Goal: Task Accomplishment & Management: Complete application form

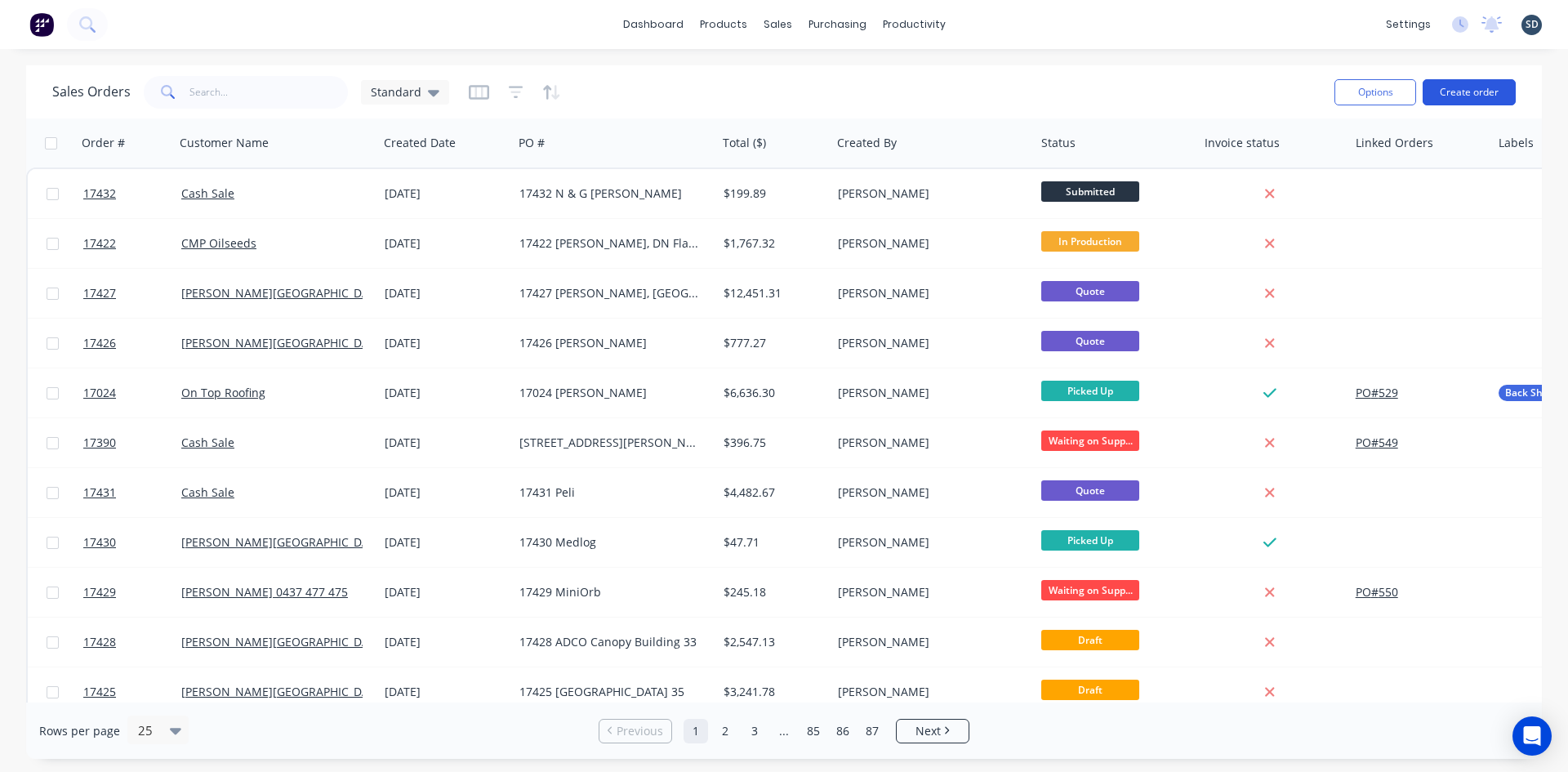
click at [1486, 93] on button "Create order" at bounding box center [1468, 92] width 93 height 26
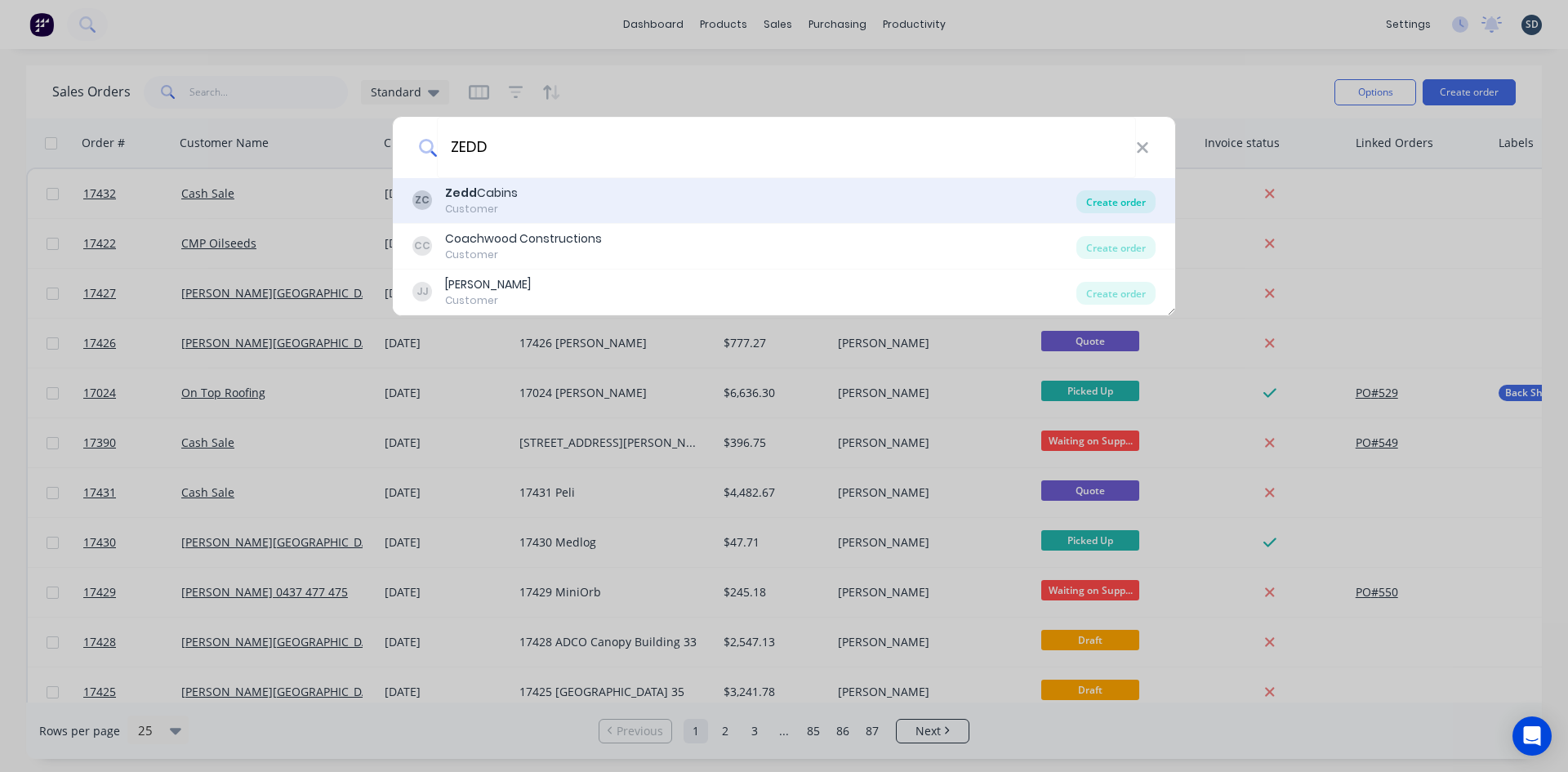
type input "ZEDD"
click at [1107, 202] on div "Create order" at bounding box center [1115, 202] width 79 height 23
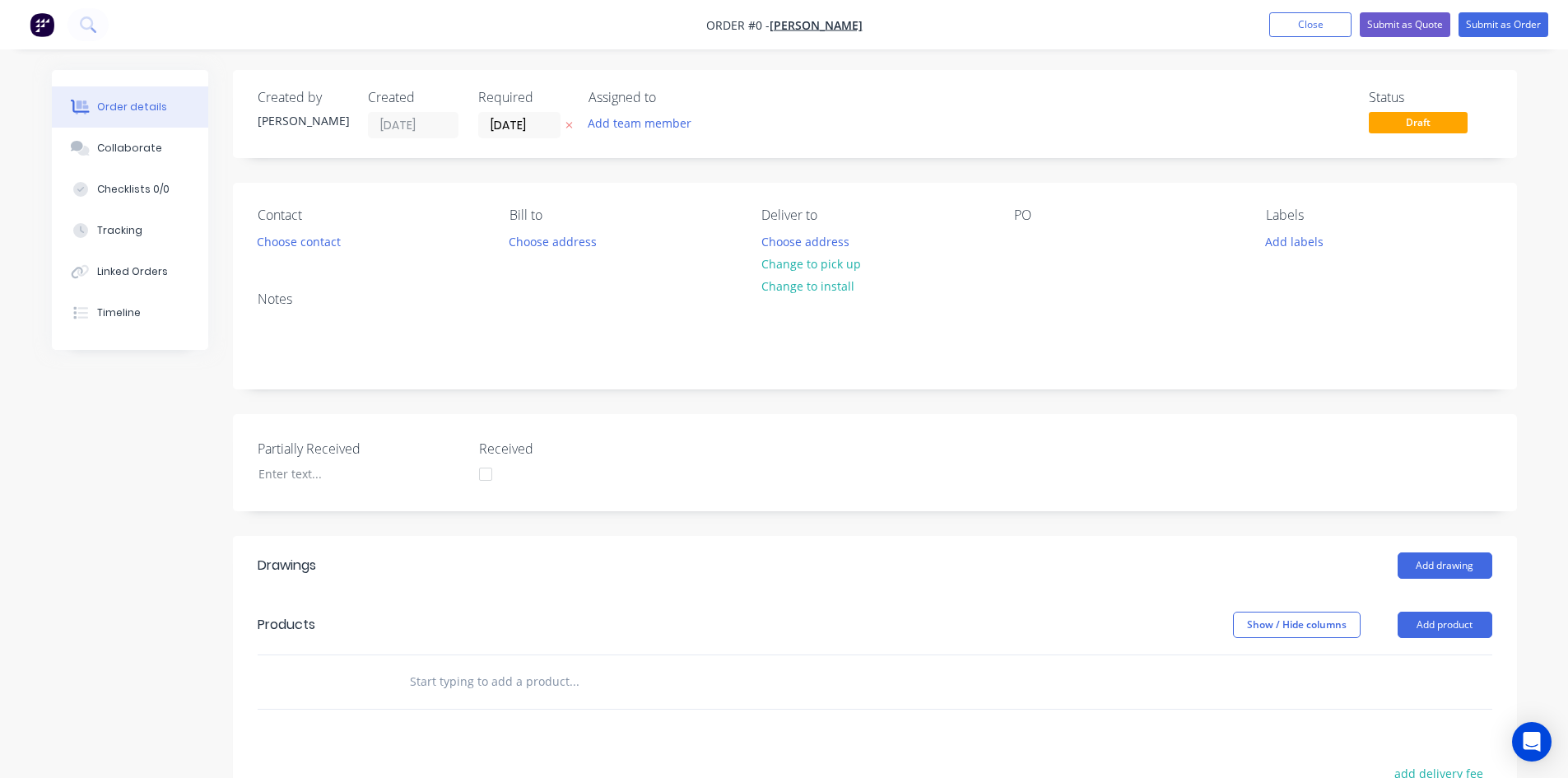
click at [1009, 235] on div "Contact Choose contact Bill to Choose address Deliver to Choose address Change …" at bounding box center [874, 230] width 1284 height 96
click at [1029, 243] on div at bounding box center [1027, 241] width 26 height 24
click at [967, 287] on div "Order details Collaborate Checklists 0/0 Tracking Linked Orders Timeline Order …" at bounding box center [784, 599] width 1498 height 1059
click at [1025, 243] on div at bounding box center [1027, 241] width 26 height 24
click at [1109, 403] on div "Created by Sam Created 26/08/25 Required 26/08/25 Assigned to Add team member S…" at bounding box center [874, 587] width 1284 height 1034
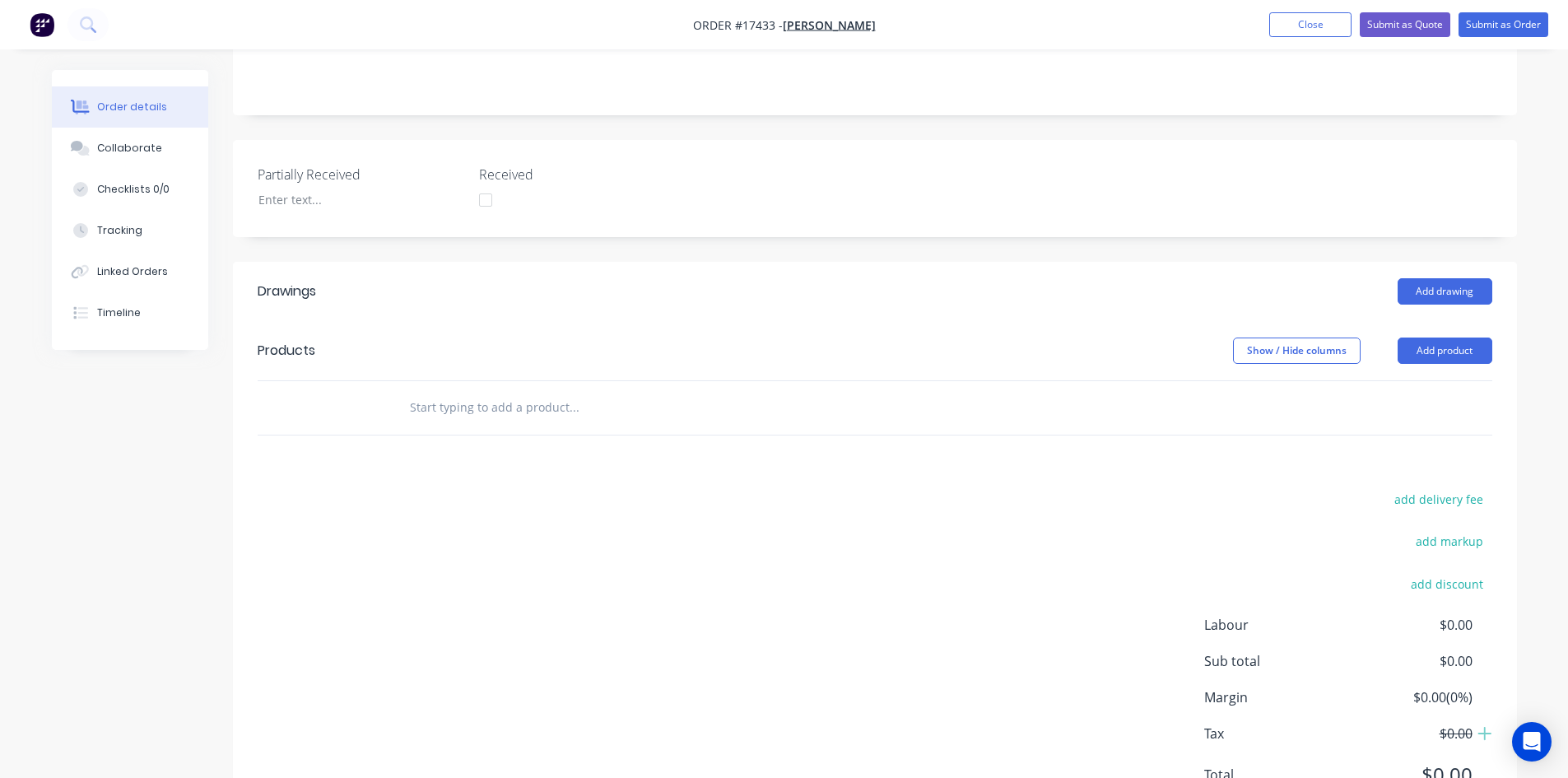
scroll to position [329, 0]
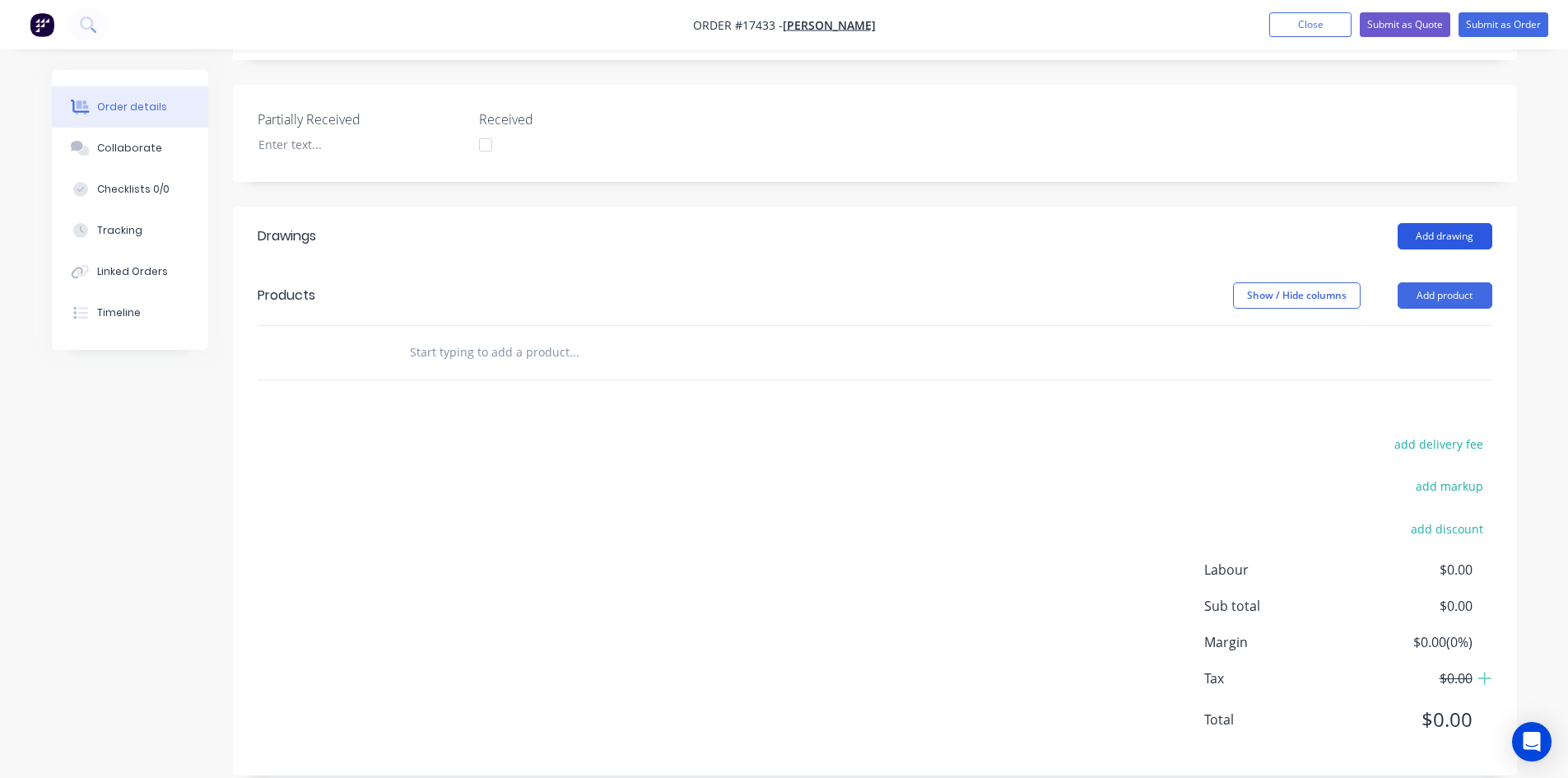
click at [1444, 239] on button "Add drawing" at bounding box center [1445, 237] width 95 height 27
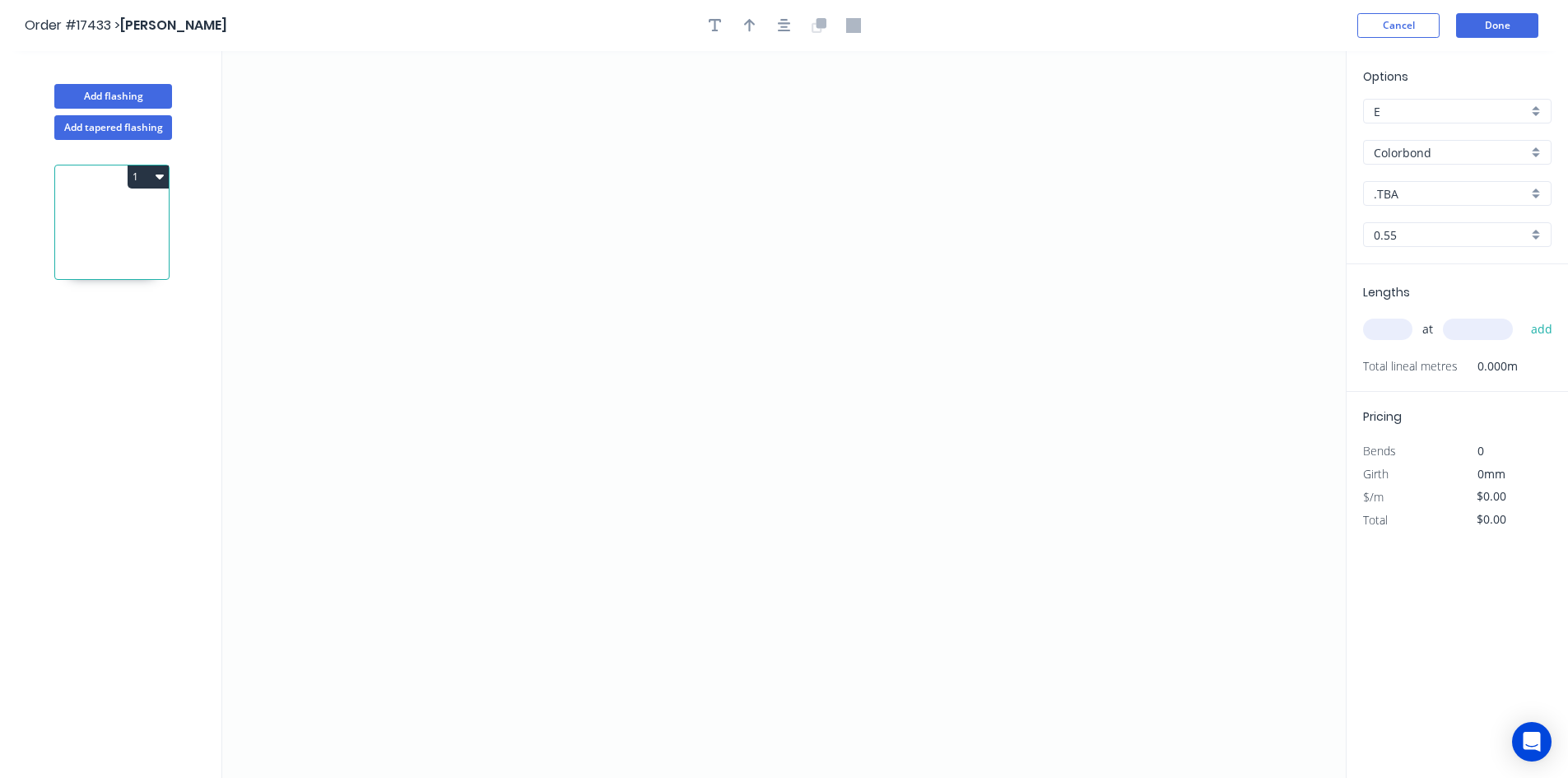
click at [1454, 149] on input "Colorbond" at bounding box center [1450, 152] width 154 height 17
click at [1441, 242] on div "Galvanised" at bounding box center [1456, 241] width 186 height 28
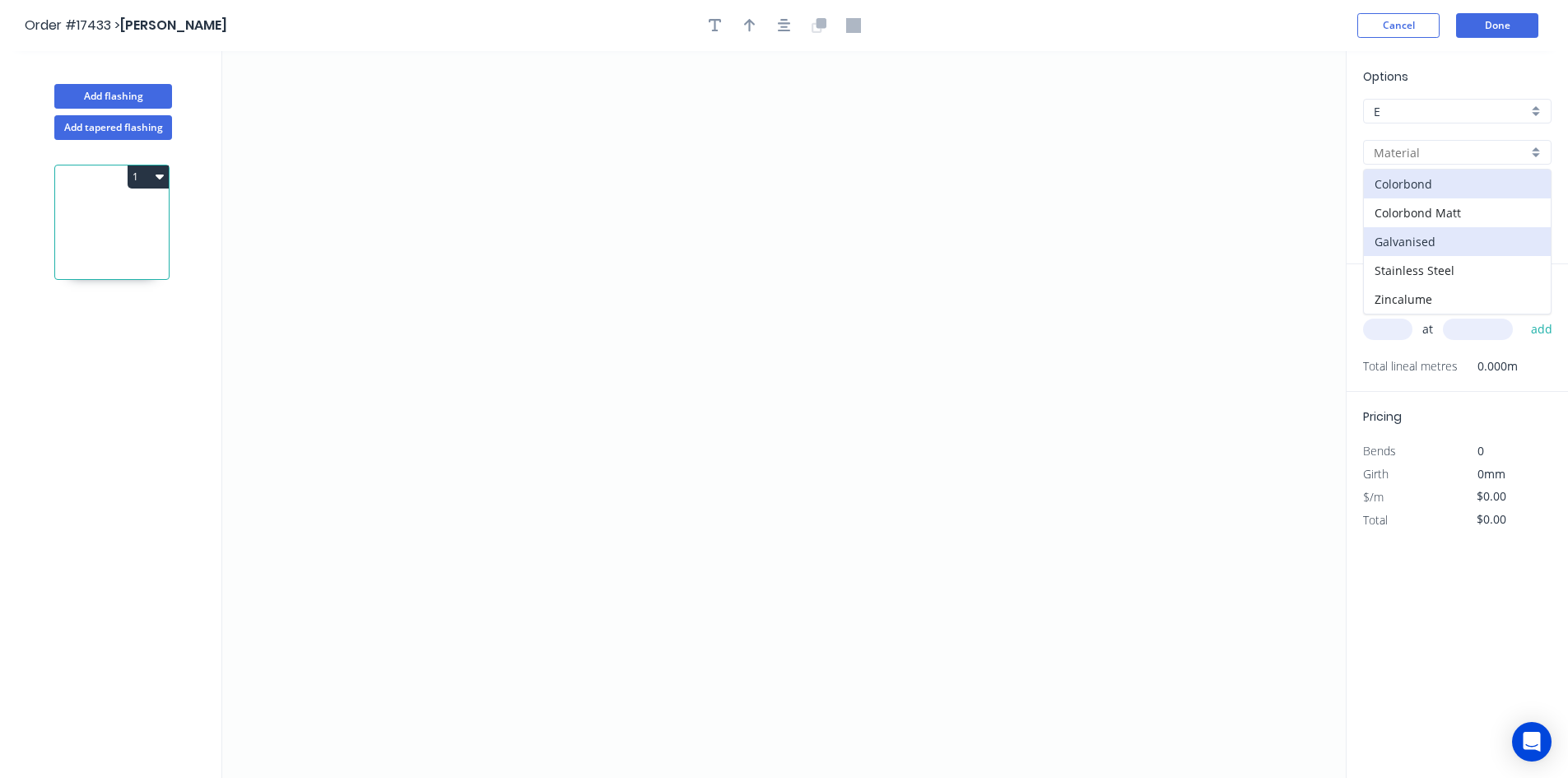
type input "Galvanised"
click at [1450, 236] on input "0.55" at bounding box center [1450, 235] width 154 height 17
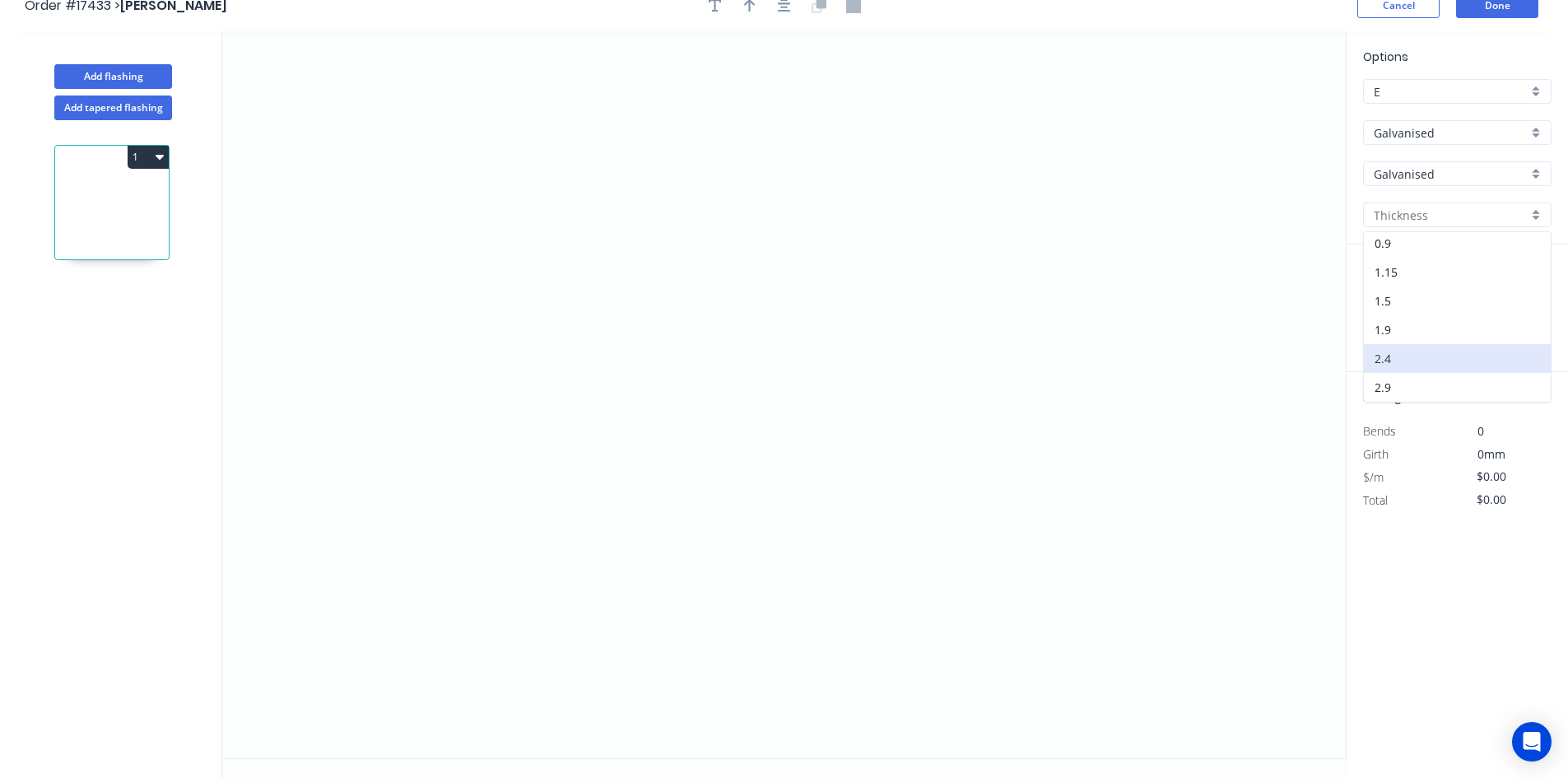
scroll to position [30, 0]
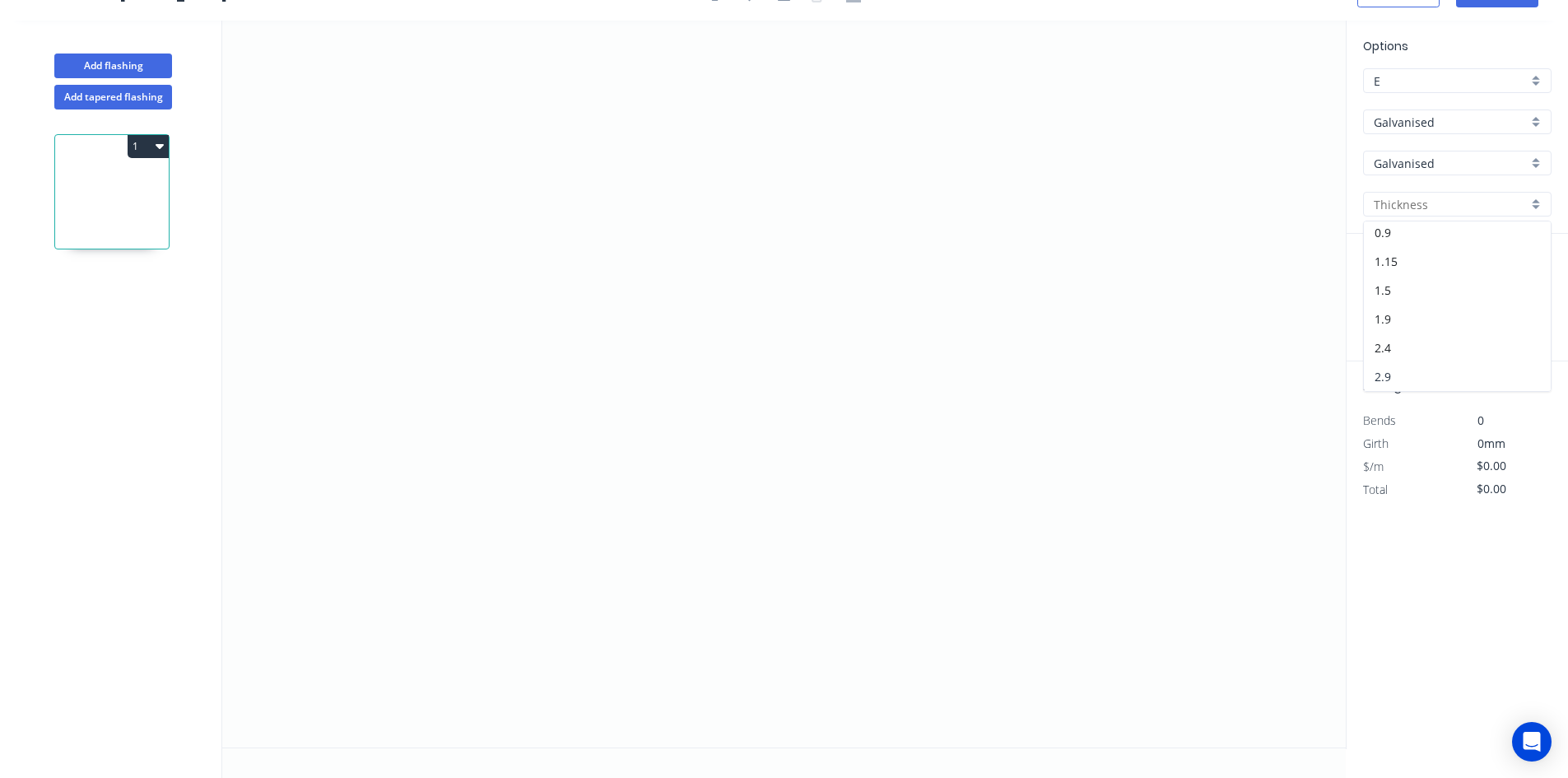
click at [1440, 371] on div "2.9" at bounding box center [1456, 377] width 186 height 28
type input "2.9"
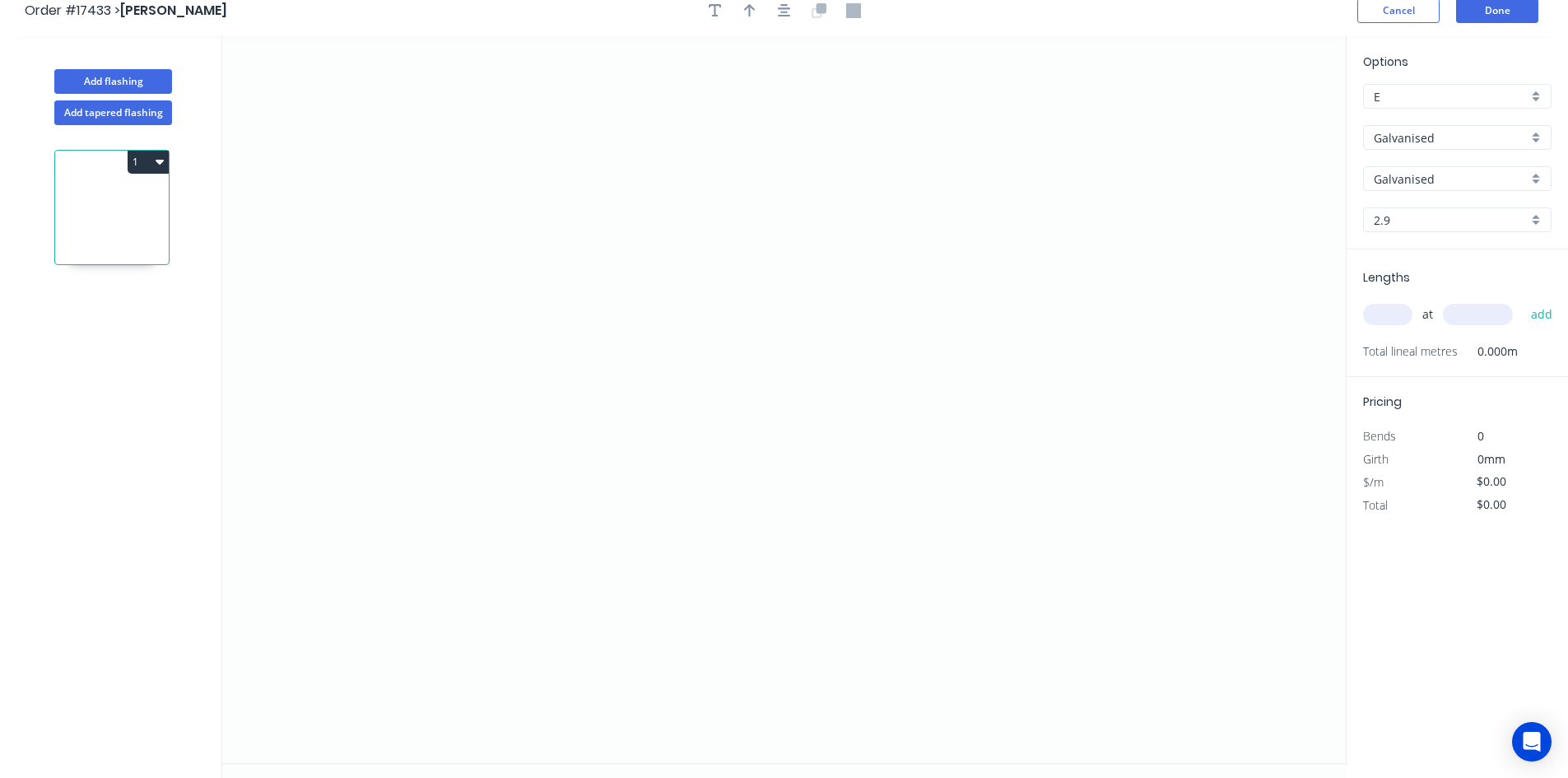
scroll to position [0, 0]
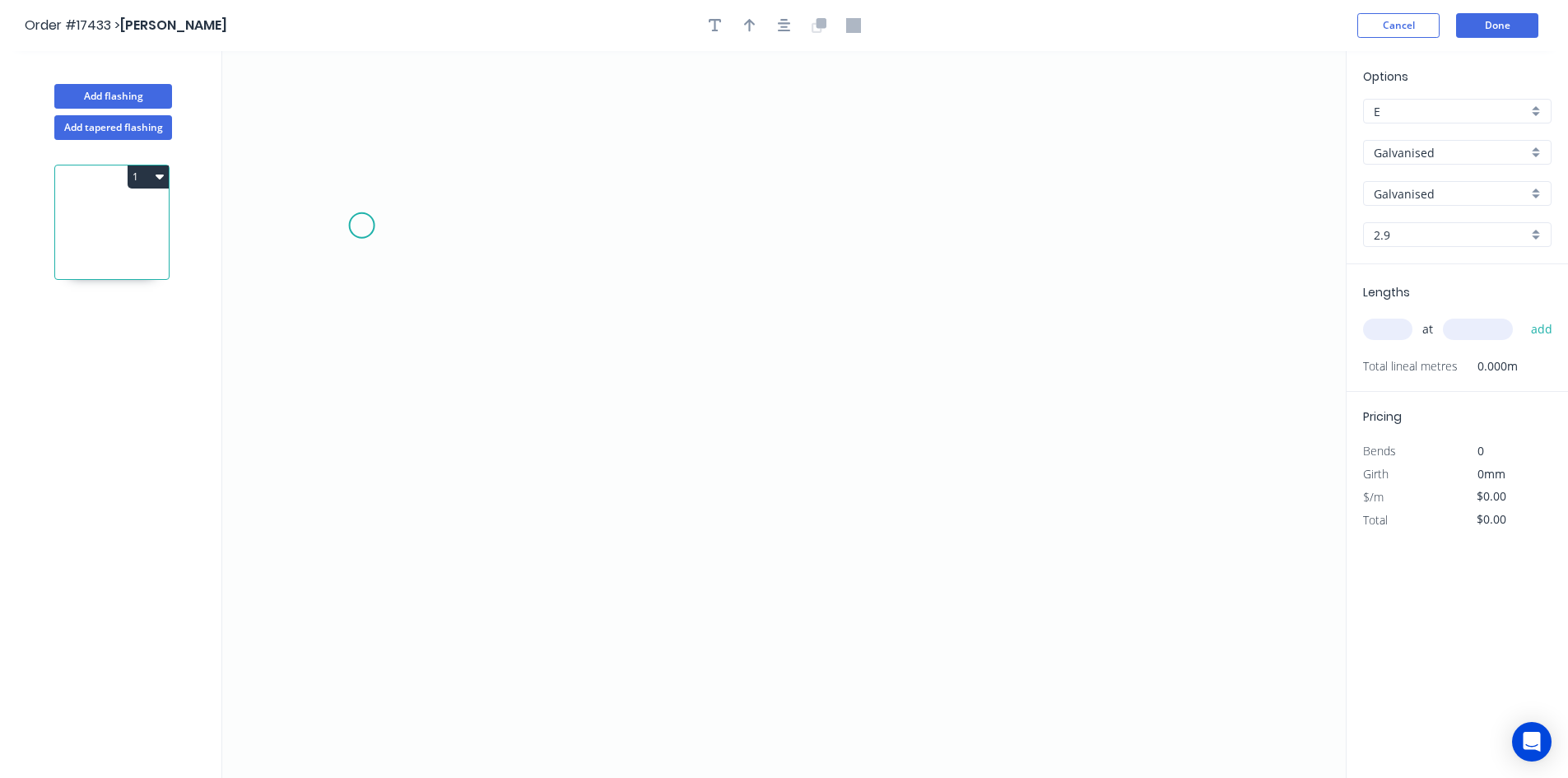
click at [361, 225] on icon "0" at bounding box center [784, 415] width 1123 height 727
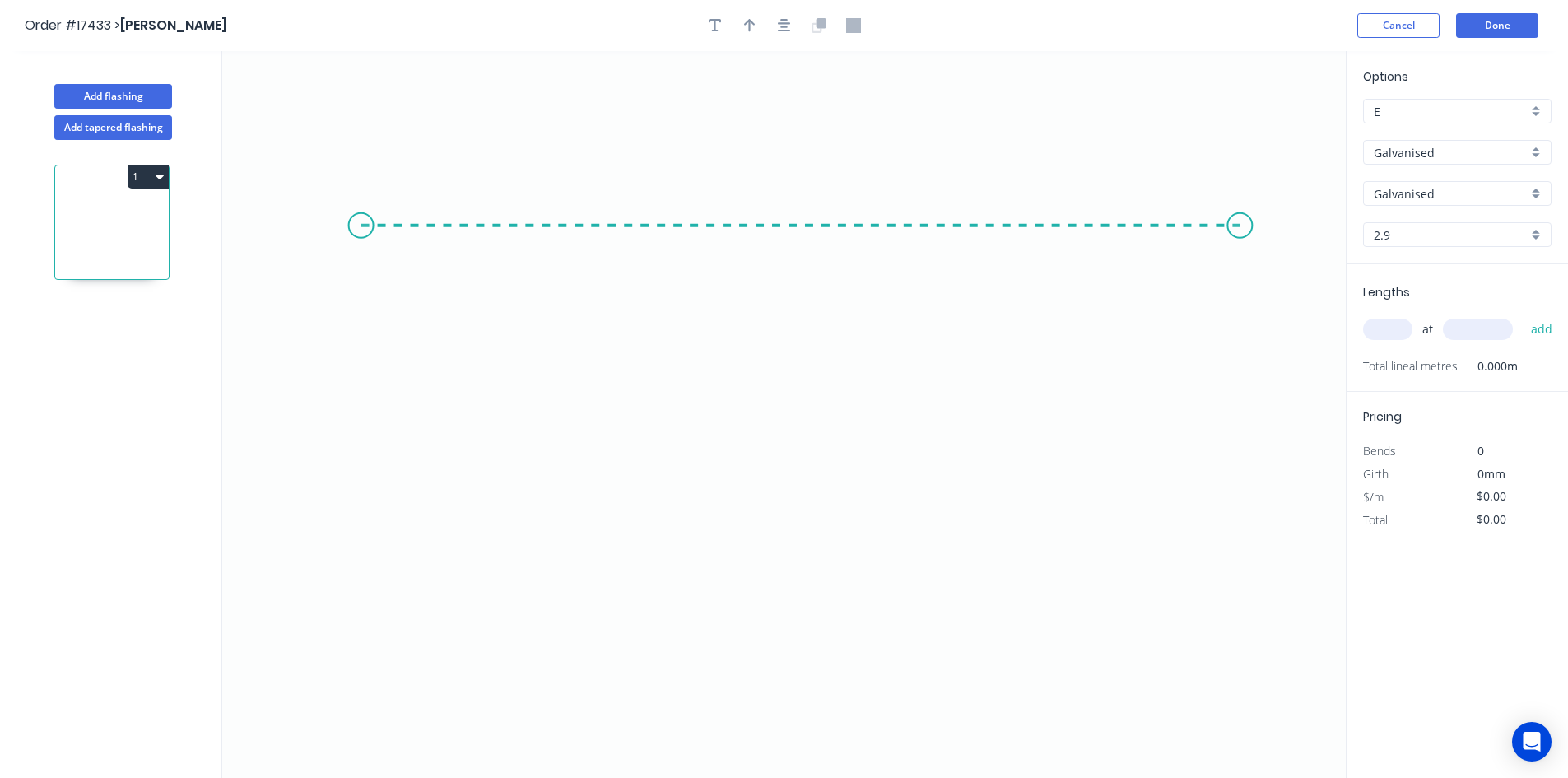
click at [1240, 221] on icon "0" at bounding box center [784, 415] width 1123 height 727
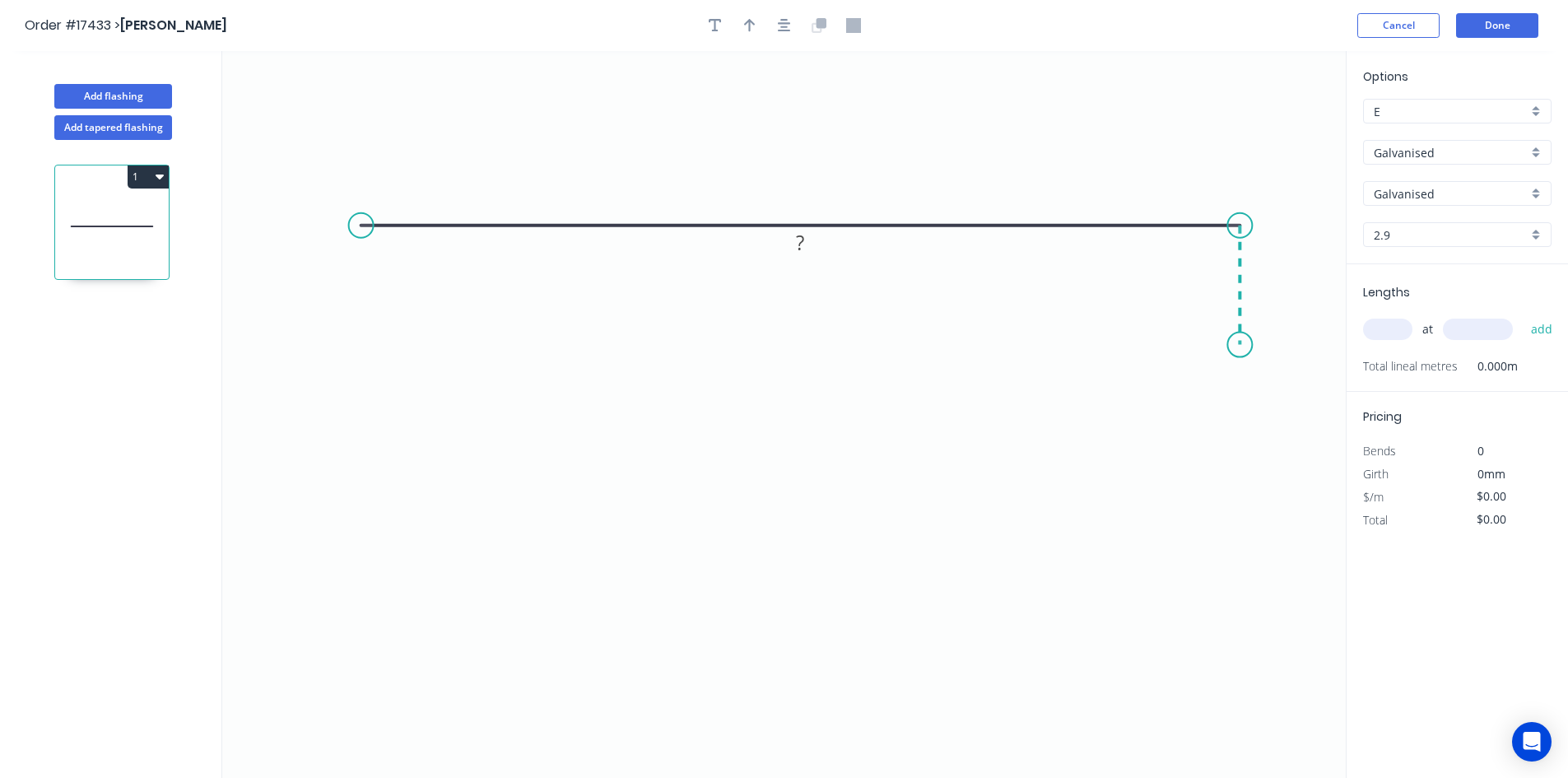
click at [1242, 345] on icon "0 ?" at bounding box center [784, 415] width 1123 height 727
click at [356, 228] on circle at bounding box center [361, 225] width 25 height 25
click at [357, 362] on icon "0 ? ?" at bounding box center [784, 415] width 1123 height 727
drag, startPoint x: 1245, startPoint y: 350, endPoint x: 1242, endPoint y: 359, distance: 9.5
click at [1242, 359] on circle at bounding box center [1240, 359] width 25 height 25
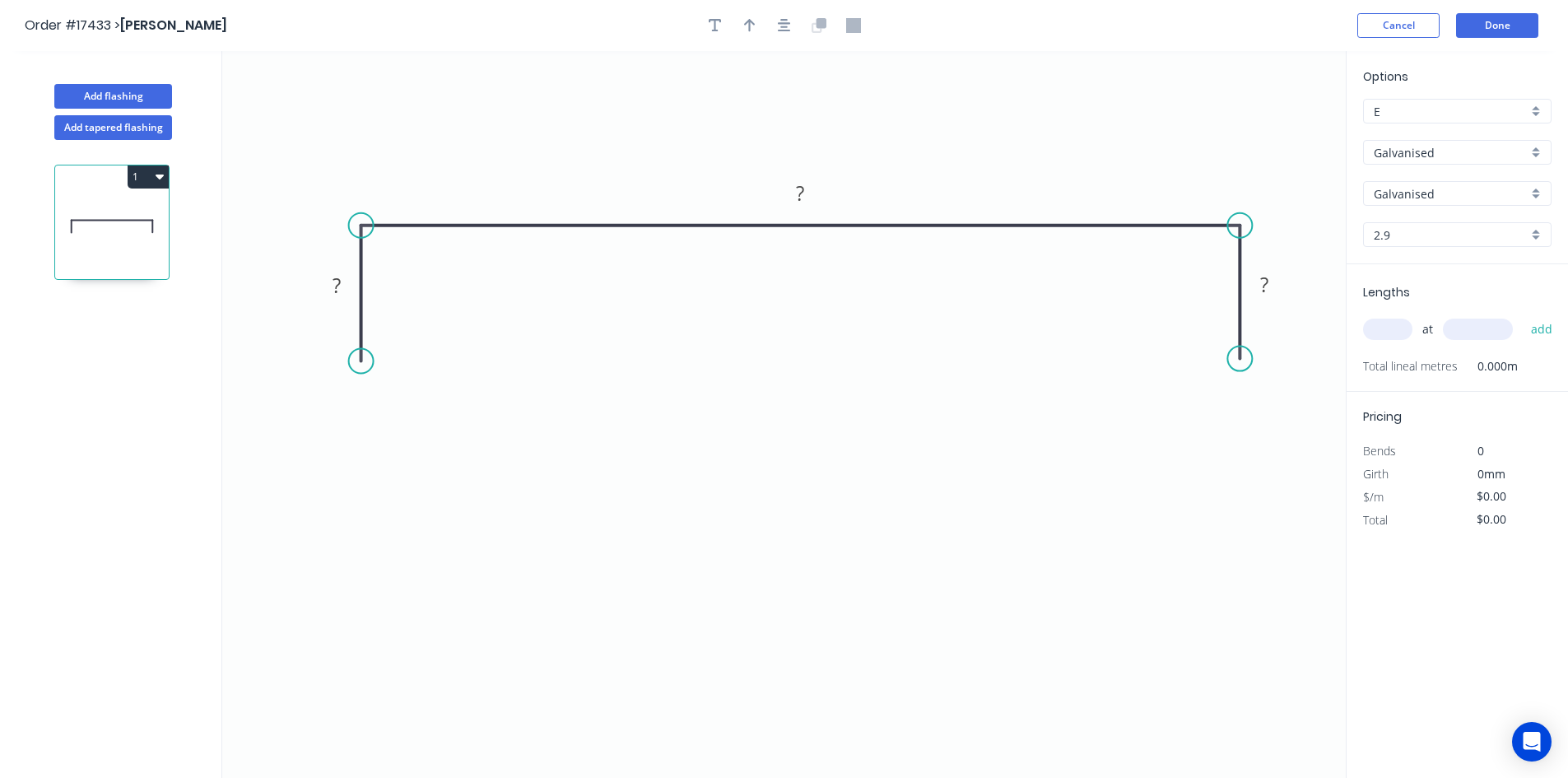
click at [1109, 481] on icon "0 ? ? ?" at bounding box center [784, 415] width 1123 height 727
click at [783, 27] on icon "button" at bounding box center [784, 26] width 13 height 13
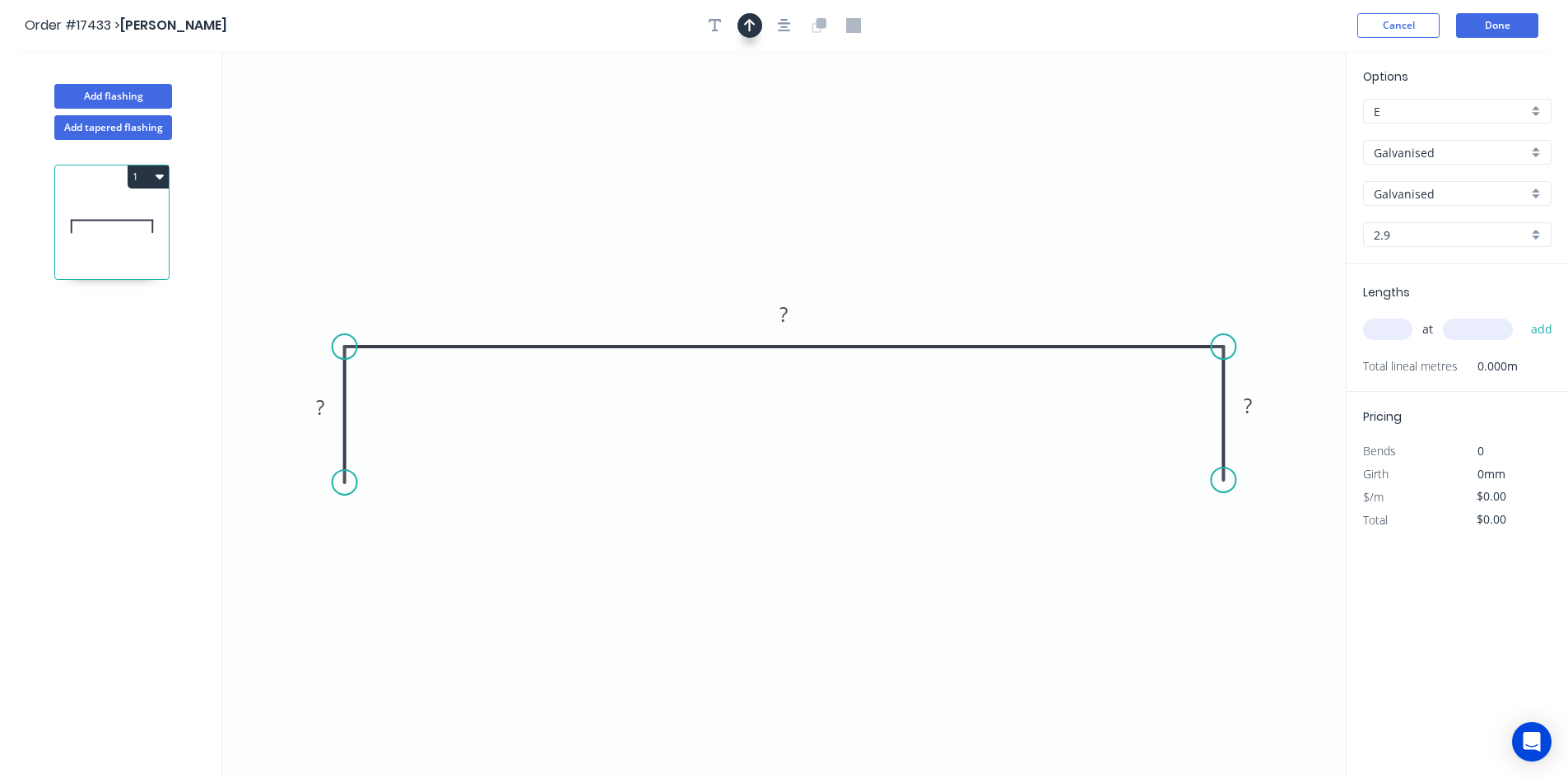
click at [758, 27] on button "button" at bounding box center [749, 26] width 25 height 25
drag, startPoint x: 1263, startPoint y: 129, endPoint x: 1054, endPoint y: 241, distance: 237.1
click at [1054, 241] on icon at bounding box center [1054, 222] width 15 height 53
click at [798, 318] on rect at bounding box center [784, 315] width 33 height 23
click at [1253, 404] on rect at bounding box center [1247, 406] width 33 height 23
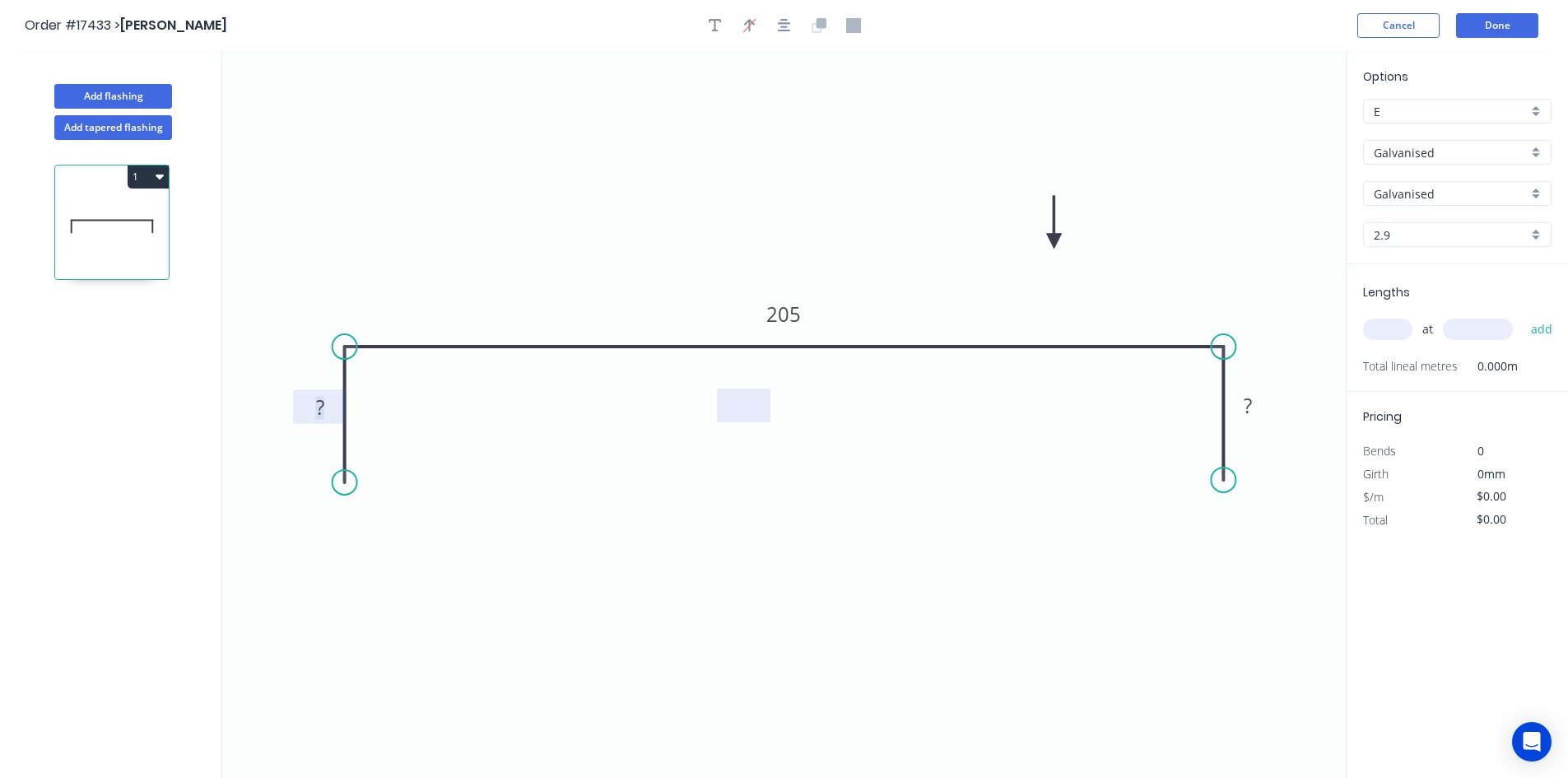
click at [323, 410] on tspan "?" at bounding box center [320, 407] width 9 height 27
click at [1261, 413] on rect at bounding box center [1247, 406] width 33 height 23
click at [1363, 325] on input "text" at bounding box center [1387, 329] width 49 height 22
type input "$62.71"
type input "4"
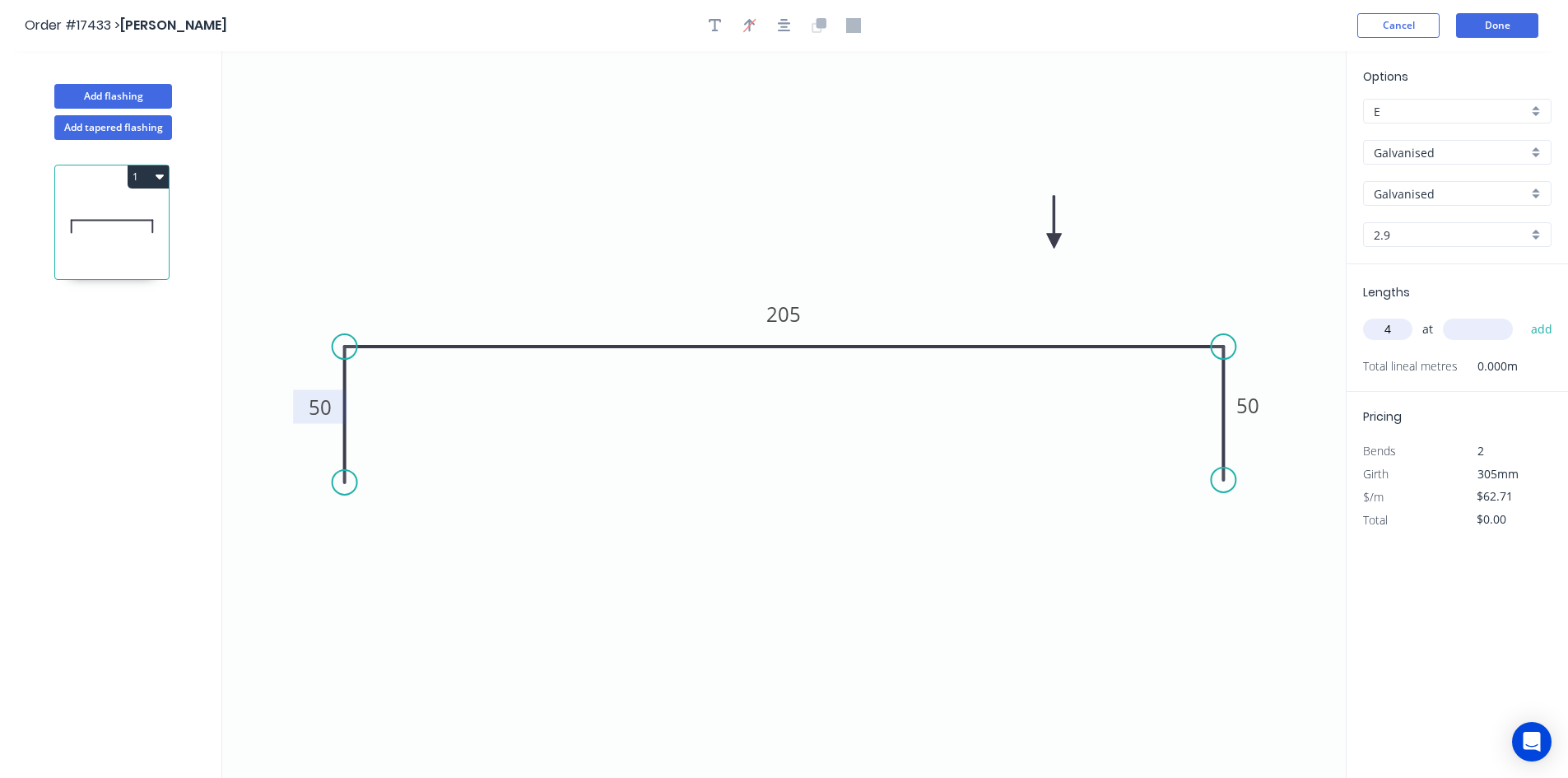
click at [1458, 335] on input "text" at bounding box center [1477, 329] width 70 height 22
type input "300"
click at [1541, 337] on button "add" at bounding box center [1542, 329] width 39 height 28
type input "$250.84"
click at [326, 408] on tspan "50" at bounding box center [320, 407] width 23 height 27
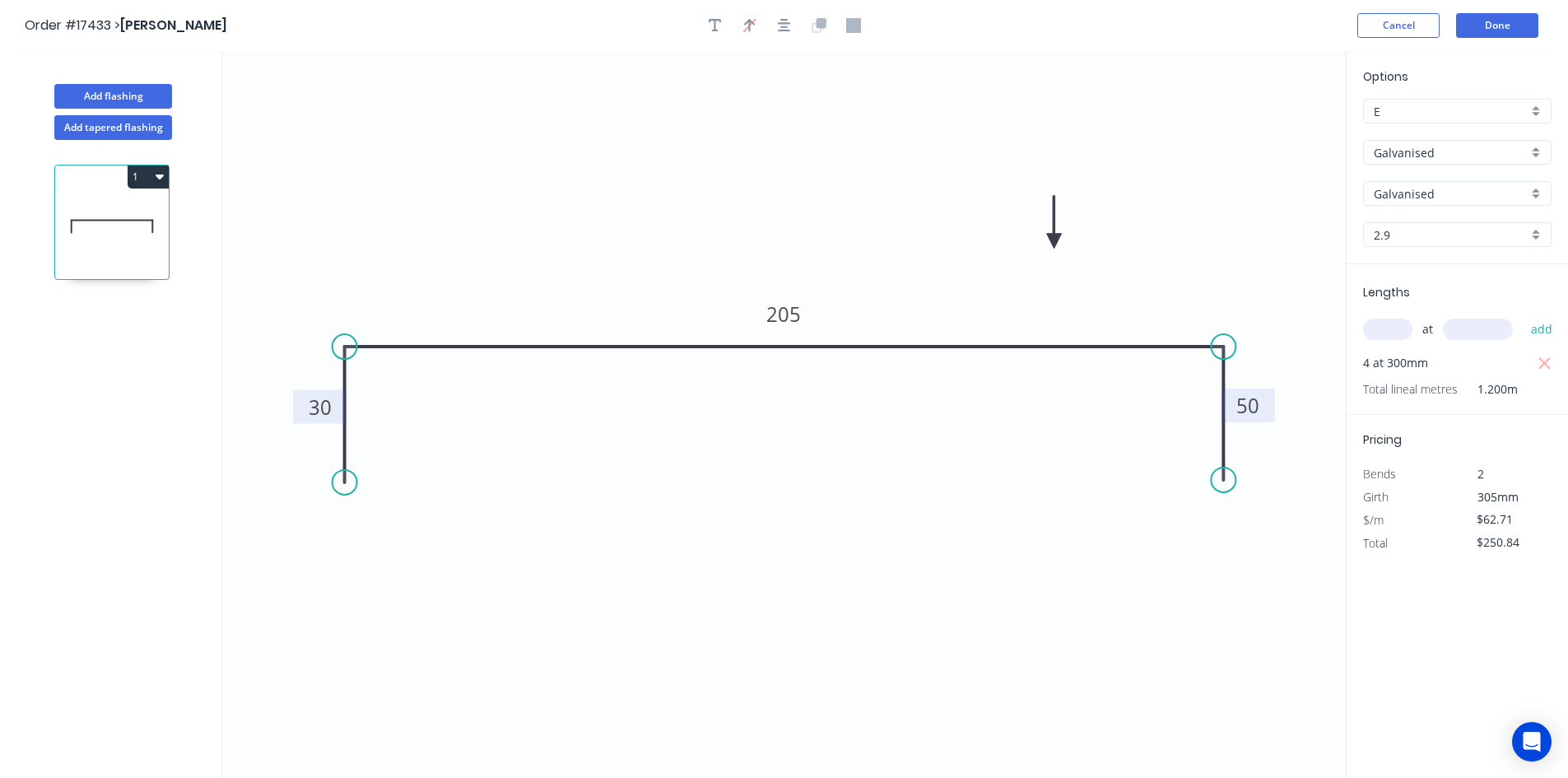
type input "$51.48"
type input "$205.92"
click at [1254, 410] on tspan "50" at bounding box center [1247, 405] width 23 height 27
click at [993, 489] on icon "0 30 205 30" at bounding box center [784, 415] width 1123 height 727
click at [797, 309] on tspan "205" at bounding box center [784, 313] width 35 height 27
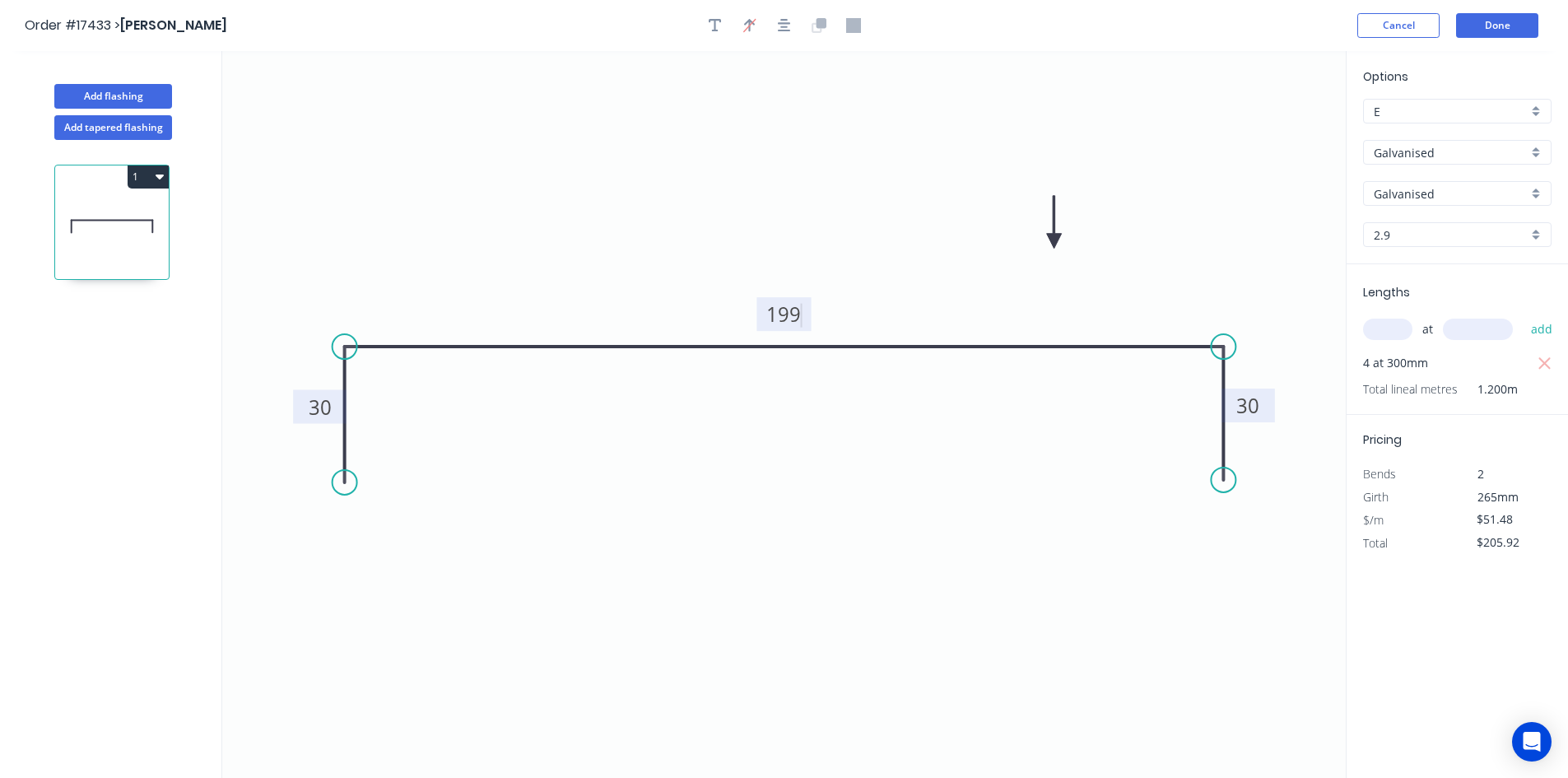
click at [870, 433] on icon "0 30 199 30" at bounding box center [784, 415] width 1123 height 727
click at [713, 23] on icon "button" at bounding box center [715, 26] width 13 height 15
click at [340, 115] on textarea at bounding box center [328, 115] width 133 height 61
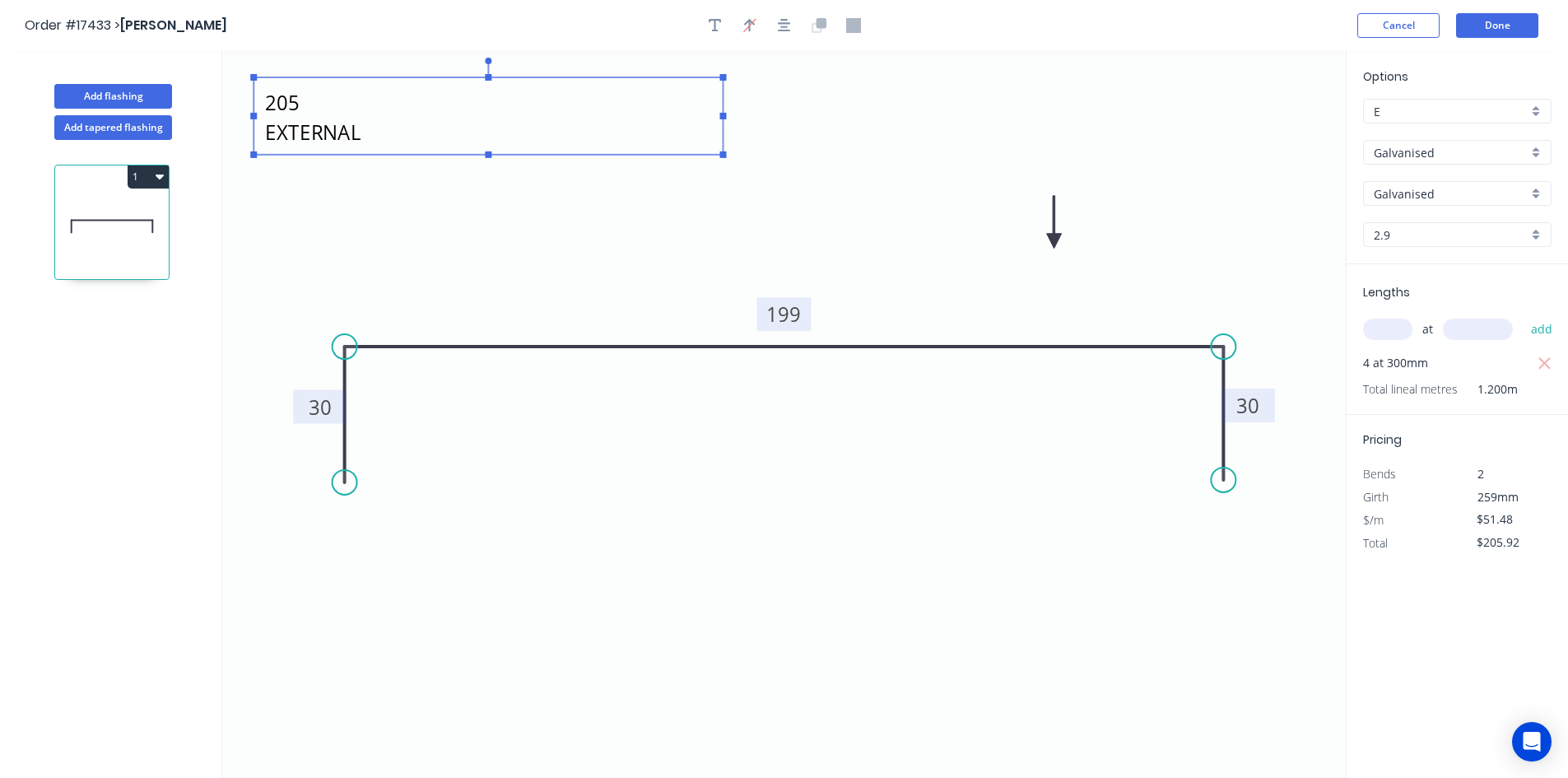
drag, startPoint x: 404, startPoint y: 115, endPoint x: 723, endPoint y: 140, distance: 320.0
click at [723, 140] on g at bounding box center [487, 108] width 476 height 100
click at [626, 207] on icon "199 INTERNAL 205 EXTERNAL 30 199 30" at bounding box center [784, 415] width 1123 height 727
type textarea "199 INTERNAL 205 EXTERNAL"
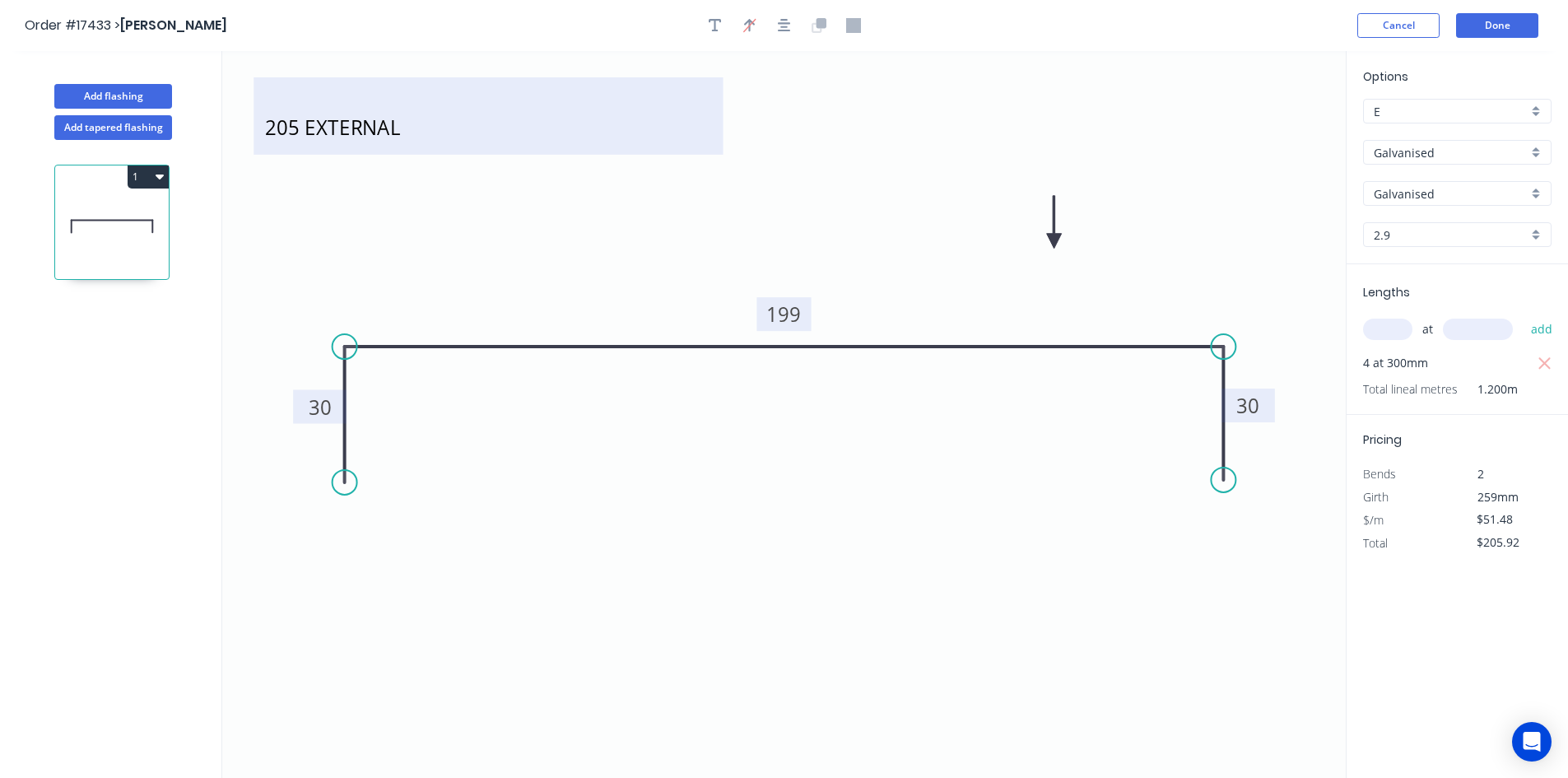
click at [362, 115] on textarea "199 INTERNAL 205 EXTERNAL" at bounding box center [488, 115] width 452 height 61
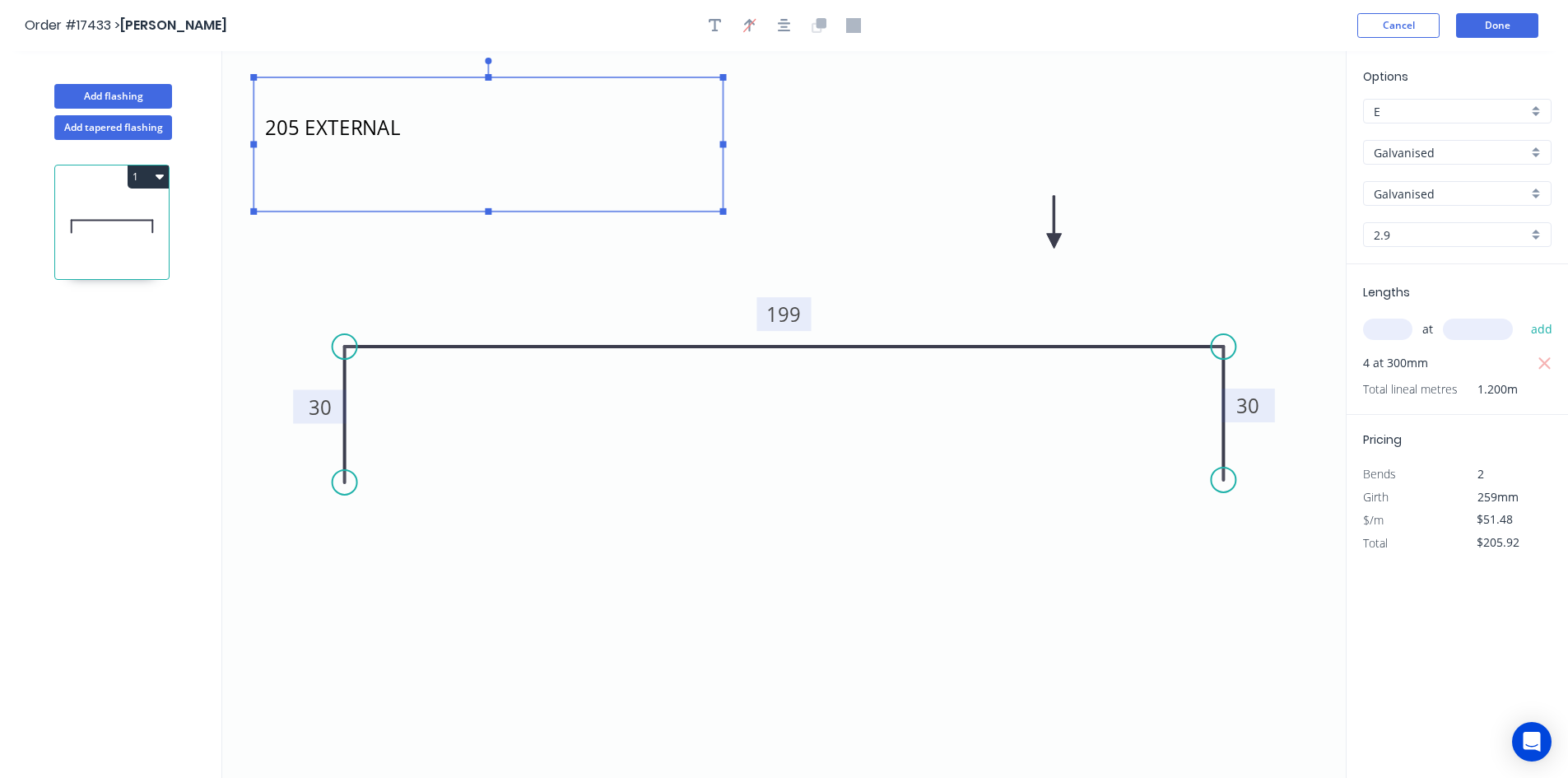
drag, startPoint x: 485, startPoint y: 154, endPoint x: 492, endPoint y: 211, distance: 57.4
click at [492, 211] on g at bounding box center [487, 136] width 476 height 157
click at [809, 192] on icon "199 INTERNAL 205 EXTERNAL 30 199 30" at bounding box center [784, 415] width 1123 height 727
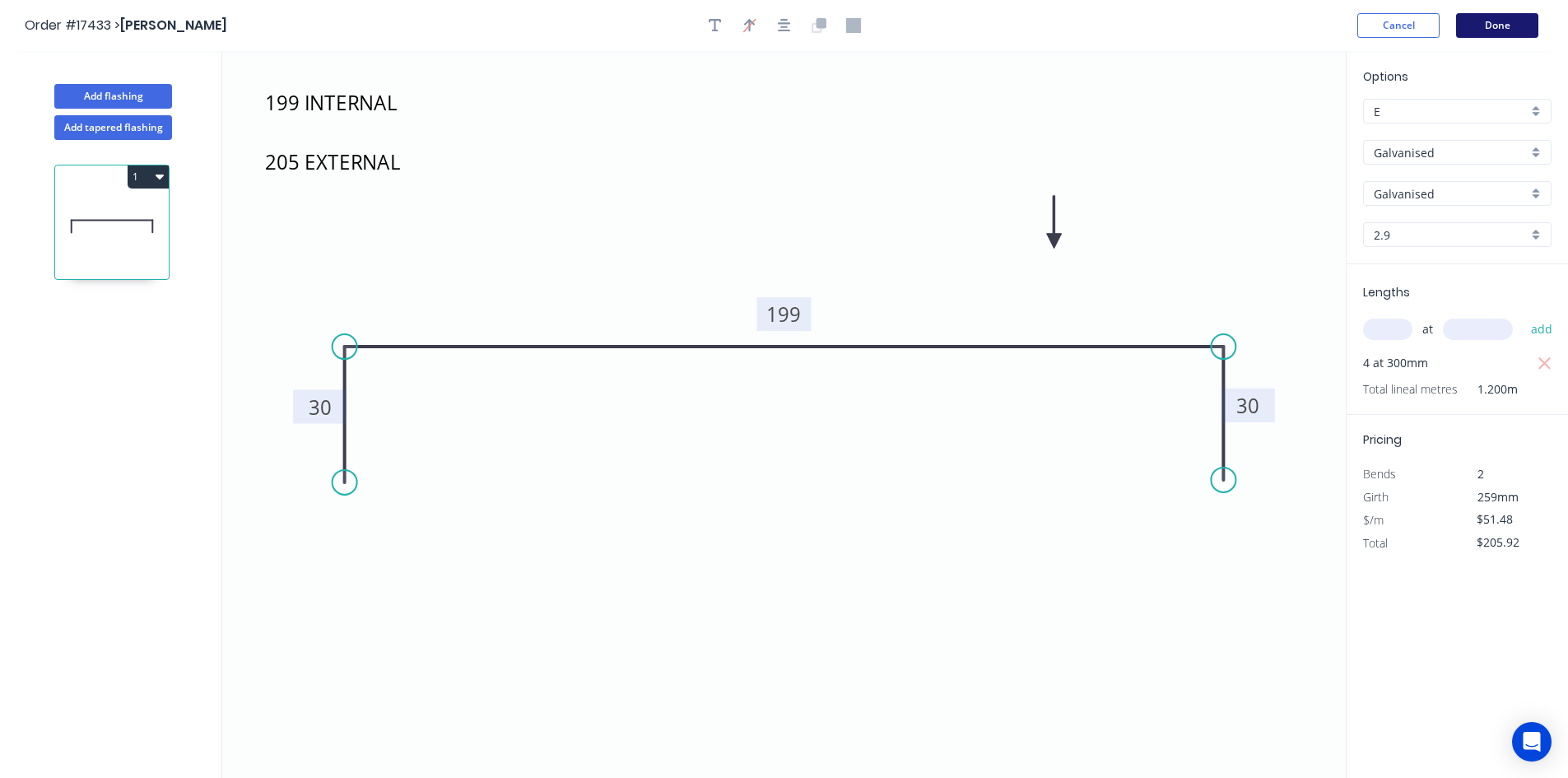
click at [1505, 22] on button "Done" at bounding box center [1496, 26] width 82 height 25
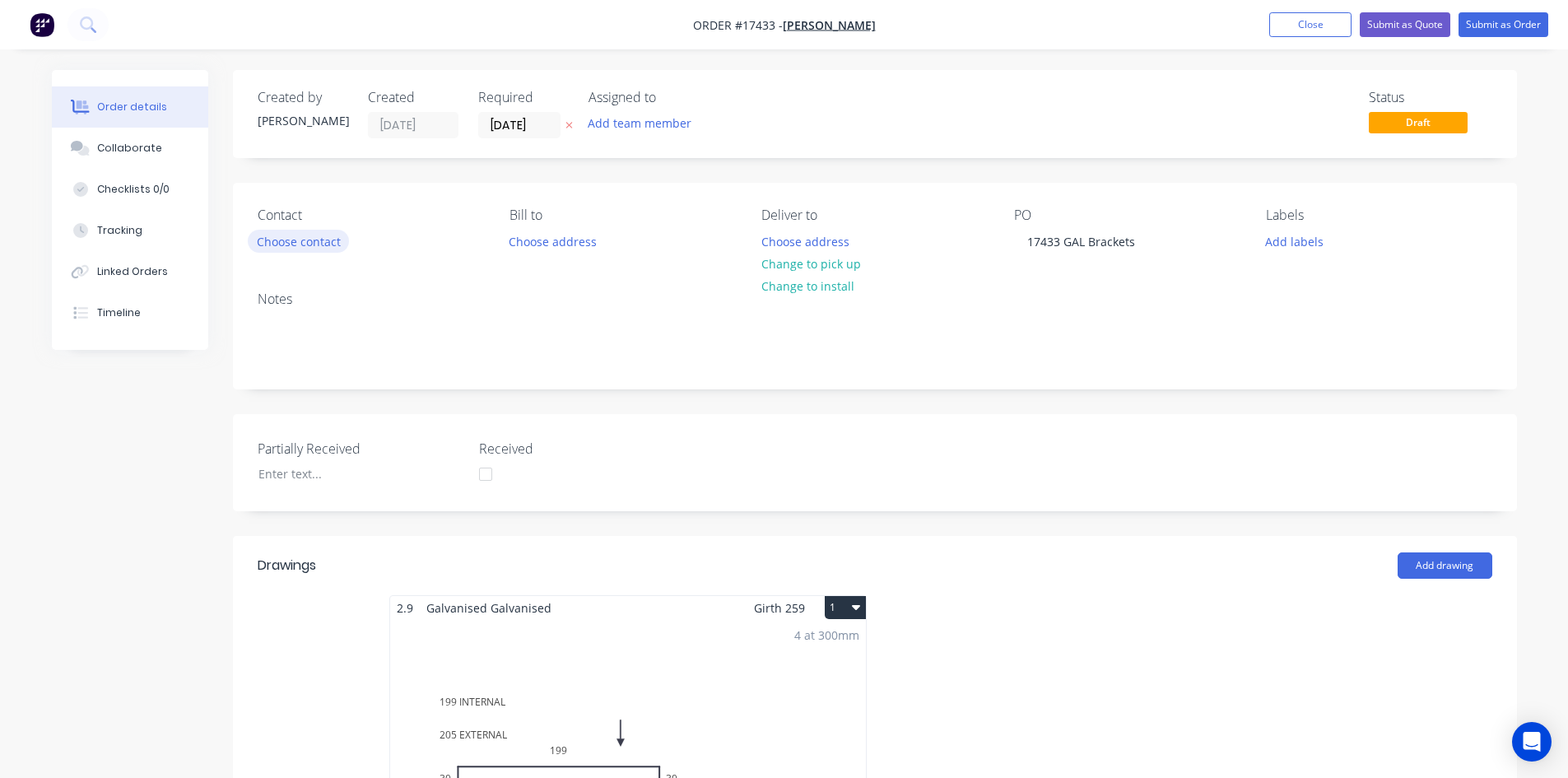
click at [289, 238] on button "Choose contact" at bounding box center [298, 240] width 101 height 22
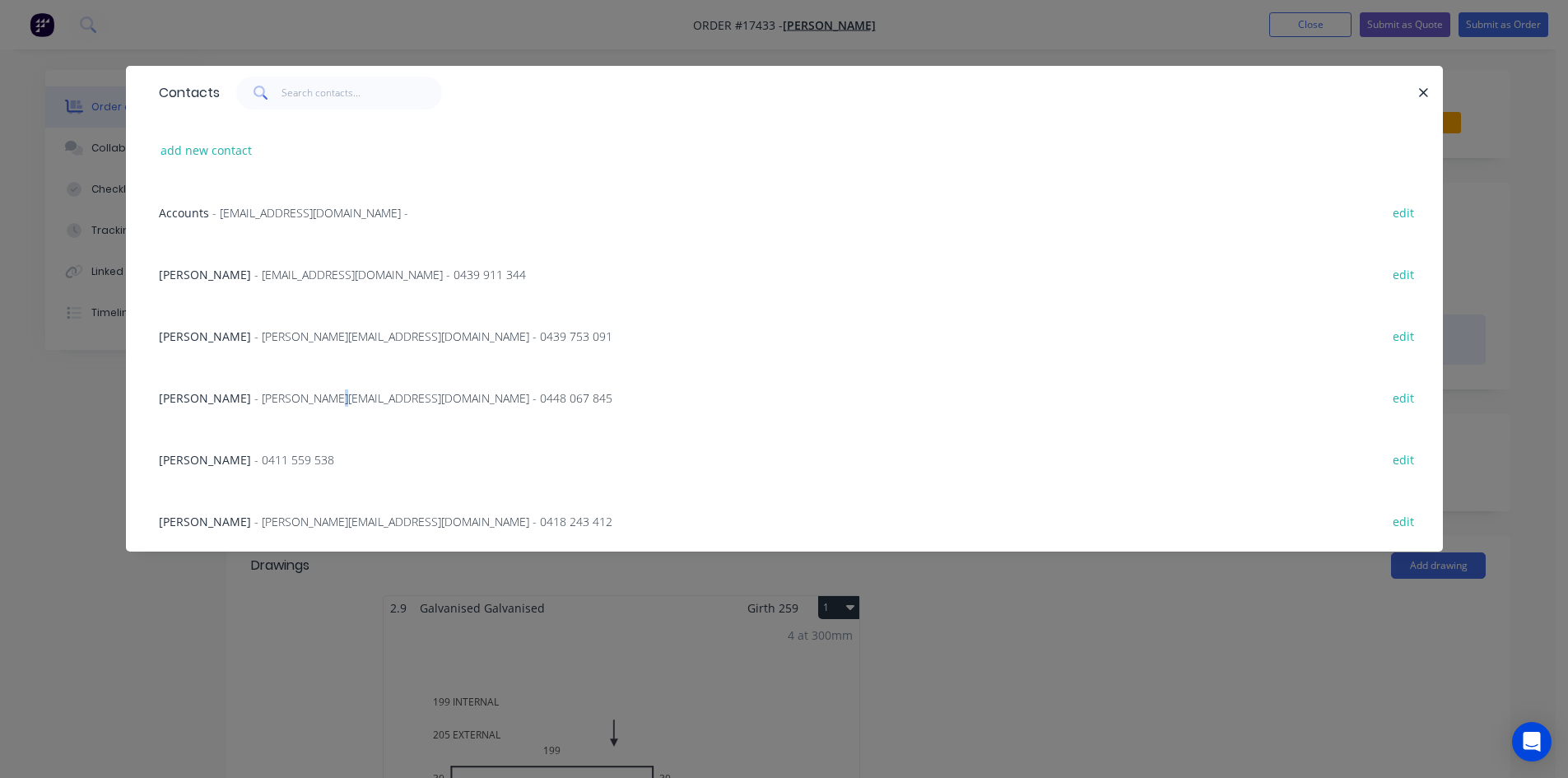
drag, startPoint x: 308, startPoint y: 399, endPoint x: 327, endPoint y: 394, distance: 19.6
click at [309, 399] on span "- oakley@coachwoodhomes.com.au - 0448 067 845" at bounding box center [433, 398] width 358 height 16
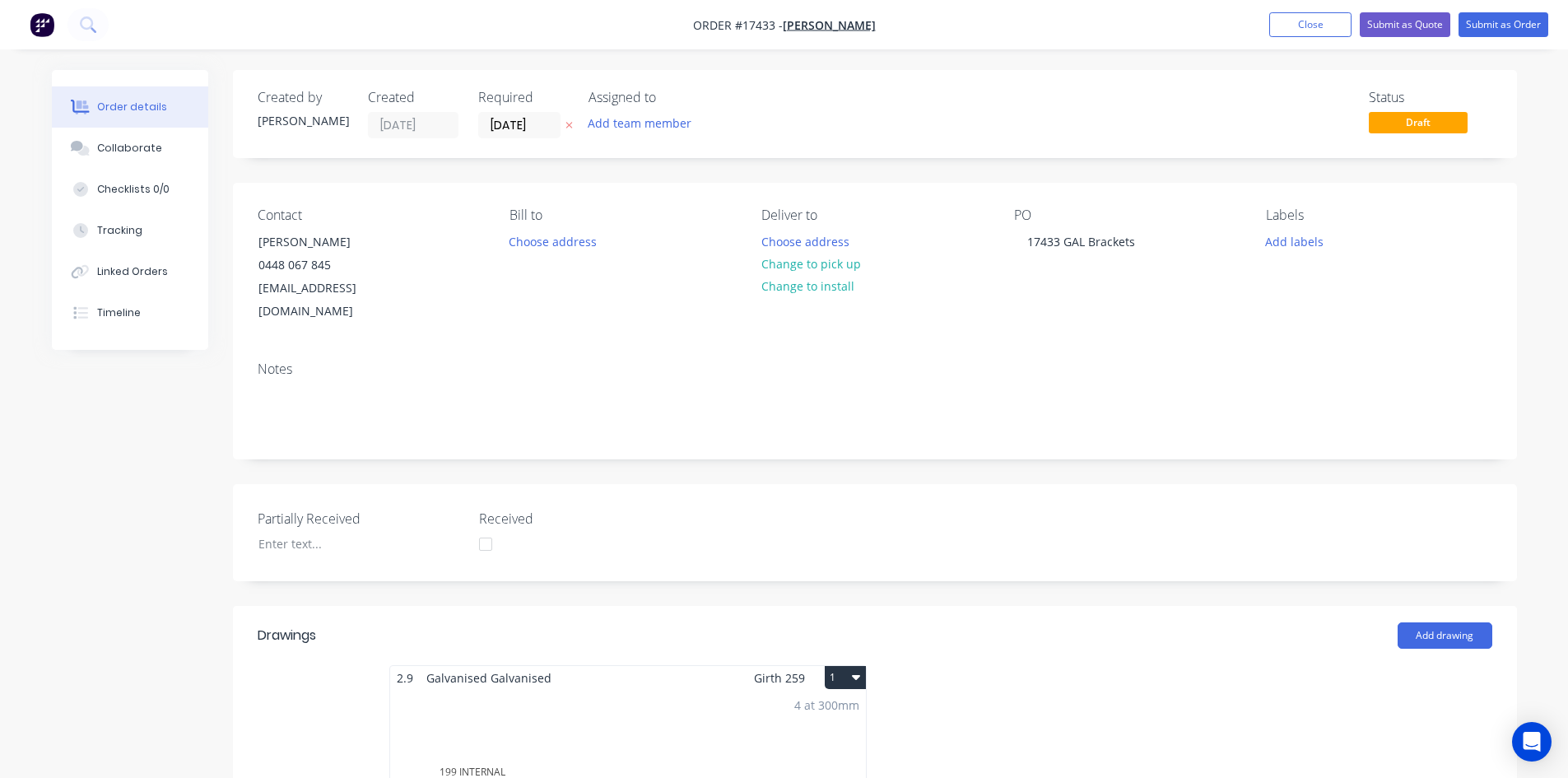
click at [832, 167] on div "Created by Sam Created 26/08/25 Required 26/08/25 Assigned to Add team member S…" at bounding box center [874, 769] width 1284 height 1398
click at [834, 262] on button "Change to pick up" at bounding box center [810, 263] width 116 height 22
click at [1496, 24] on button "Submit as Order" at bounding box center [1503, 25] width 90 height 25
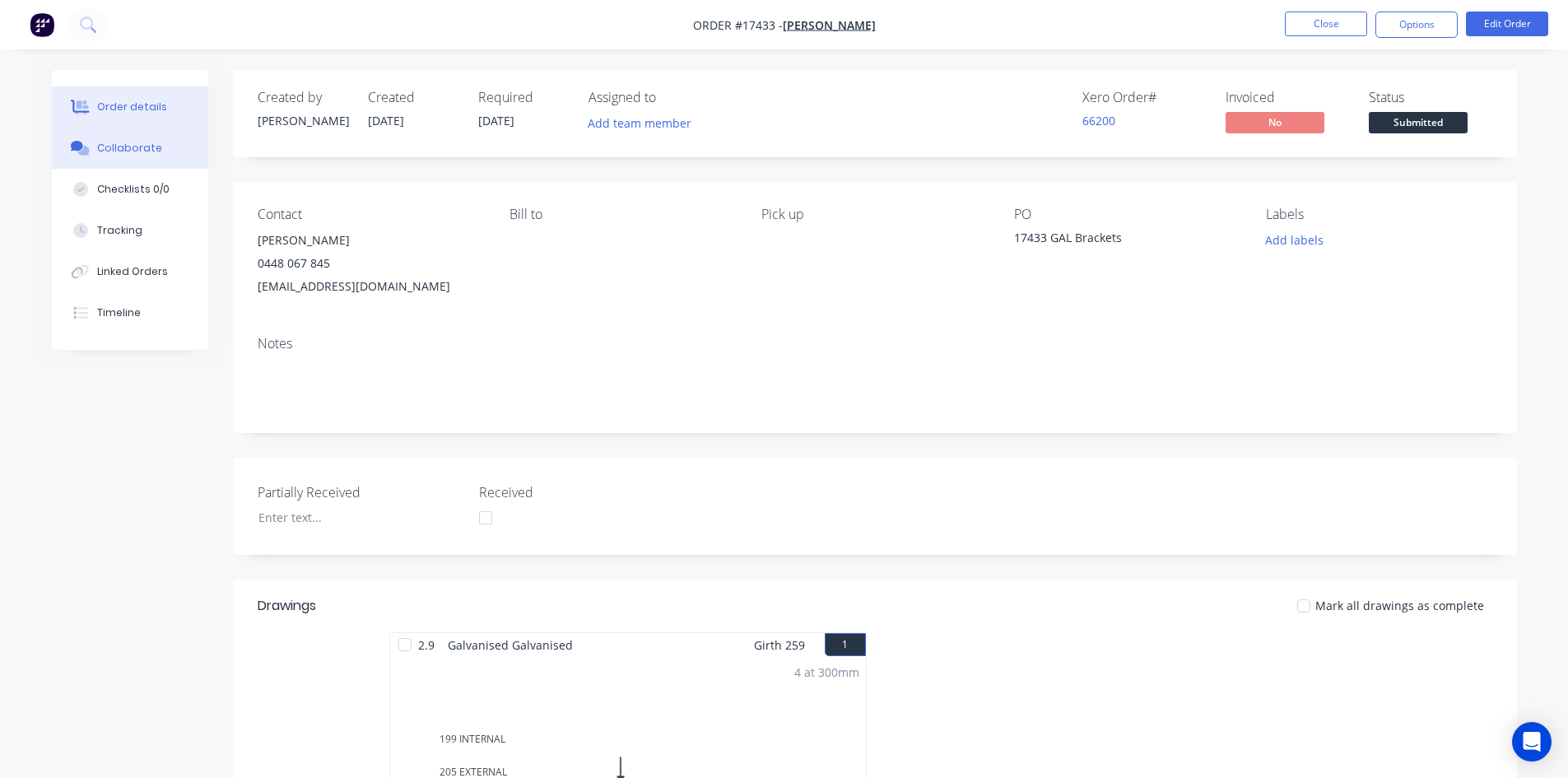
click at [122, 149] on div "Collaborate" at bounding box center [130, 149] width 65 height 15
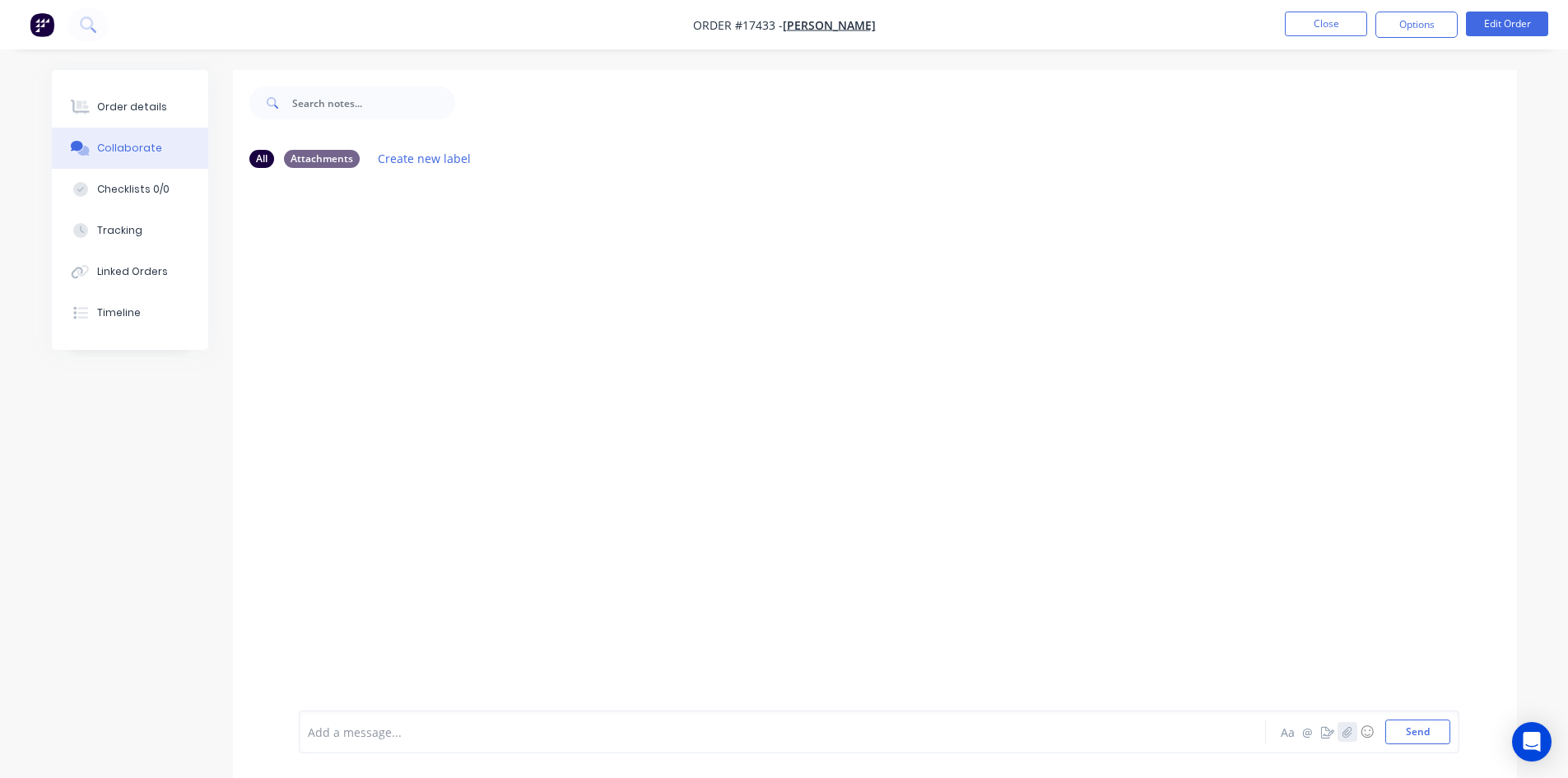
click at [1340, 728] on button "button" at bounding box center [1347, 732] width 20 height 20
click at [1422, 729] on button "Send" at bounding box center [1417, 732] width 65 height 25
click at [130, 94] on button "Order details" at bounding box center [130, 106] width 156 height 41
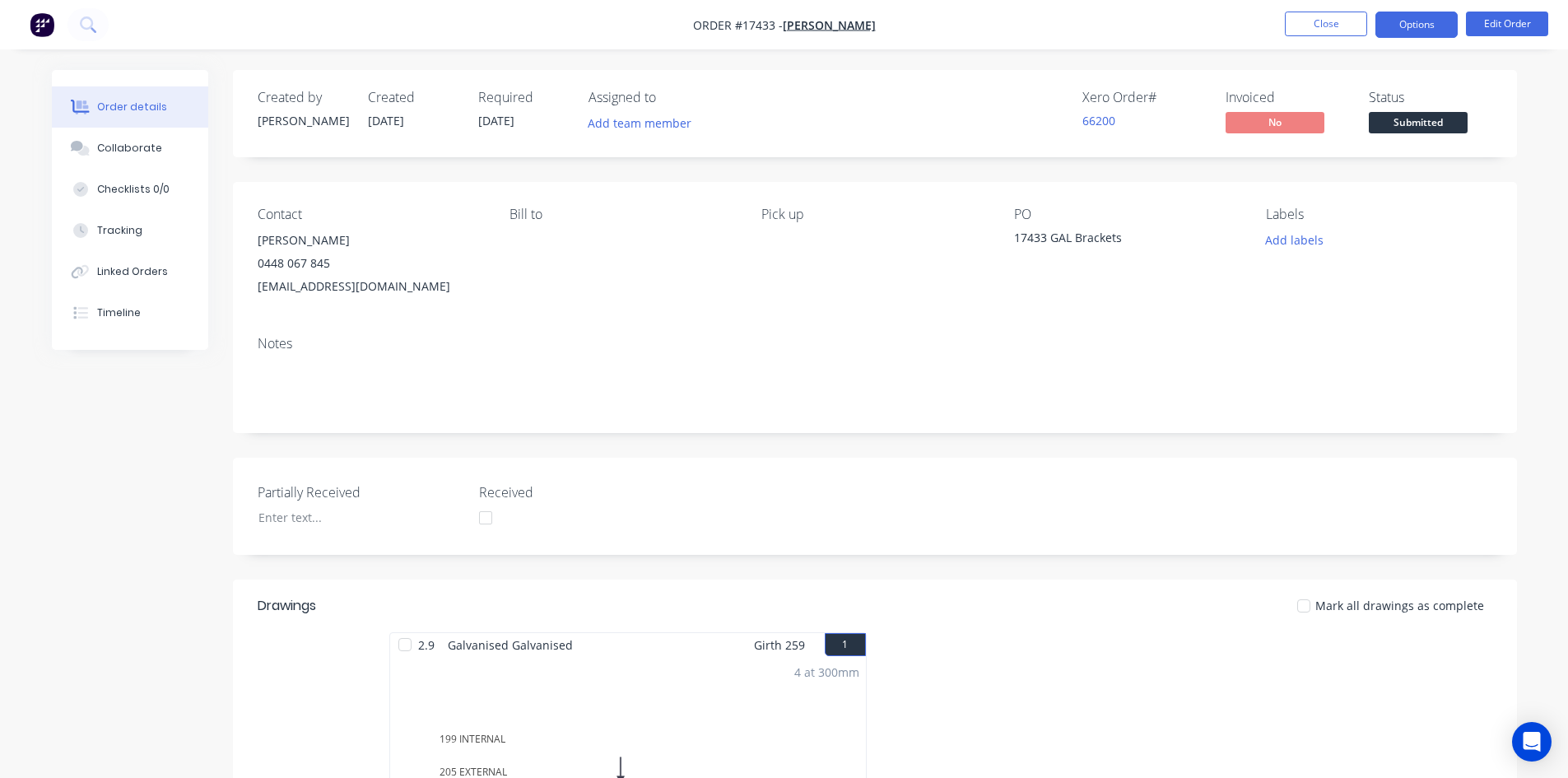
click at [1408, 21] on button "Options" at bounding box center [1416, 25] width 82 height 27
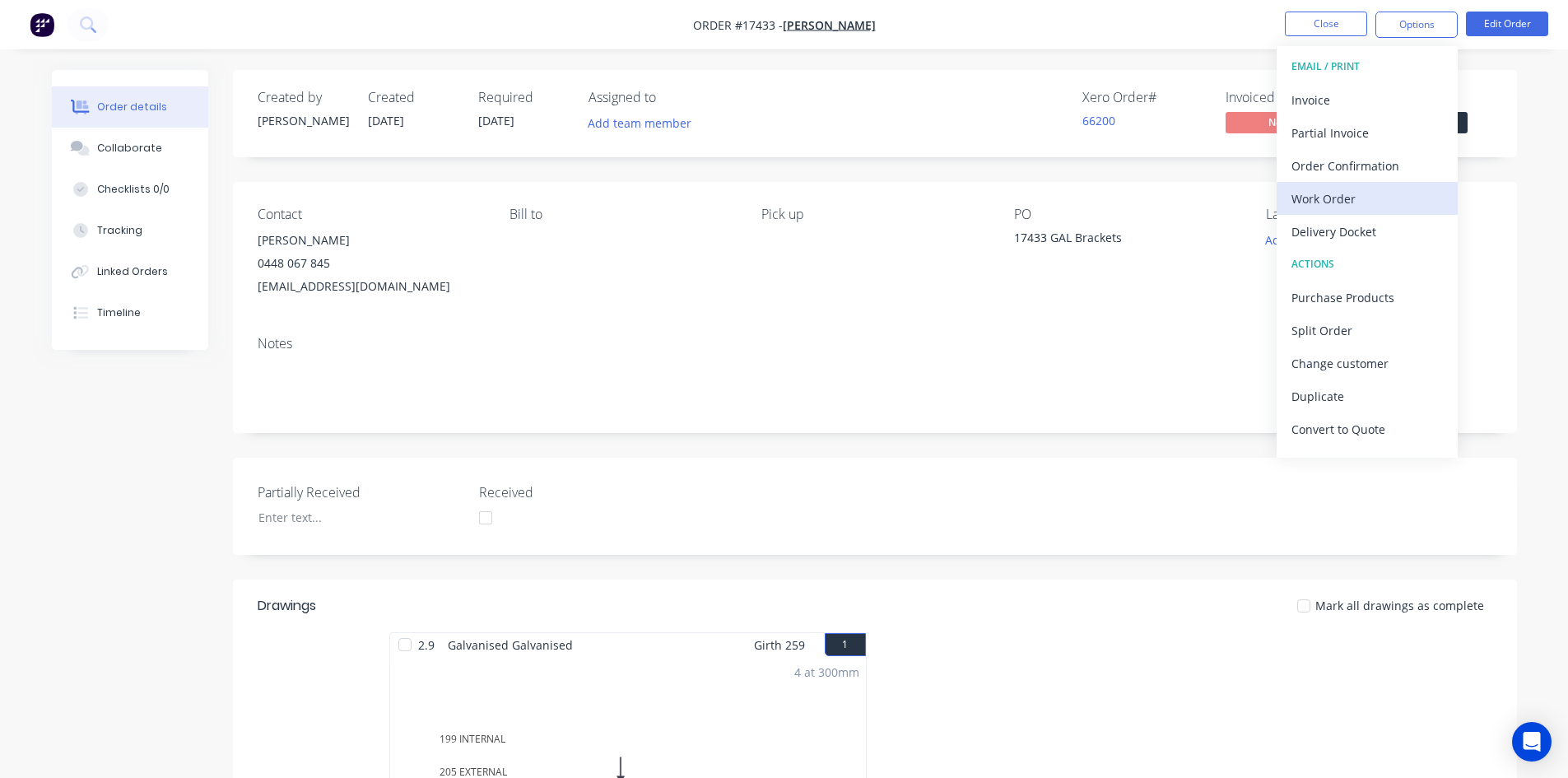
click at [1371, 198] on div "Work Order" at bounding box center [1366, 198] width 151 height 24
click at [1371, 192] on div "Custom" at bounding box center [1366, 198] width 151 height 24
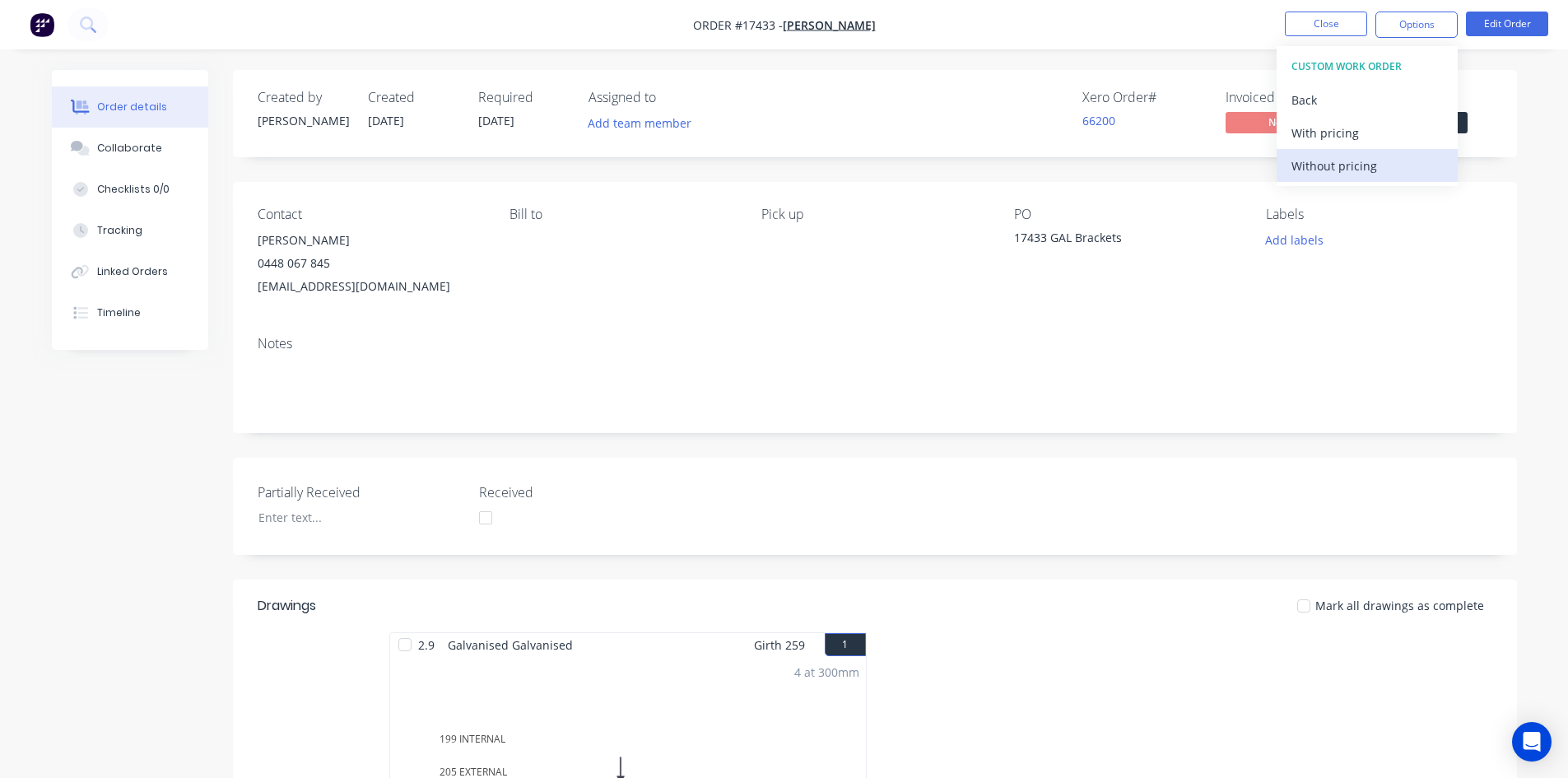
click at [1372, 158] on div "Without pricing" at bounding box center [1366, 166] width 151 height 24
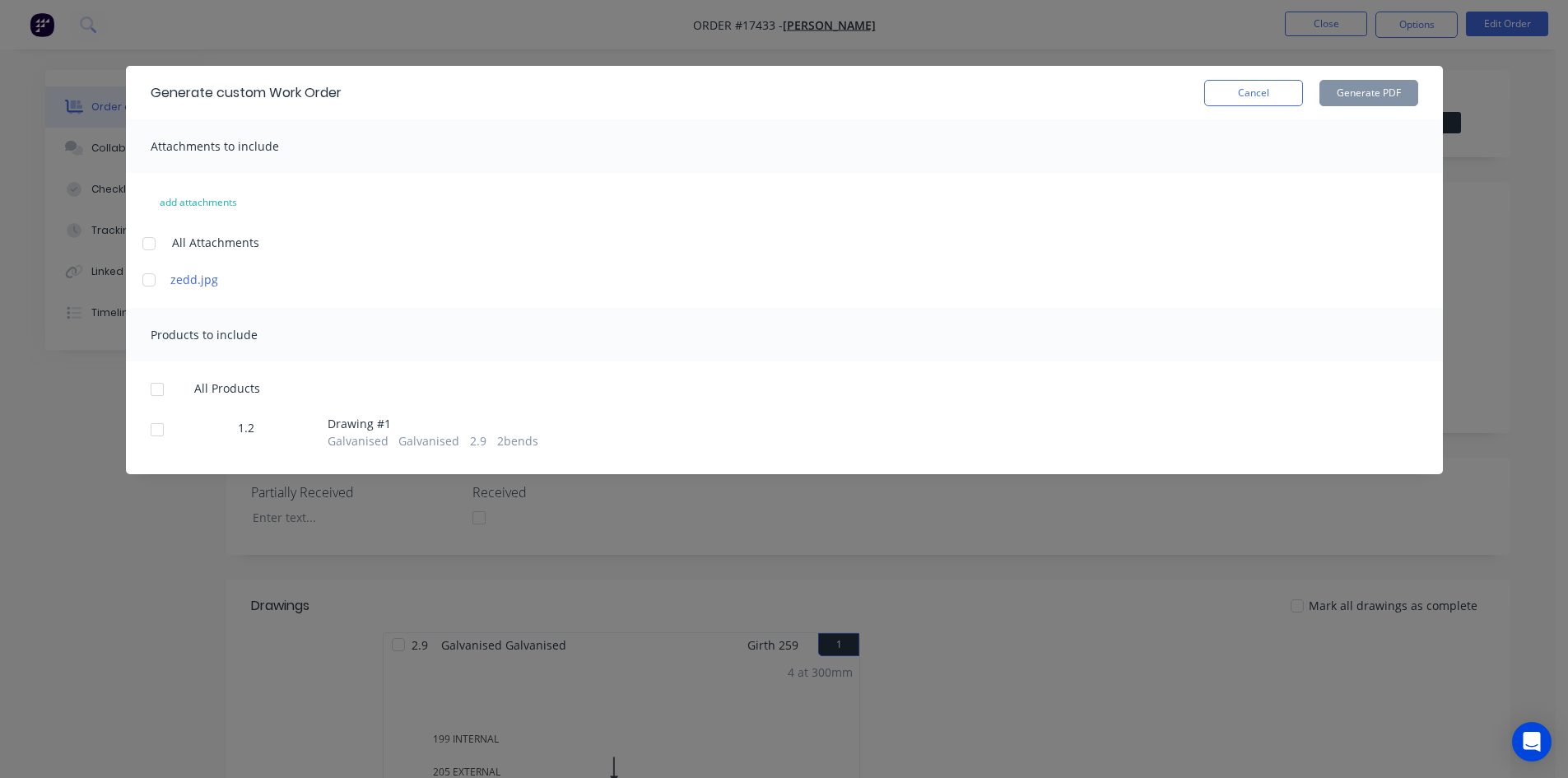
click at [151, 238] on div at bounding box center [149, 243] width 33 height 33
click at [159, 396] on div at bounding box center [157, 389] width 33 height 33
click at [885, 344] on div "Products to include" at bounding box center [784, 334] width 1316 height 54
click at [1369, 92] on button "Generate PDF" at bounding box center [1368, 93] width 98 height 27
click at [1243, 97] on button "Cancel" at bounding box center [1253, 93] width 98 height 27
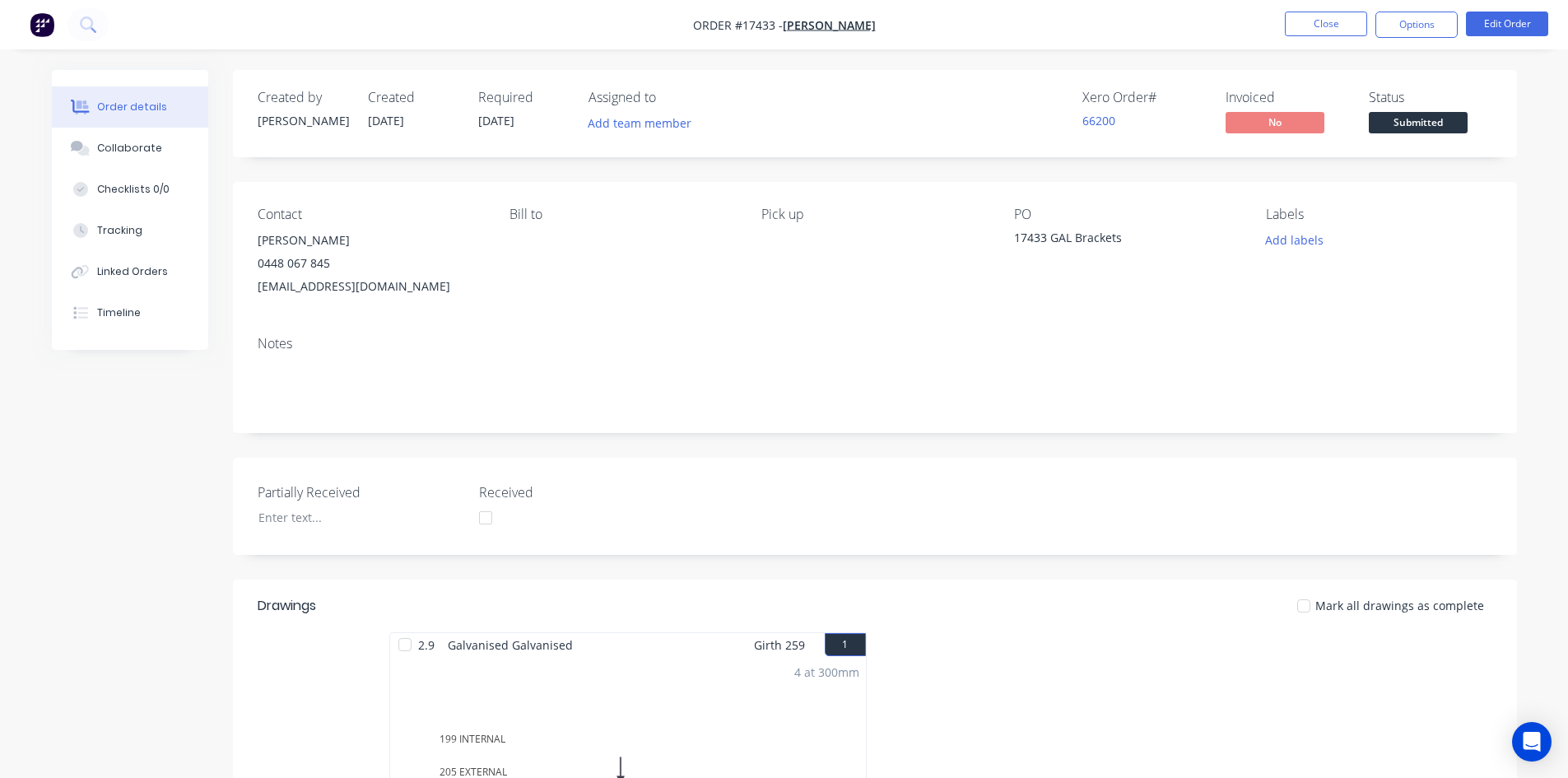
click at [1015, 35] on nav "Order #17433 - Zedd Cabins Close Options Edit Order" at bounding box center [784, 25] width 1568 height 49
click at [1340, 21] on button "Close" at bounding box center [1325, 24] width 82 height 25
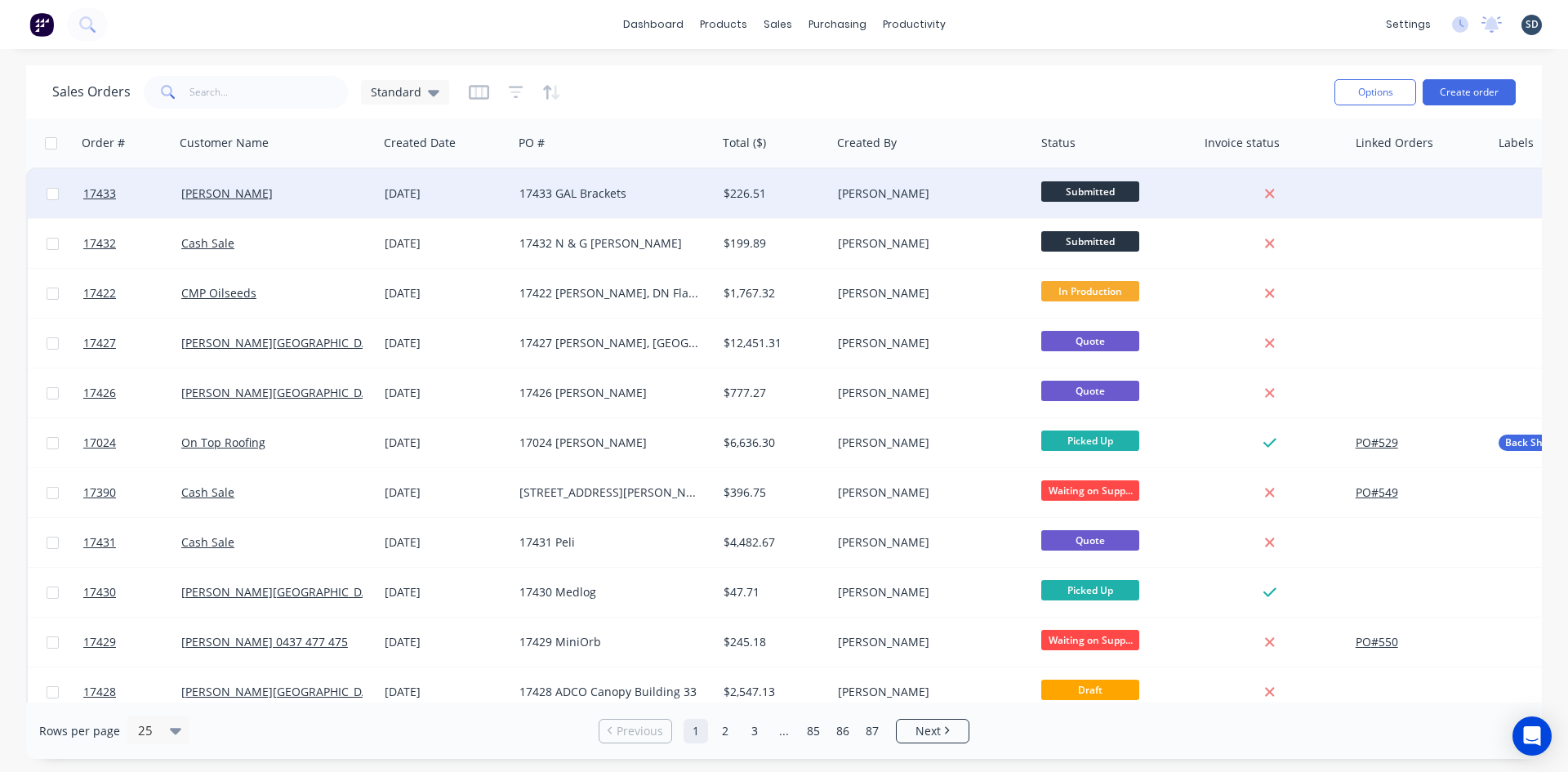
click at [538, 198] on div "17433 GAL Brackets" at bounding box center [609, 193] width 181 height 16
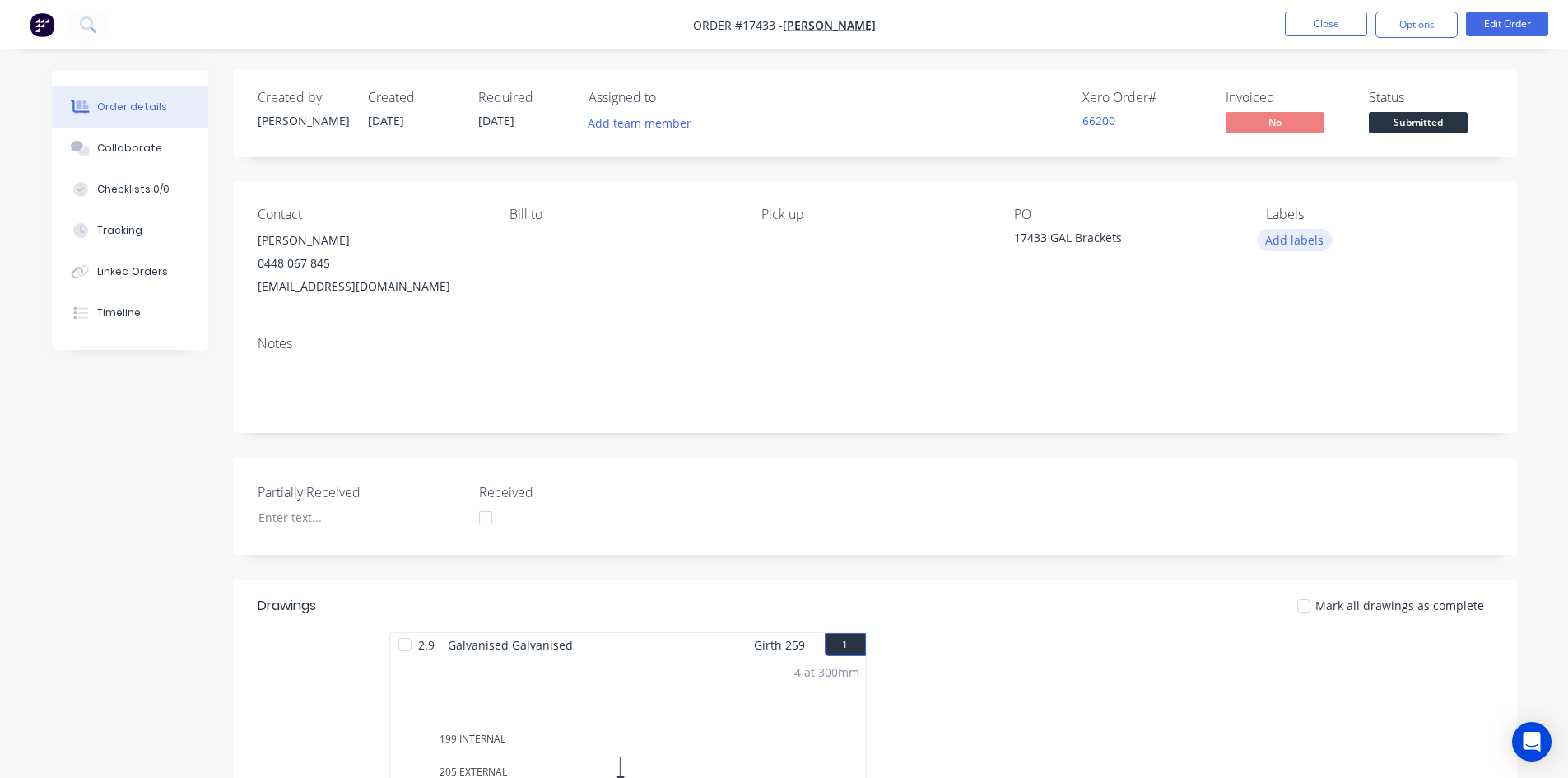
click at [1303, 238] on button "Add labels" at bounding box center [1295, 239] width 76 height 22
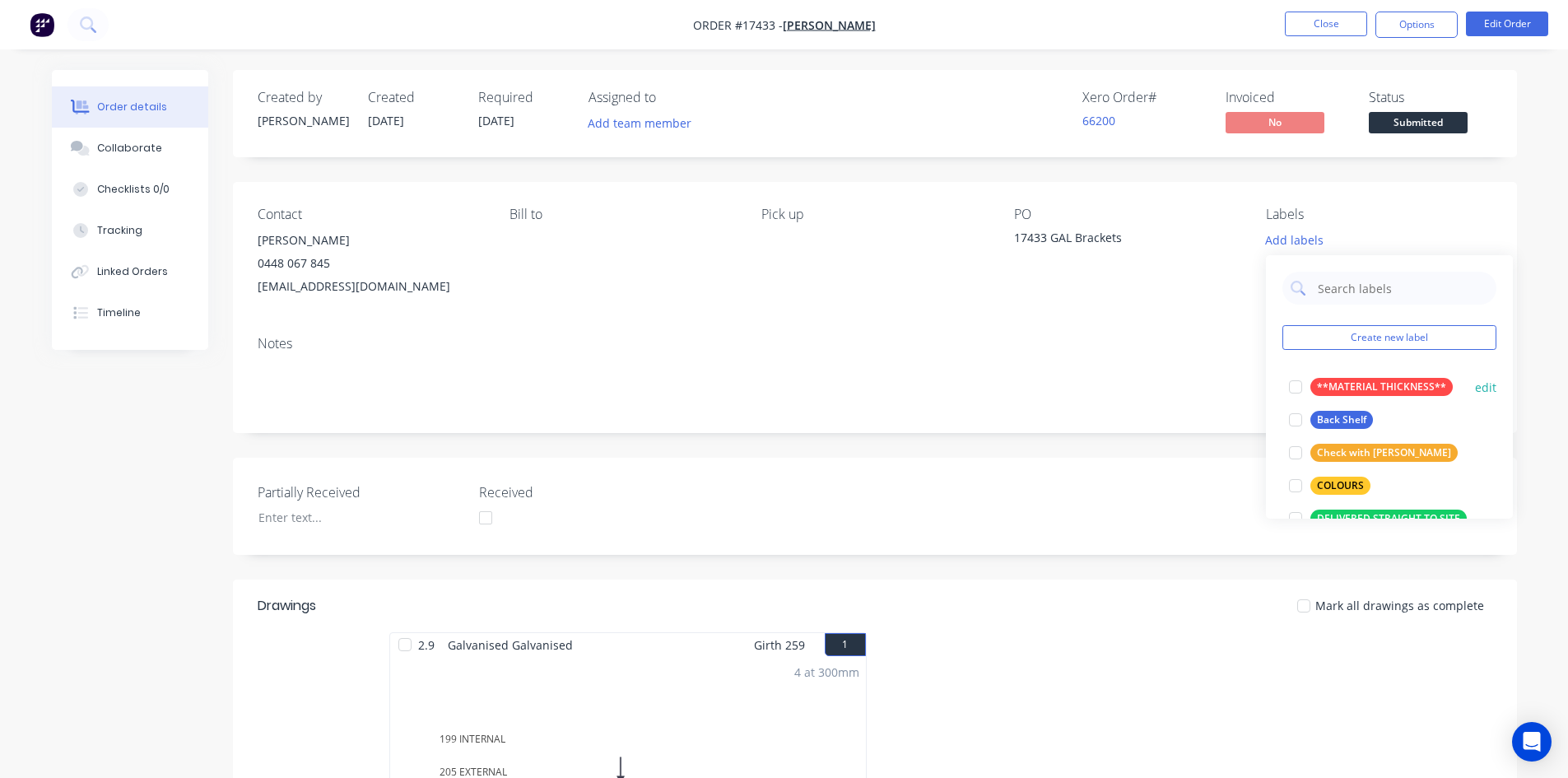
click at [1292, 385] on div at bounding box center [1295, 386] width 33 height 33
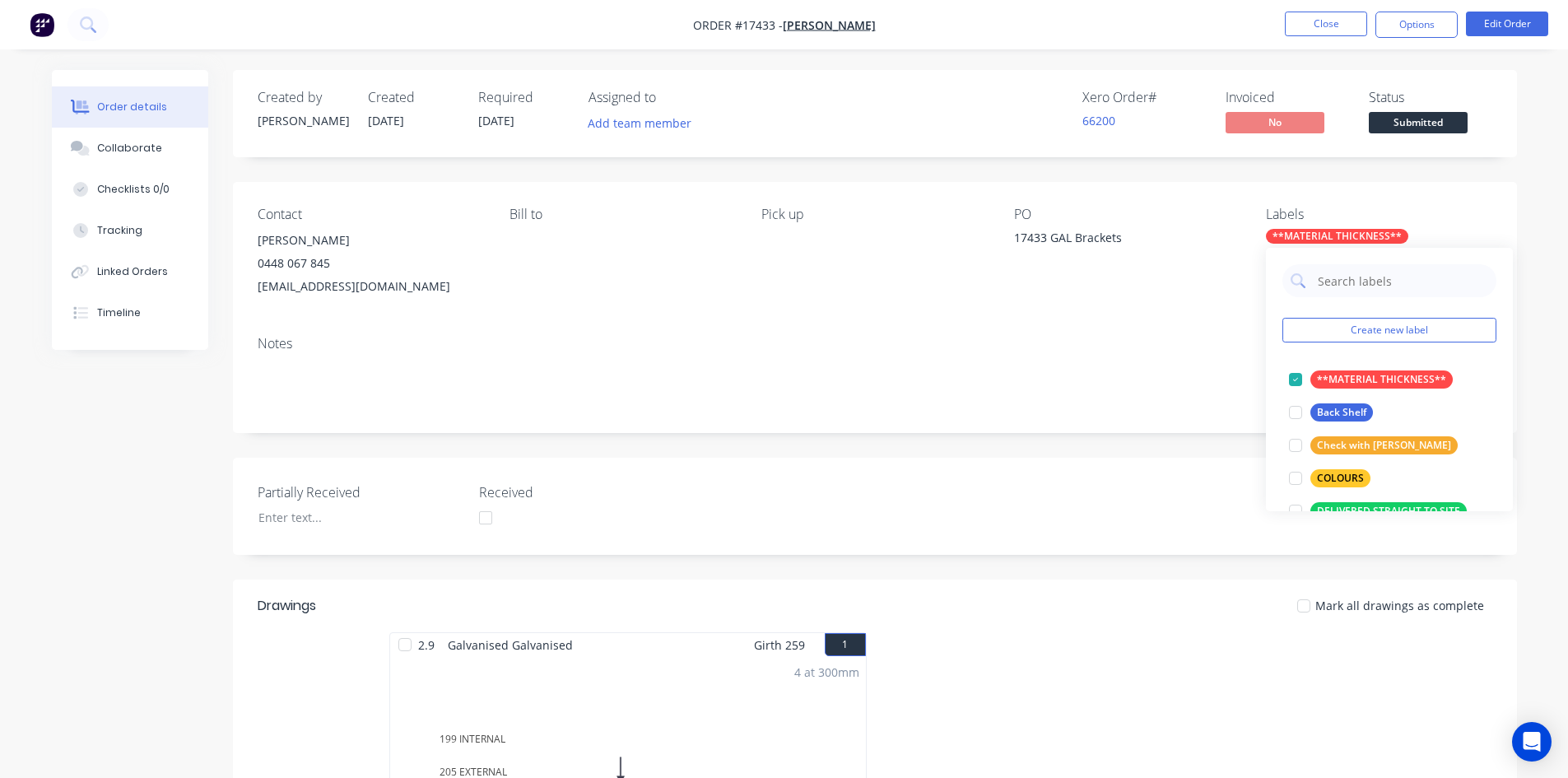
click at [1194, 220] on div "PO" at bounding box center [1126, 214] width 225 height 16
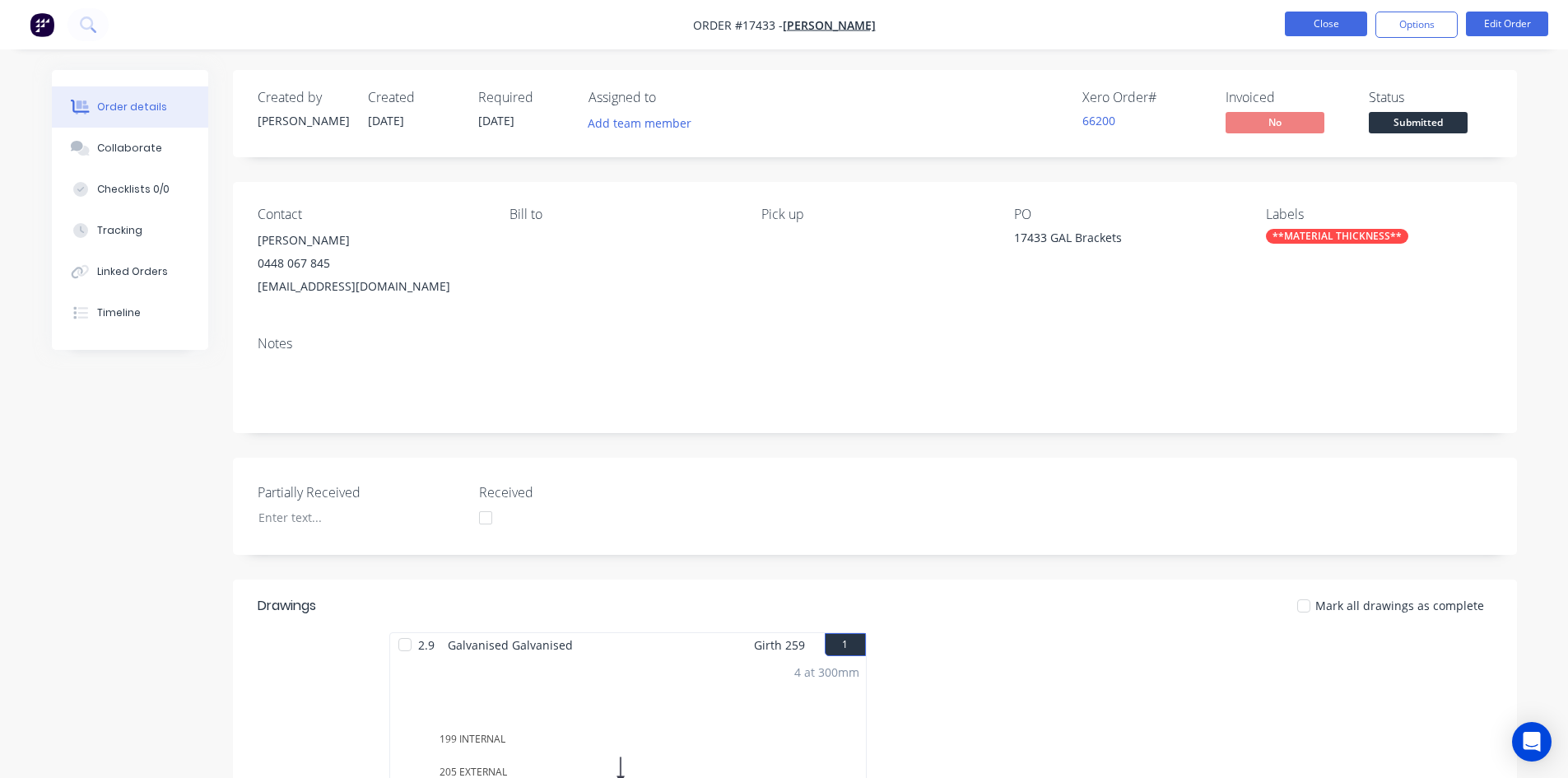
click at [1334, 22] on button "Close" at bounding box center [1325, 24] width 82 height 25
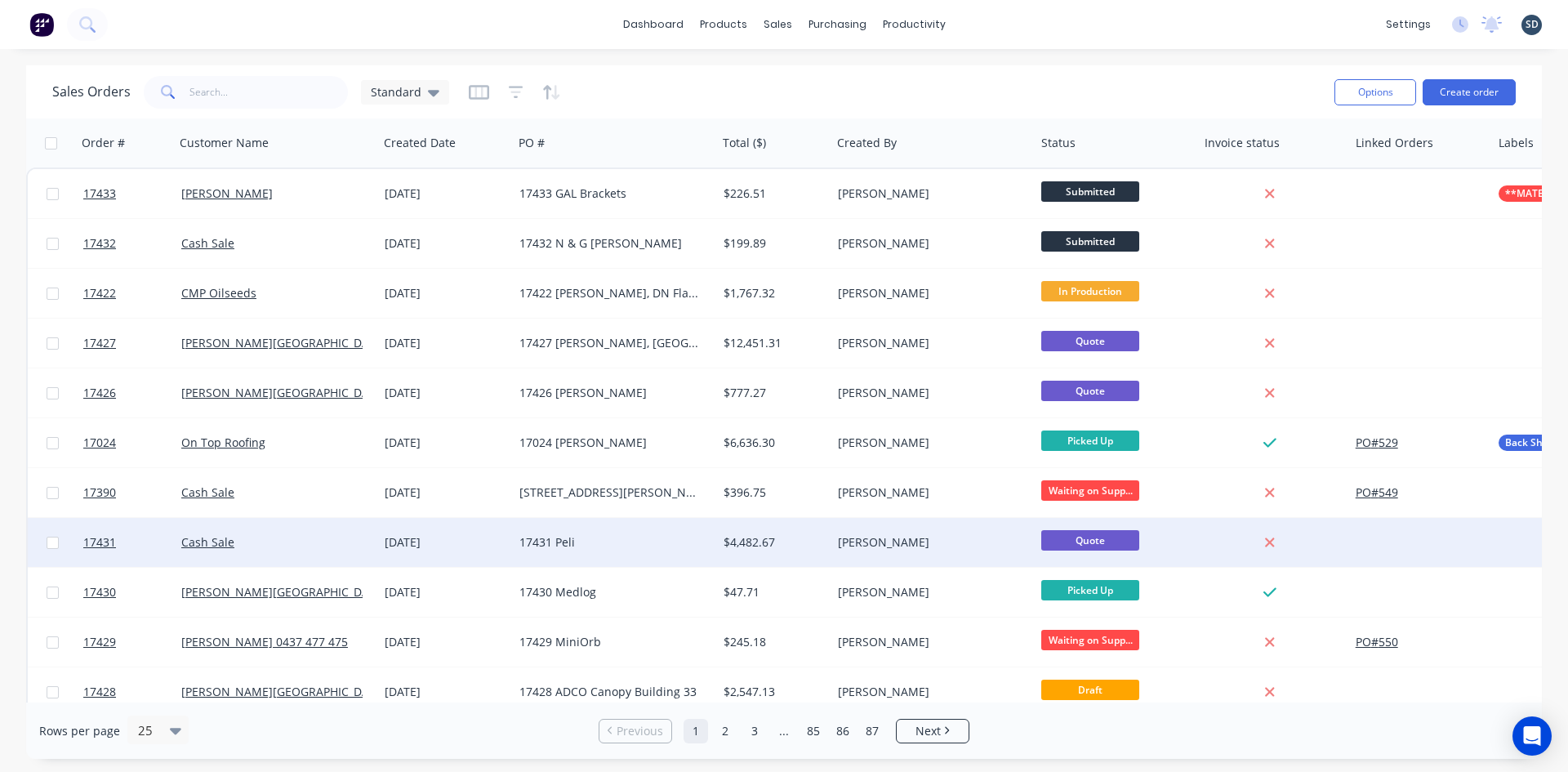
click at [547, 548] on div "17431 Peli" at bounding box center [609, 542] width 181 height 16
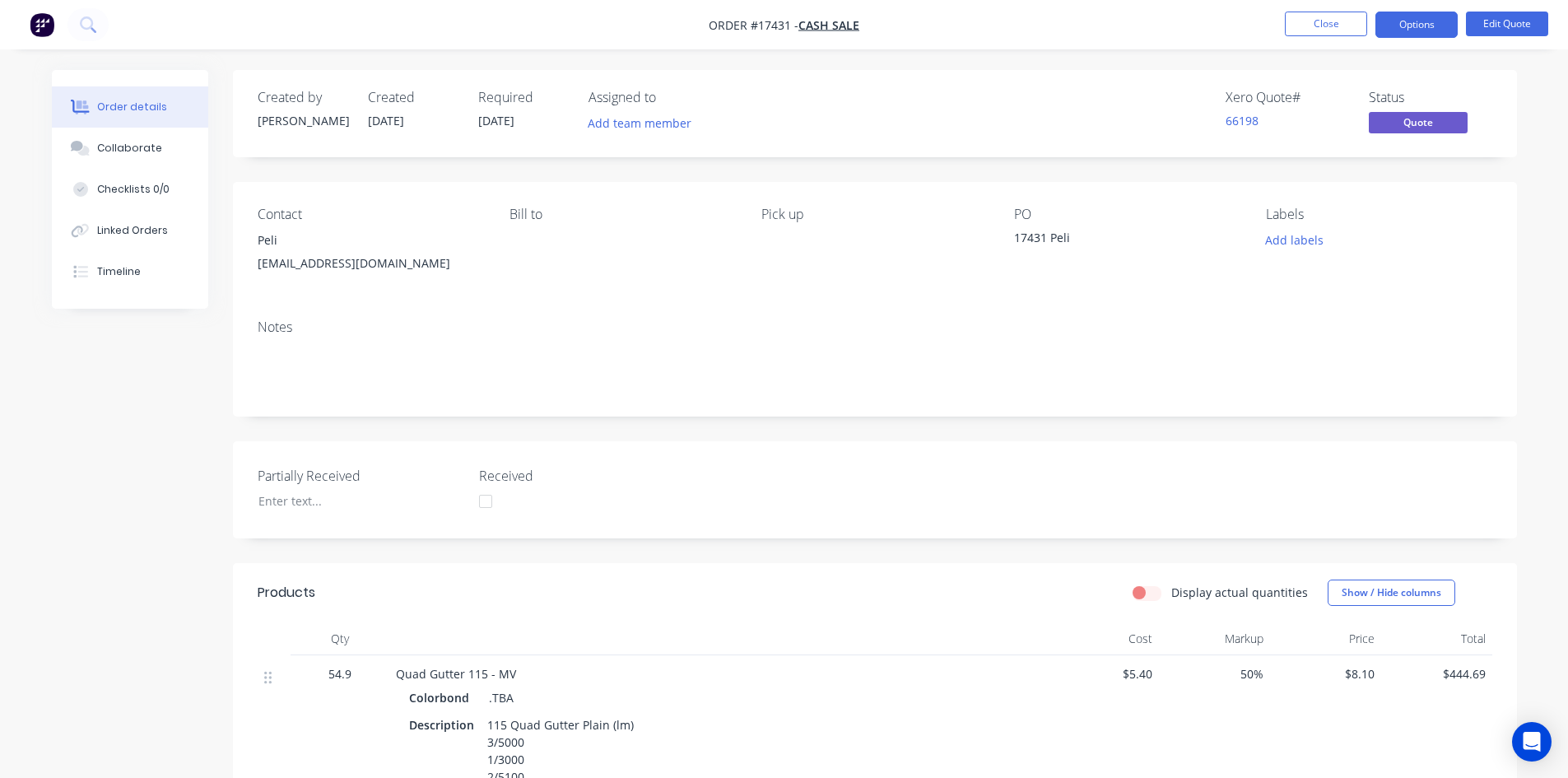
click at [1007, 21] on nav "Order #17431 - Cash Sale Close Options Edit Quote" at bounding box center [784, 25] width 1568 height 49
click at [920, 23] on nav "Order #17431 - Cash Sale Close Options Edit Quote" at bounding box center [784, 25] width 1568 height 49
click at [140, 283] on button "Timeline" at bounding box center [130, 271] width 156 height 41
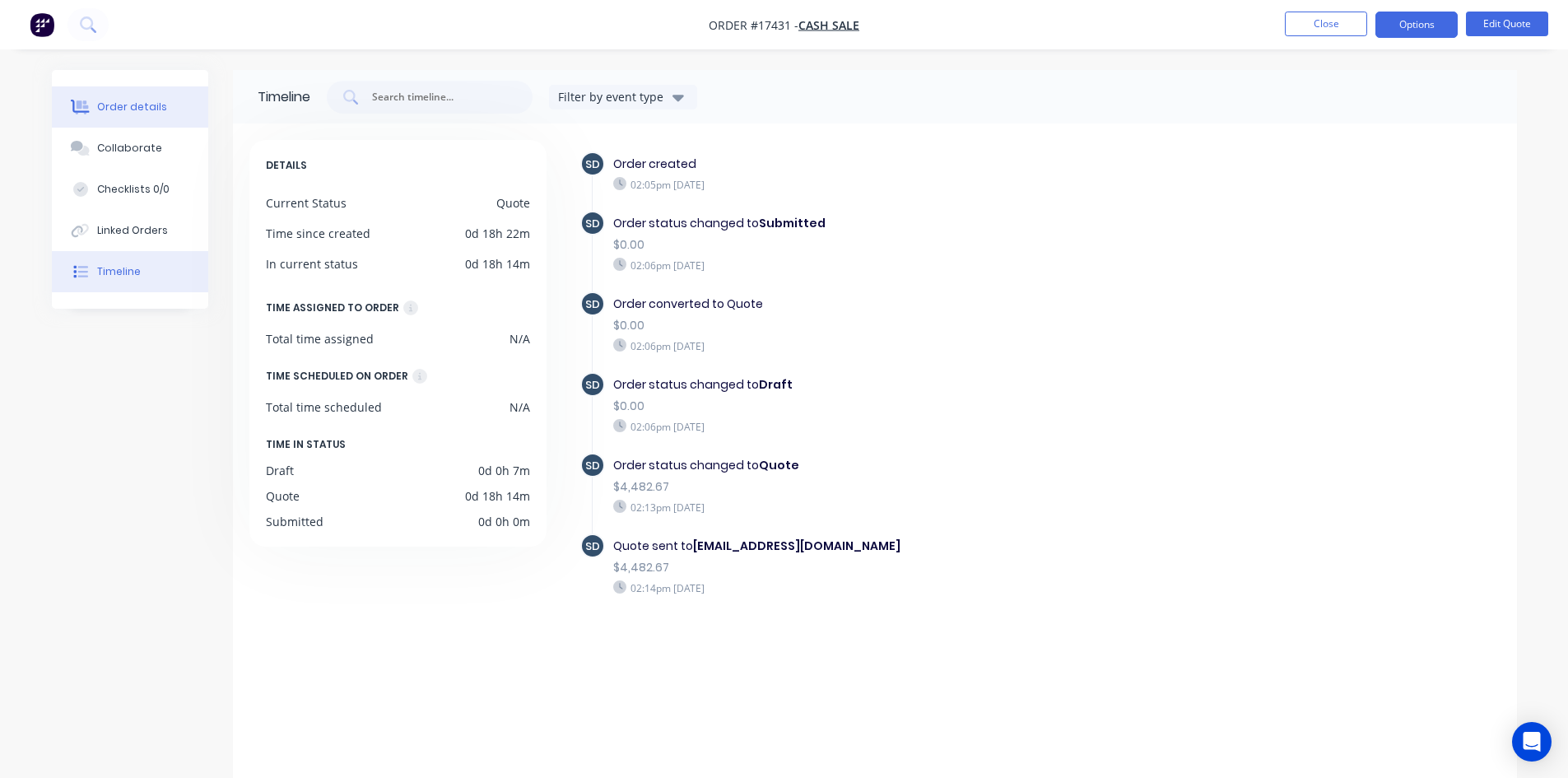
click at [160, 109] on div "Order details" at bounding box center [132, 107] width 70 height 15
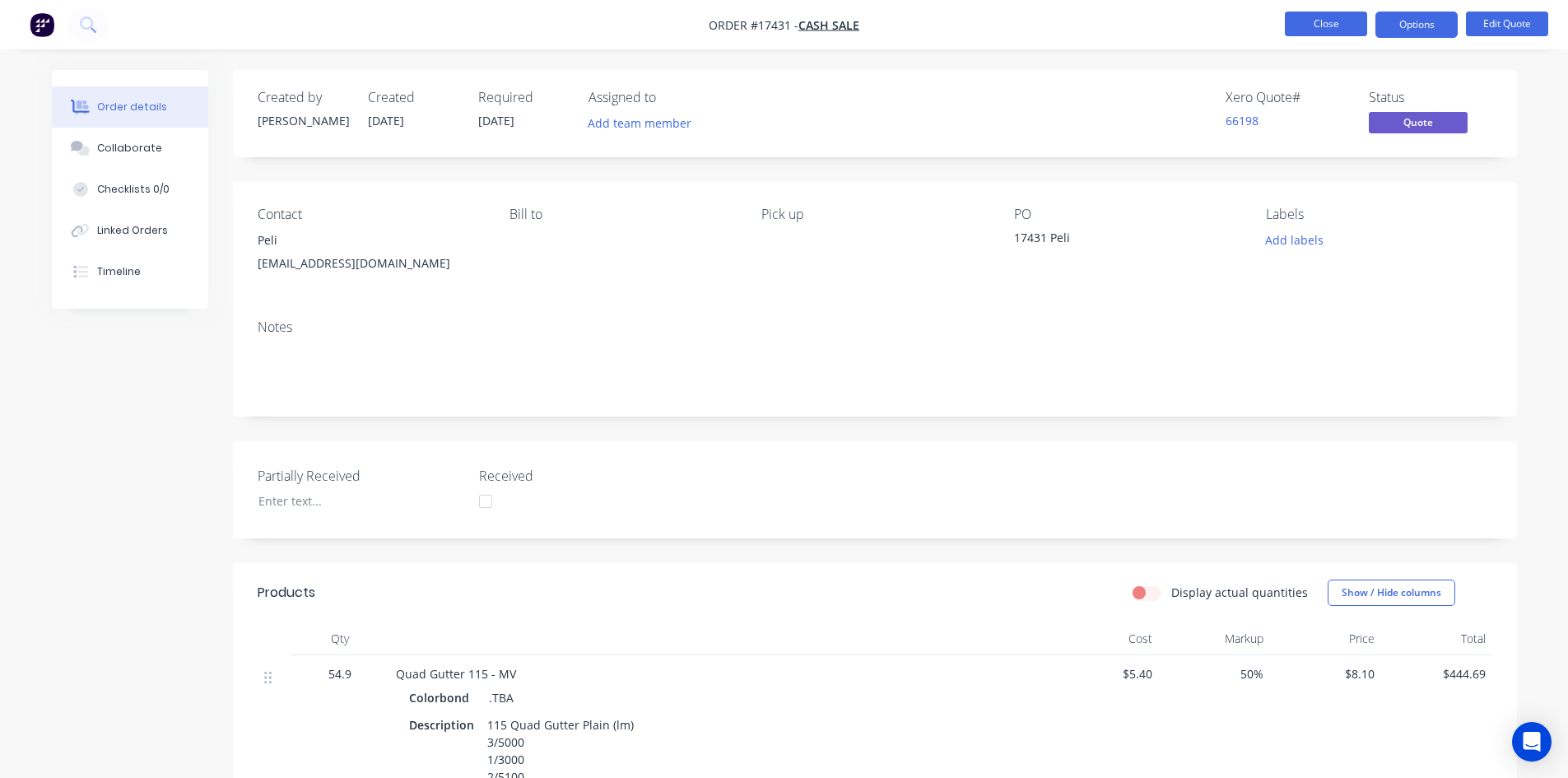
click at [1311, 25] on button "Close" at bounding box center [1325, 24] width 82 height 25
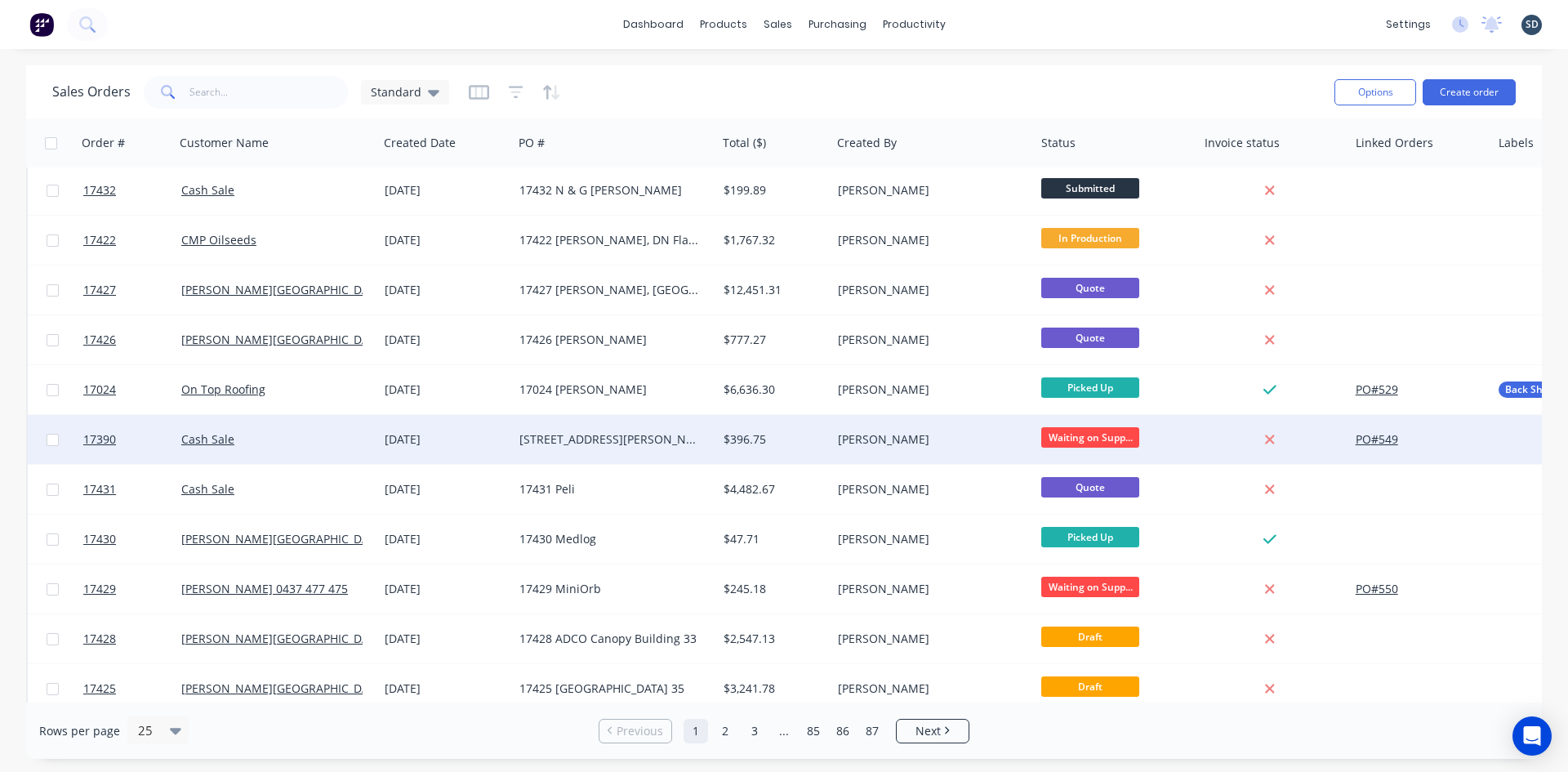
scroll to position [163, 0]
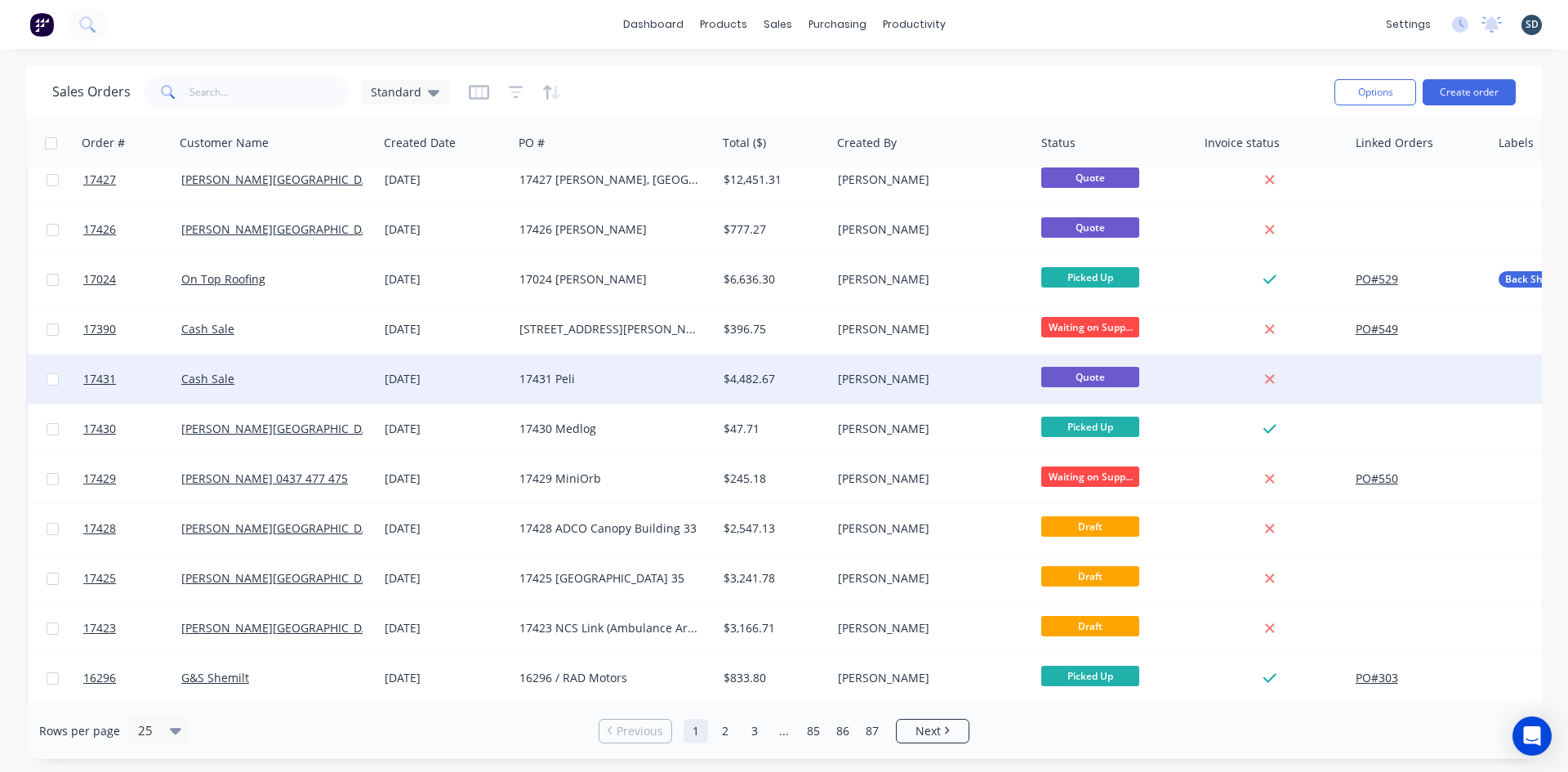
click at [341, 378] on div "Cash Sale" at bounding box center [271, 378] width 181 height 16
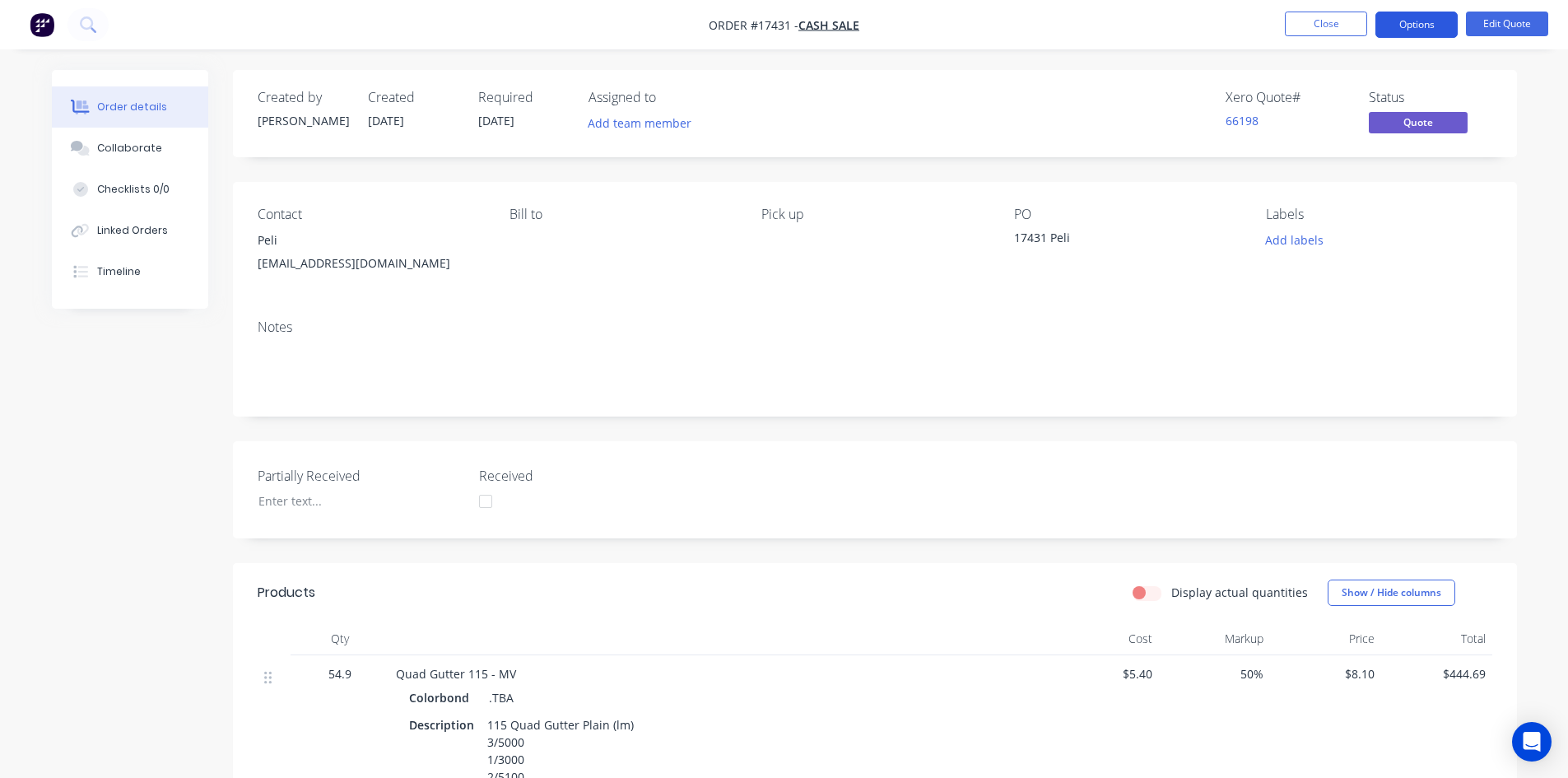
click at [1424, 25] on button "Options" at bounding box center [1416, 25] width 82 height 27
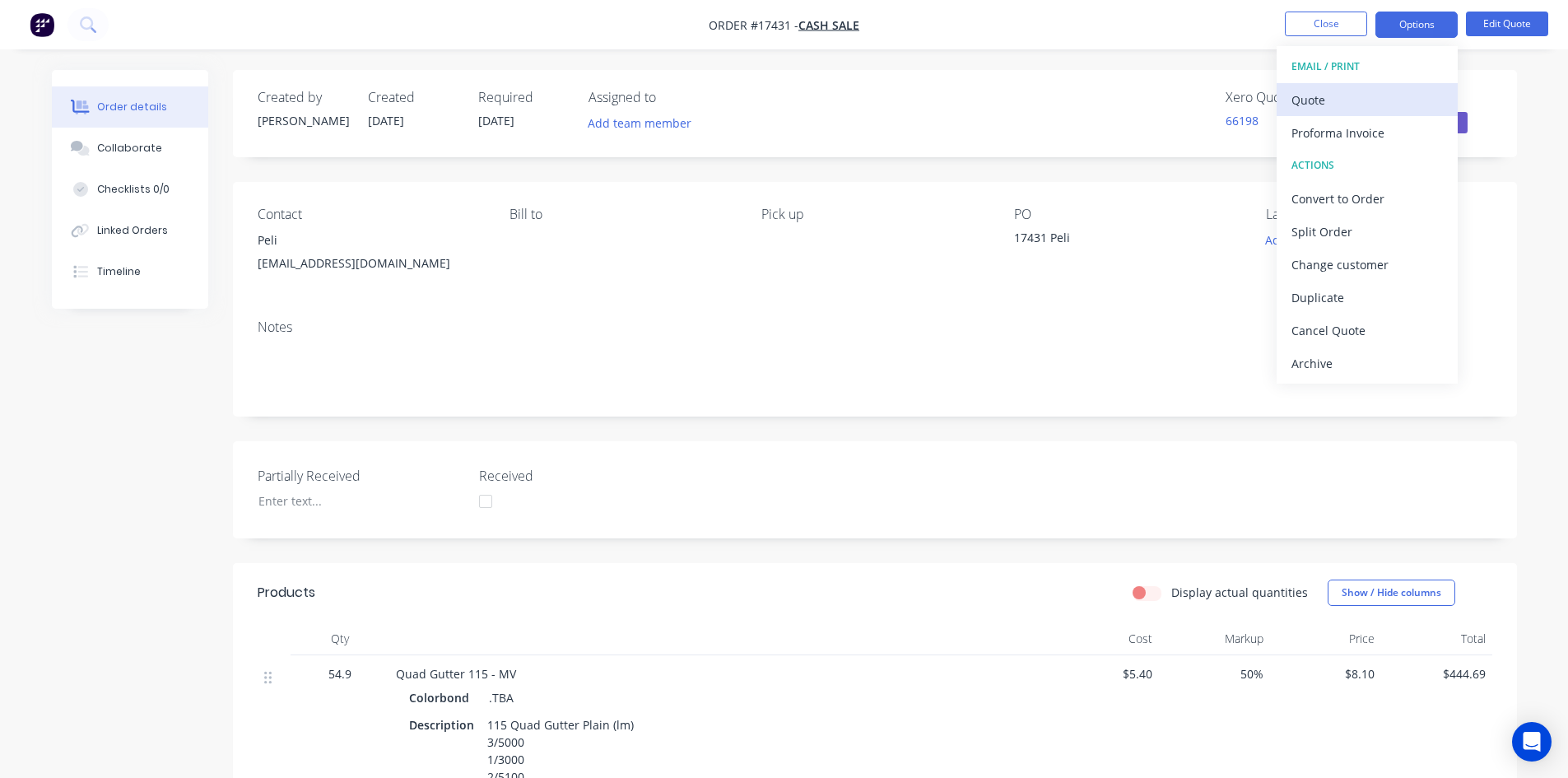
click at [1373, 96] on div "Quote" at bounding box center [1366, 99] width 151 height 24
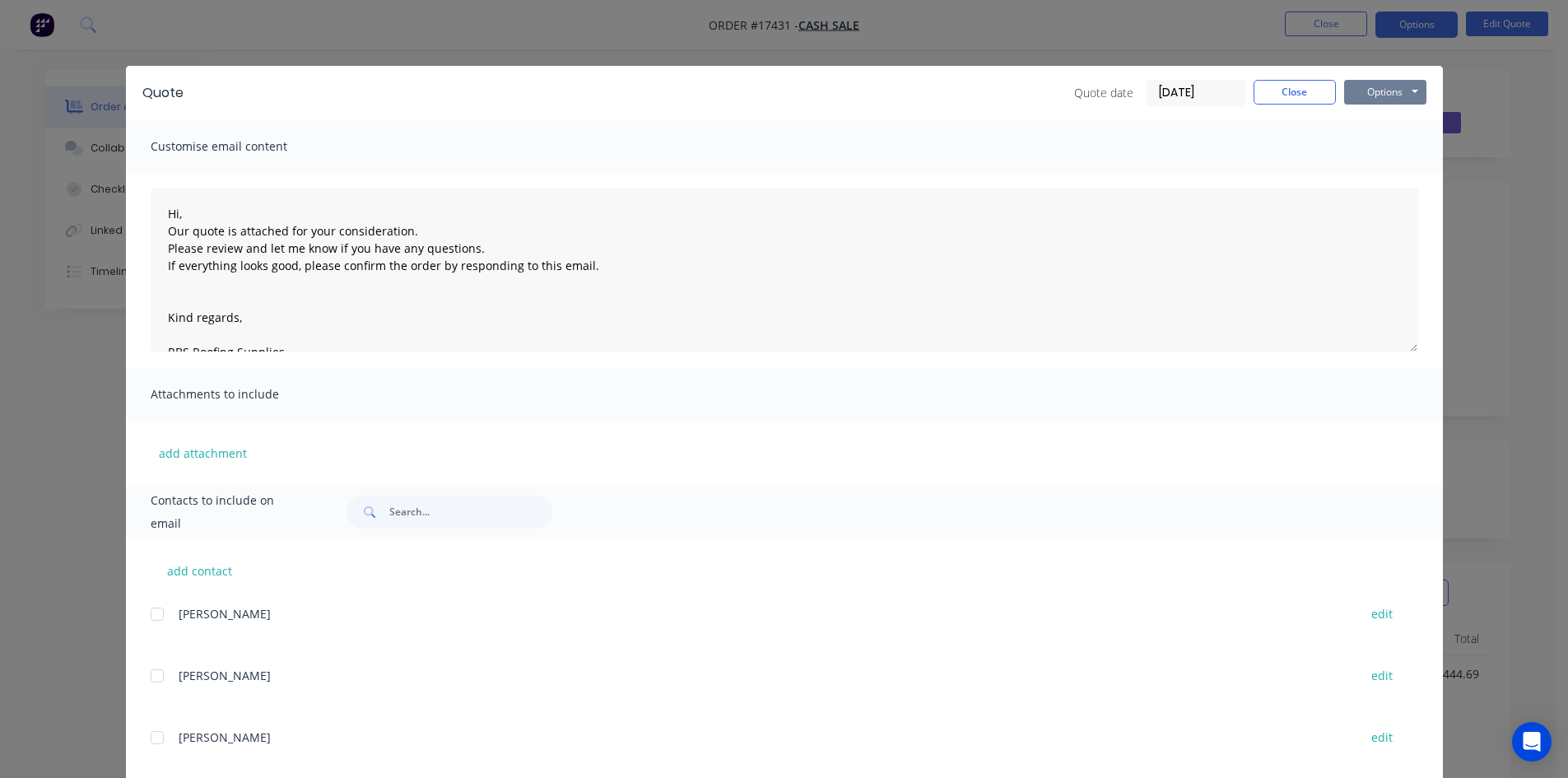
click at [1382, 90] on button "Options" at bounding box center [1384, 92] width 82 height 25
click at [1388, 141] on button "Print" at bounding box center [1396, 149] width 105 height 27
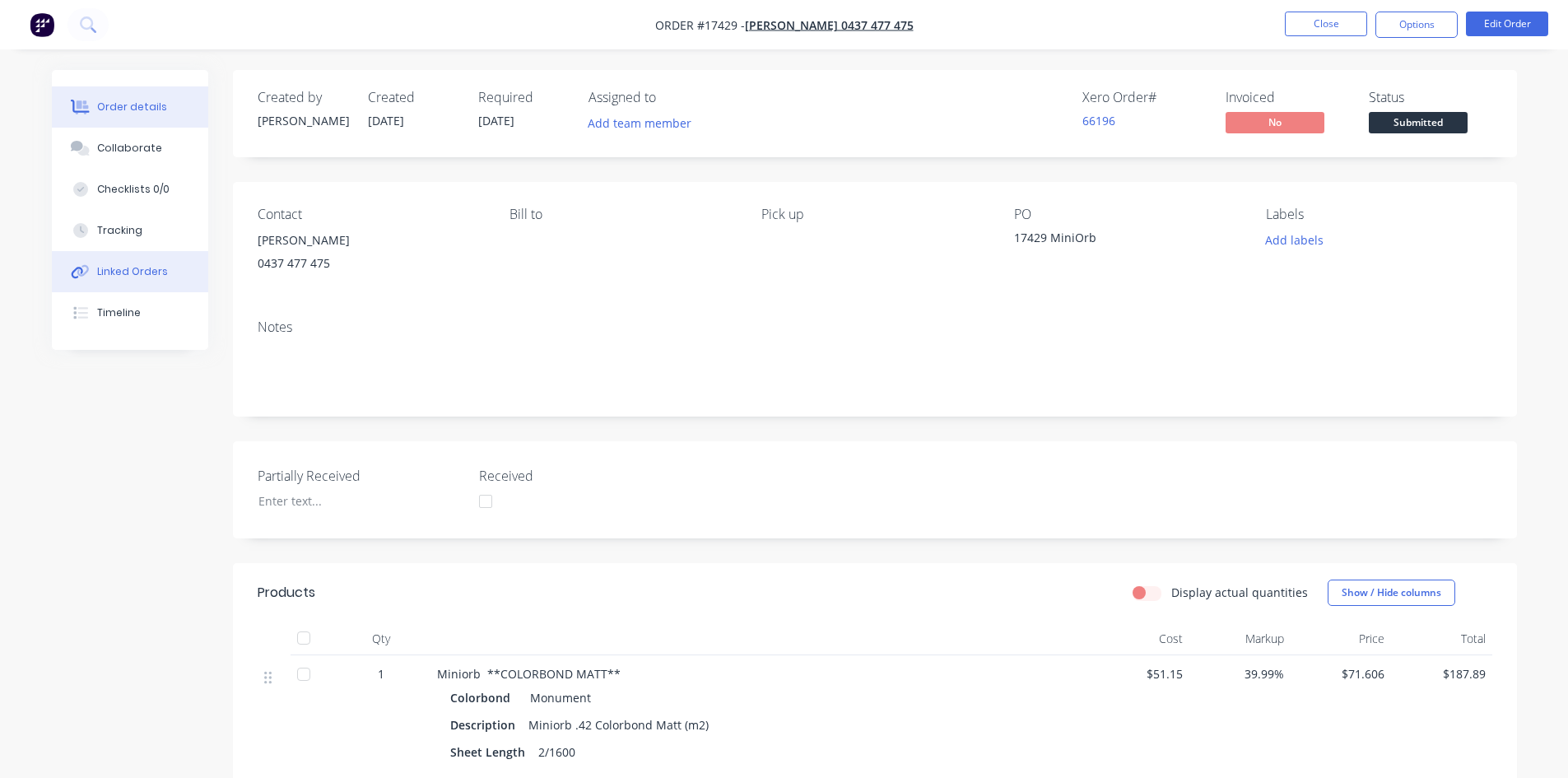
click at [144, 283] on button "Linked Orders" at bounding box center [130, 271] width 156 height 41
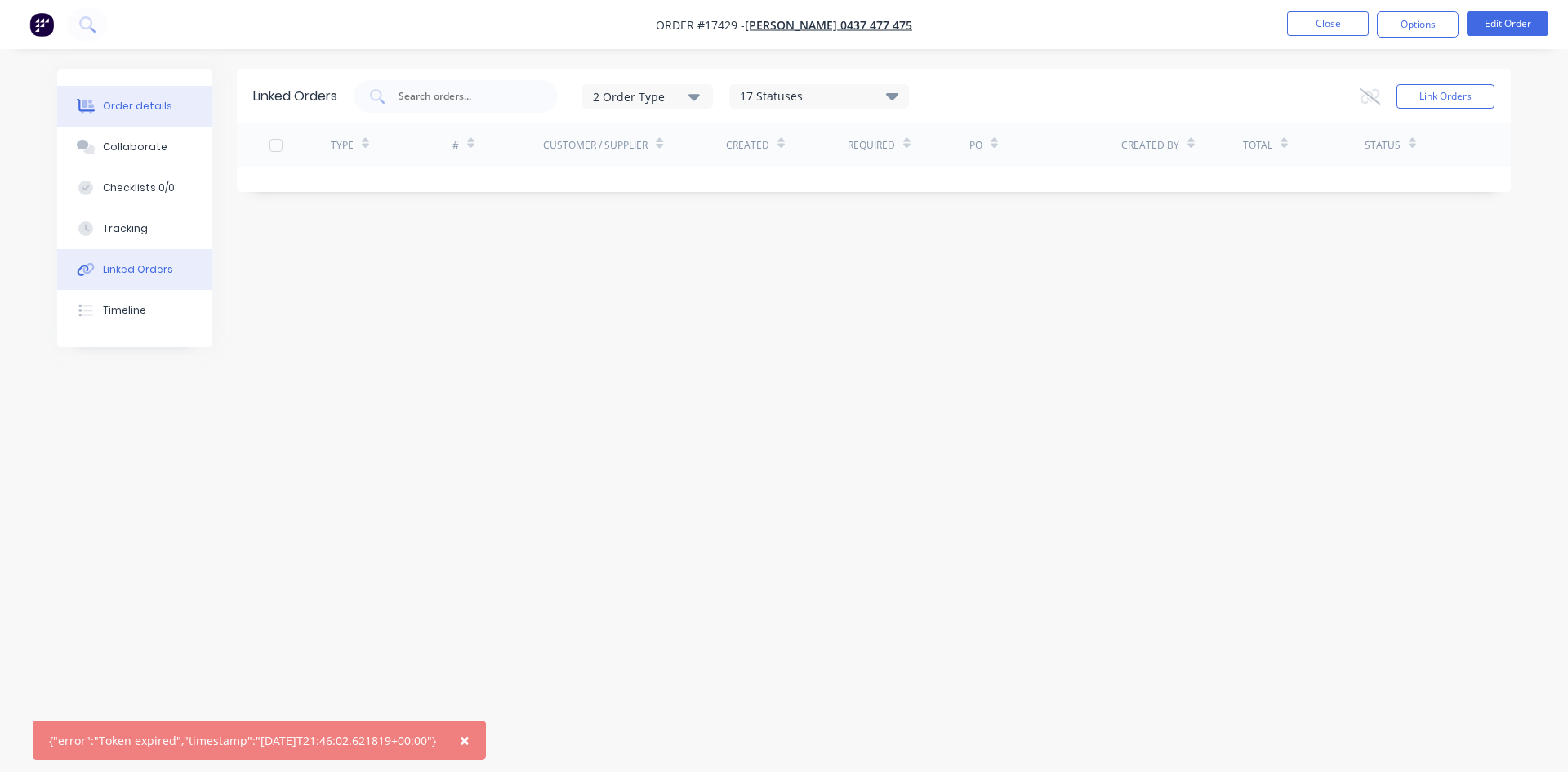
click at [150, 116] on button "Order details" at bounding box center [134, 105] width 155 height 40
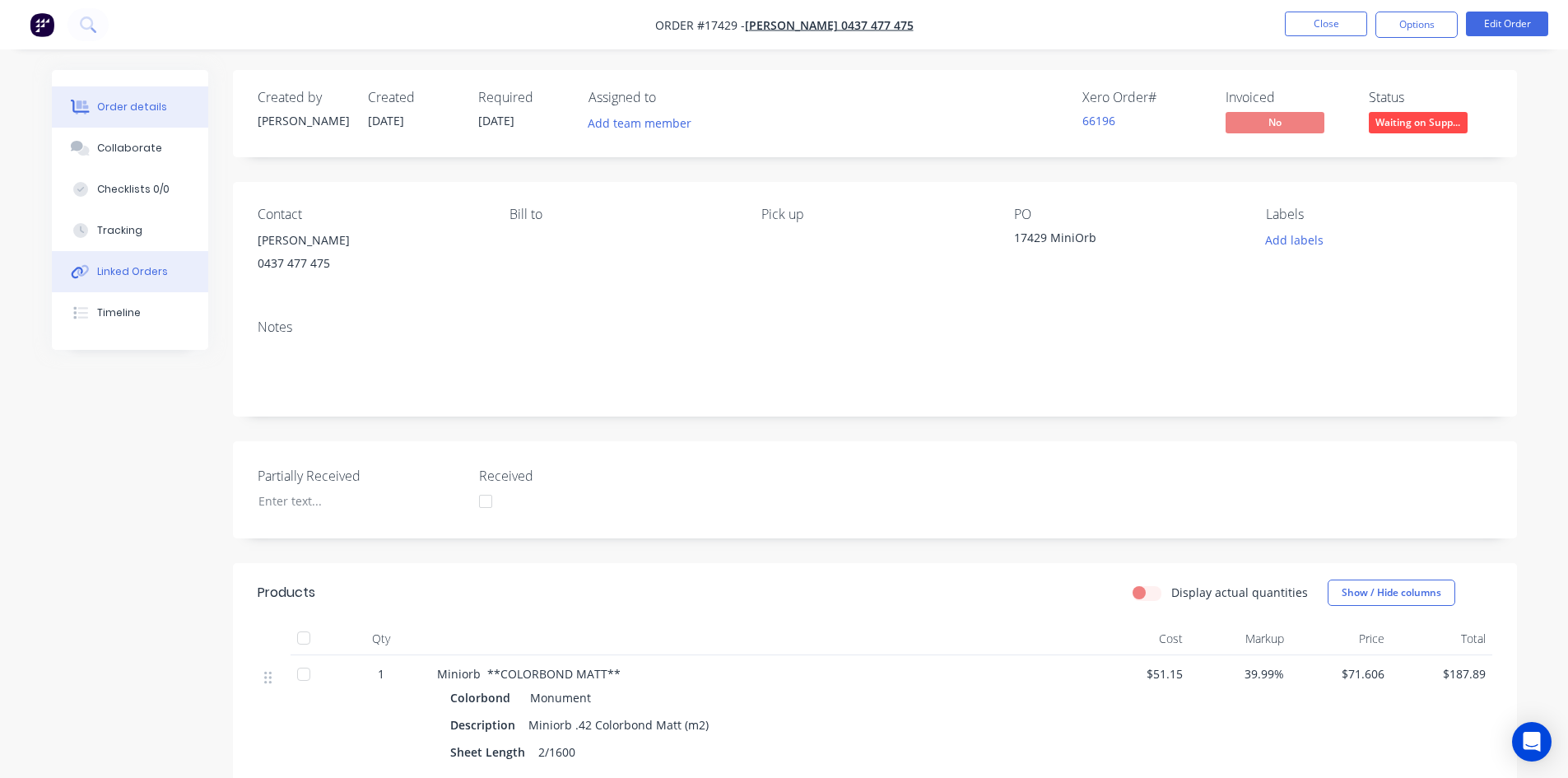
click at [138, 281] on button "Linked Orders" at bounding box center [130, 271] width 156 height 41
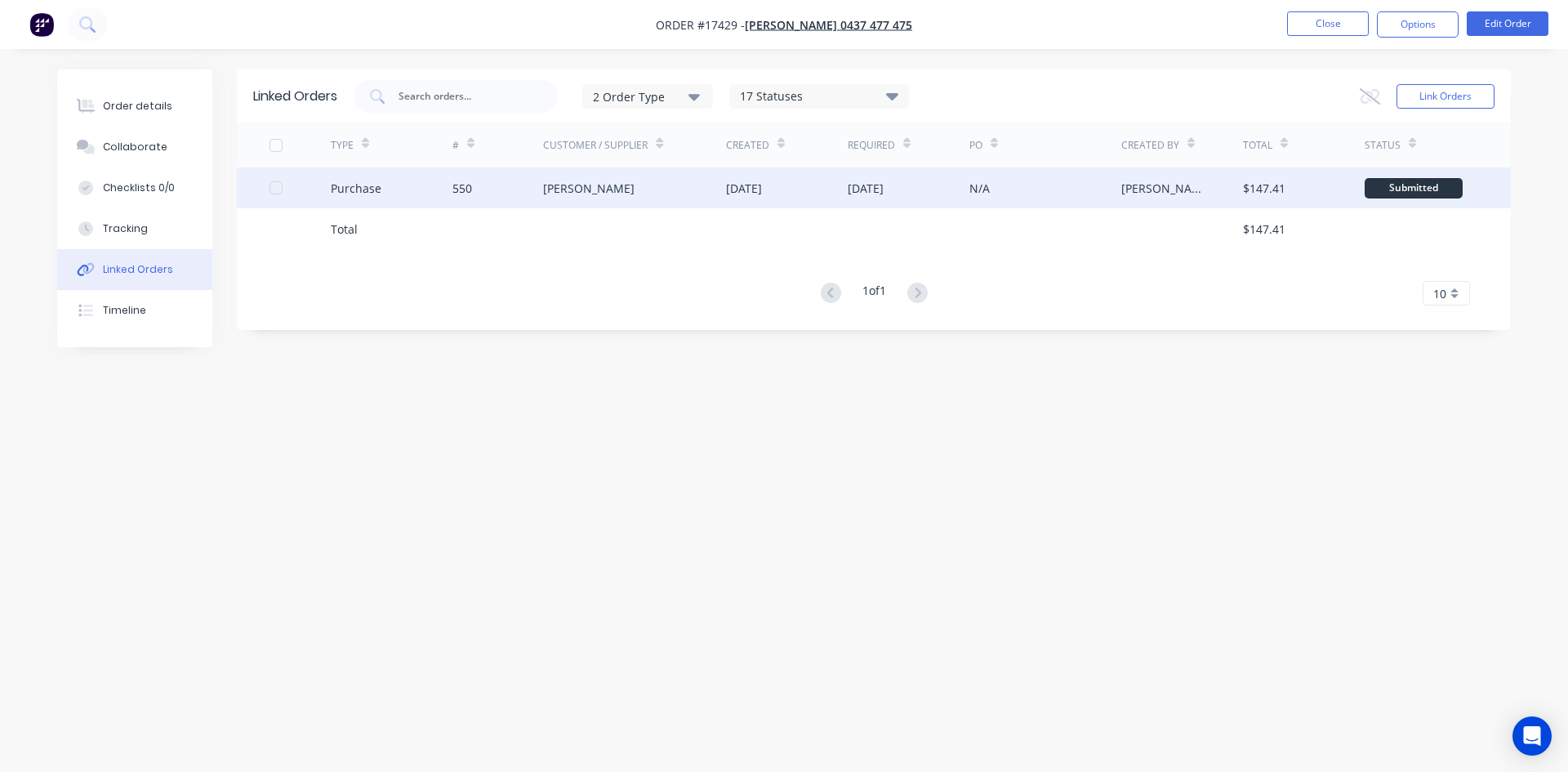
click at [623, 181] on div "Lysaght VIC" at bounding box center [634, 187] width 183 height 40
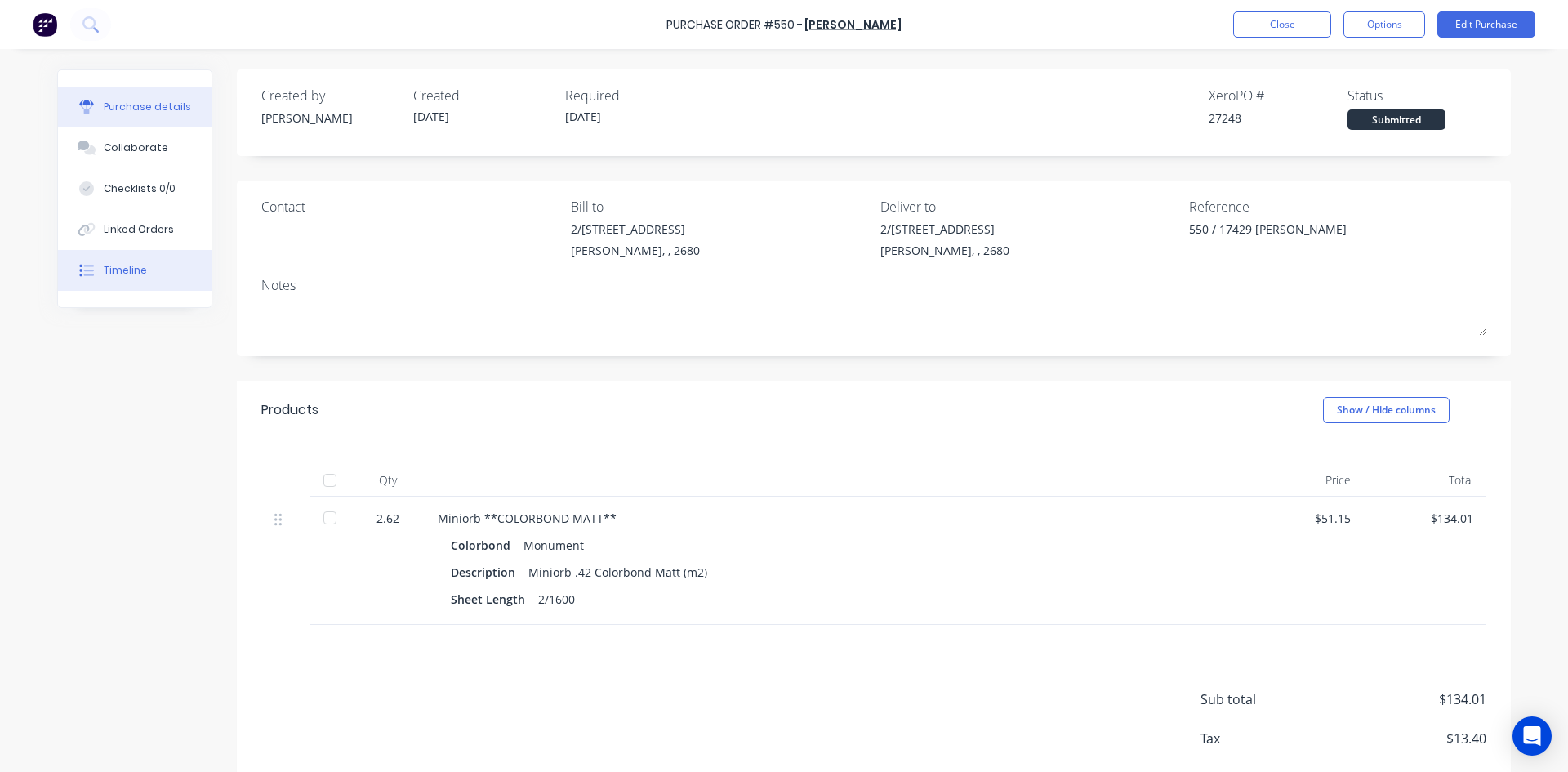
click at [158, 273] on button "Timeline" at bounding box center [134, 270] width 153 height 40
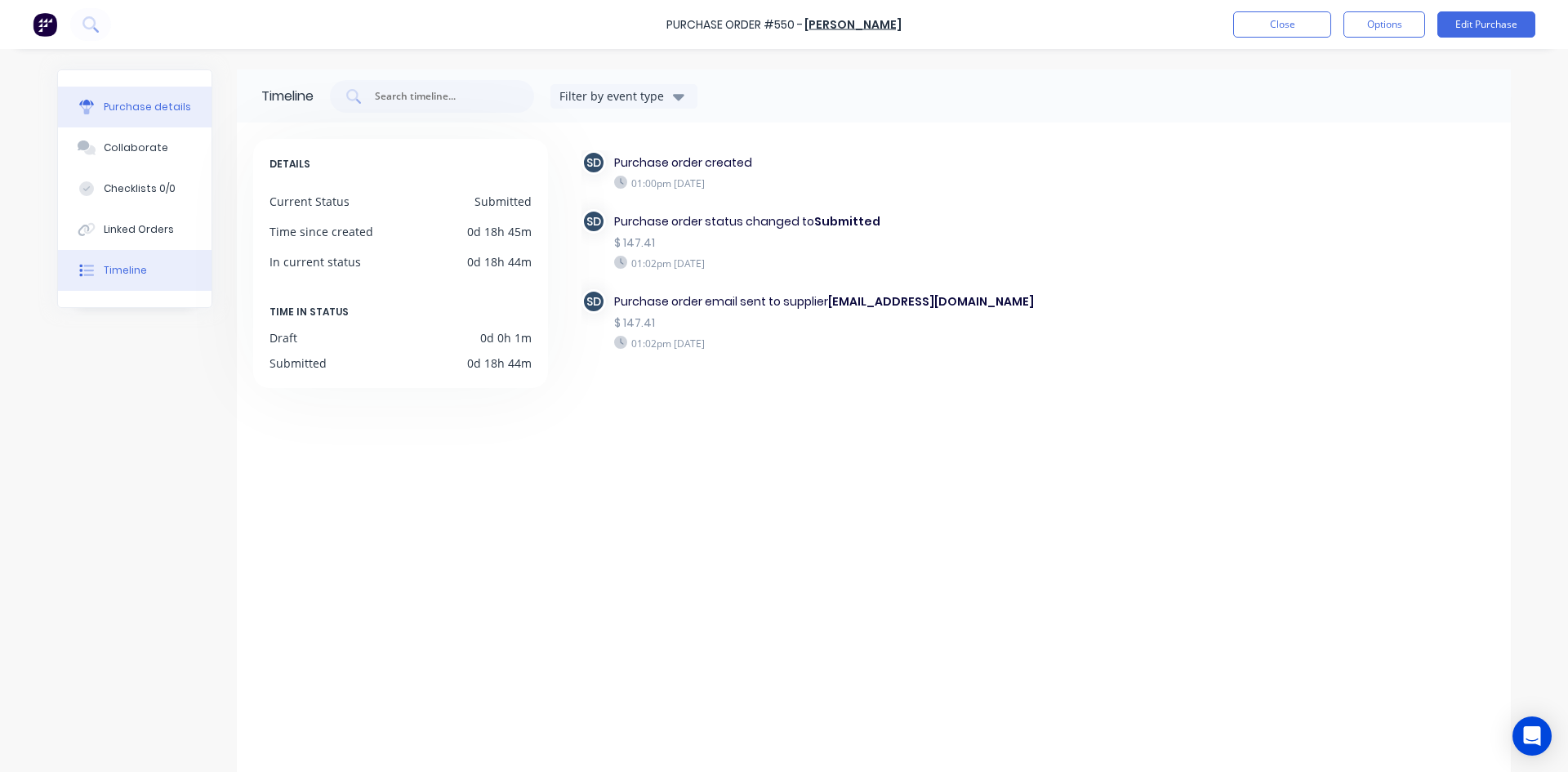
click at [161, 107] on div "Purchase details" at bounding box center [146, 107] width 87 height 15
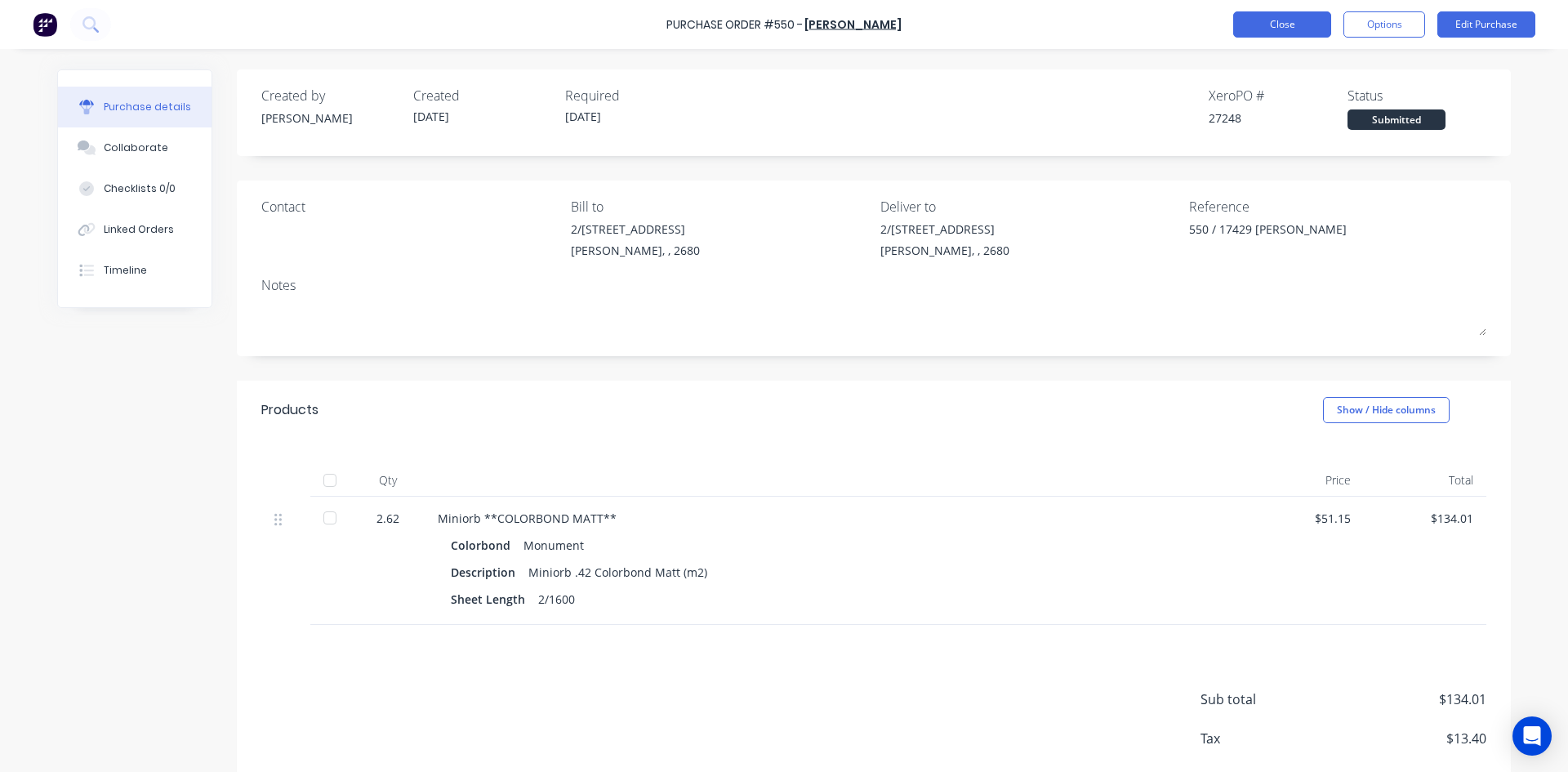
click at [1259, 24] on button "Close" at bounding box center [1282, 24] width 98 height 26
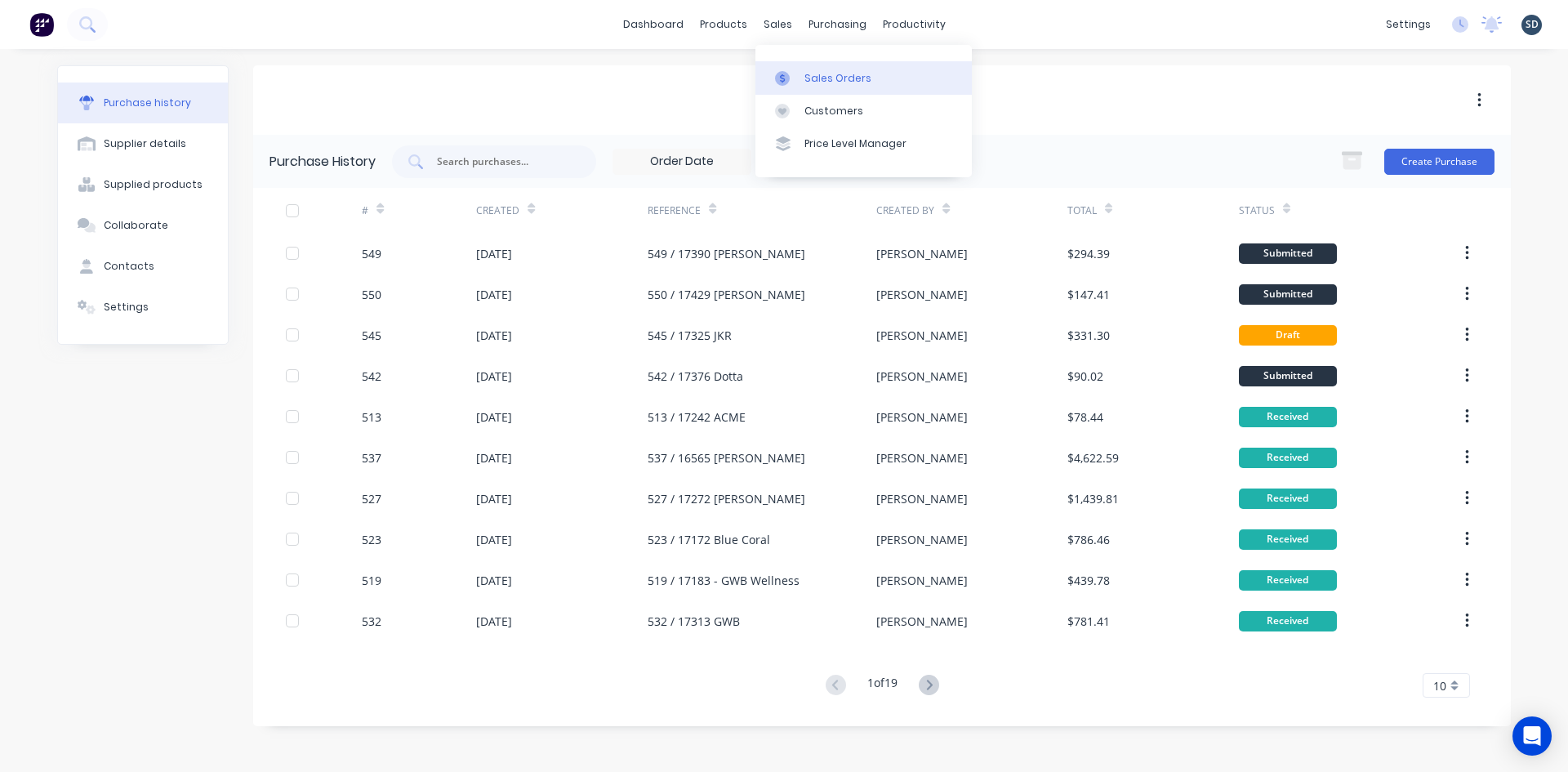
click at [848, 80] on div "Sales Orders" at bounding box center [838, 79] width 67 height 15
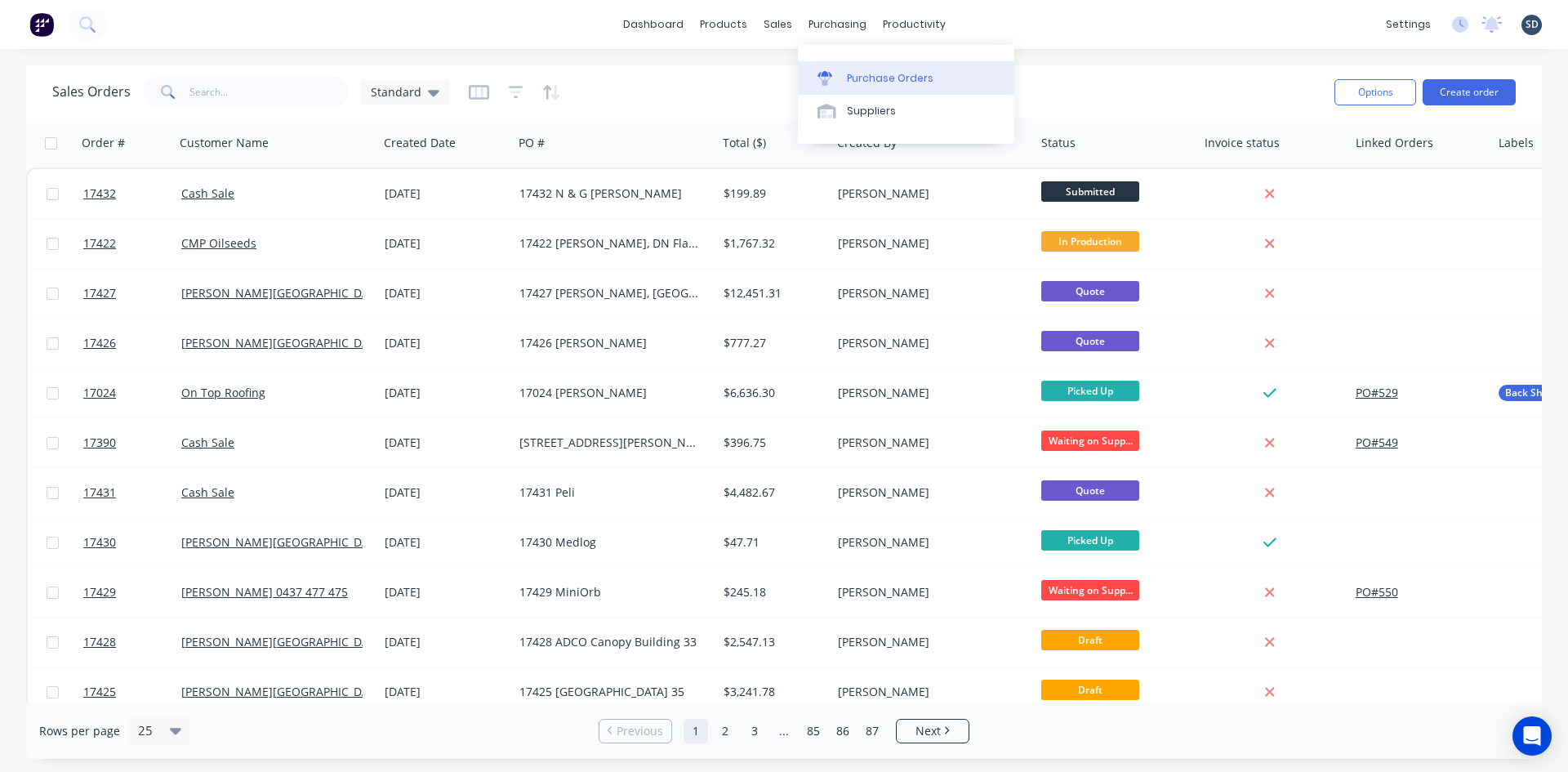
click at [872, 76] on div "Purchase Orders" at bounding box center [890, 79] width 86 height 15
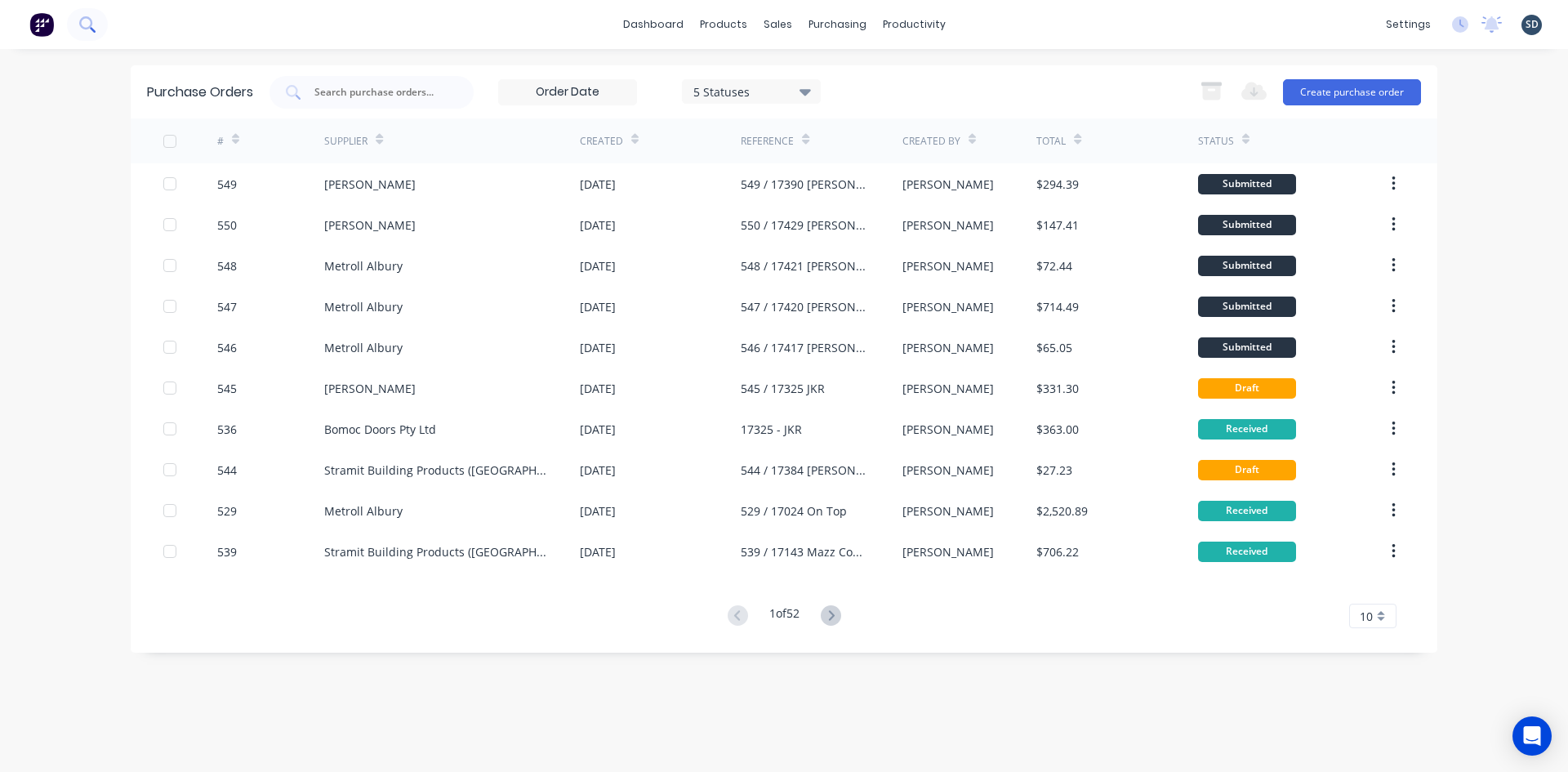
click at [91, 26] on icon at bounding box center [85, 23] width 13 height 13
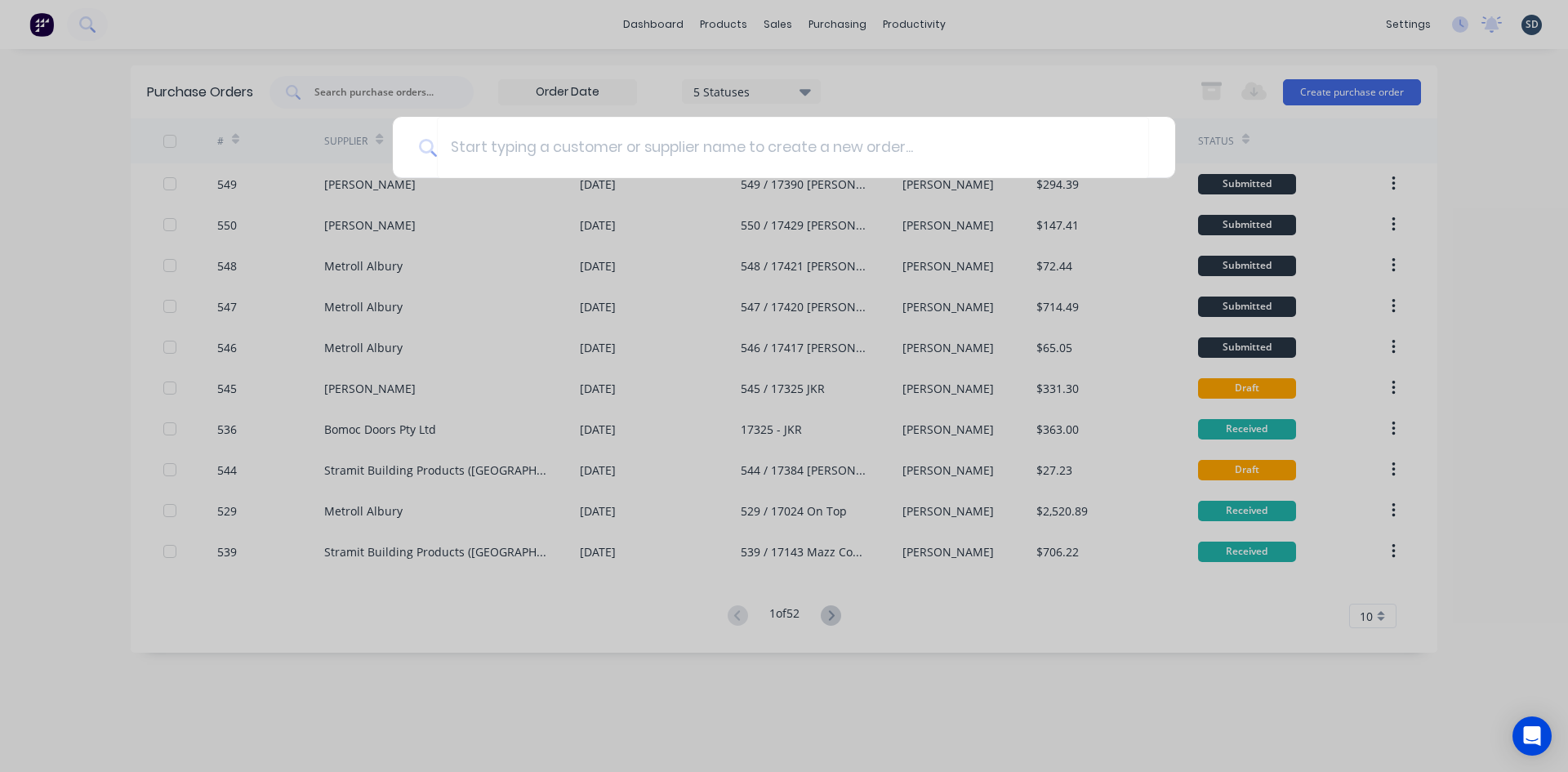
click at [72, 223] on div at bounding box center [784, 386] width 1568 height 772
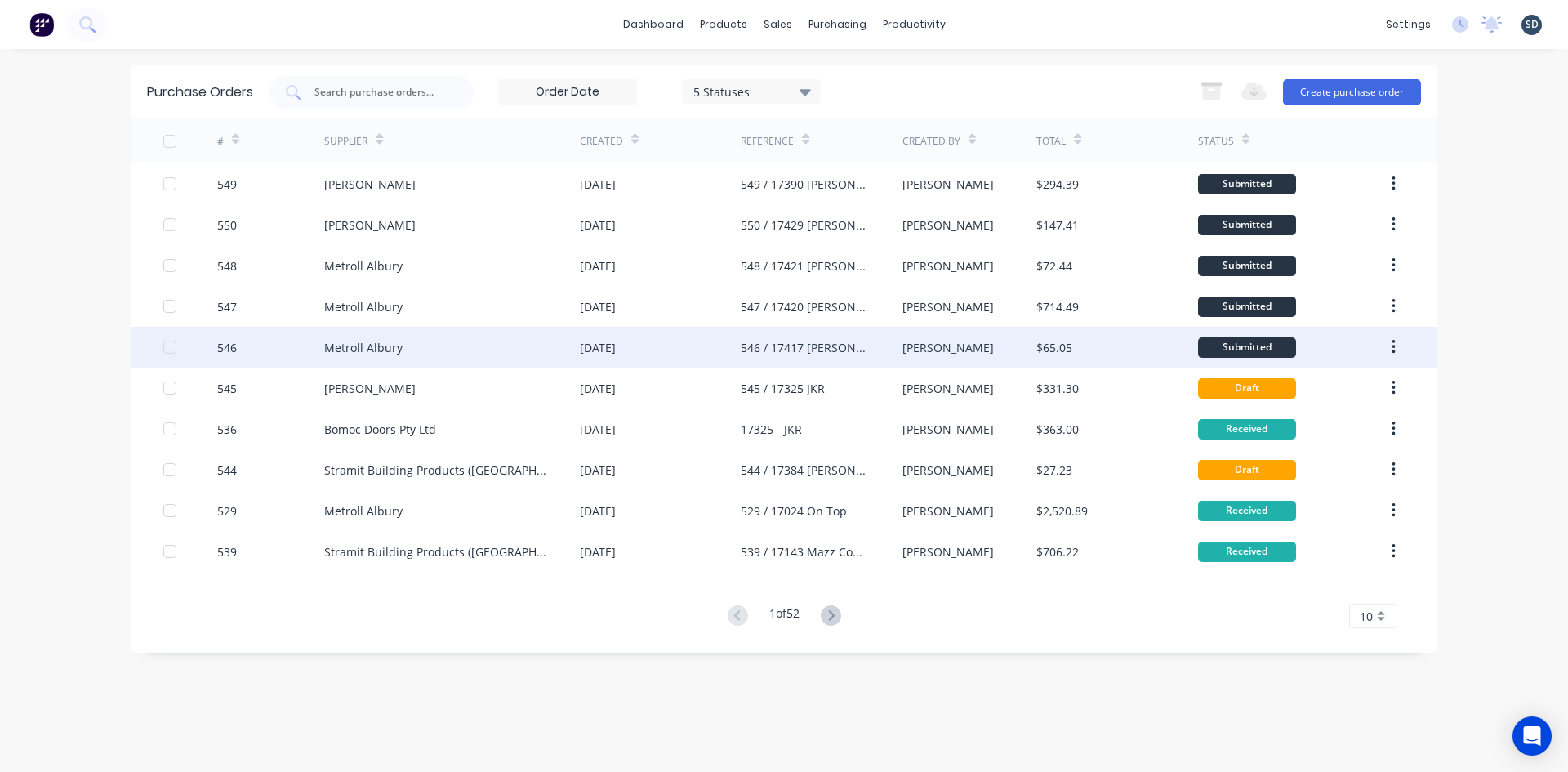
click at [472, 337] on div "Metroll Albury" at bounding box center [452, 347] width 255 height 40
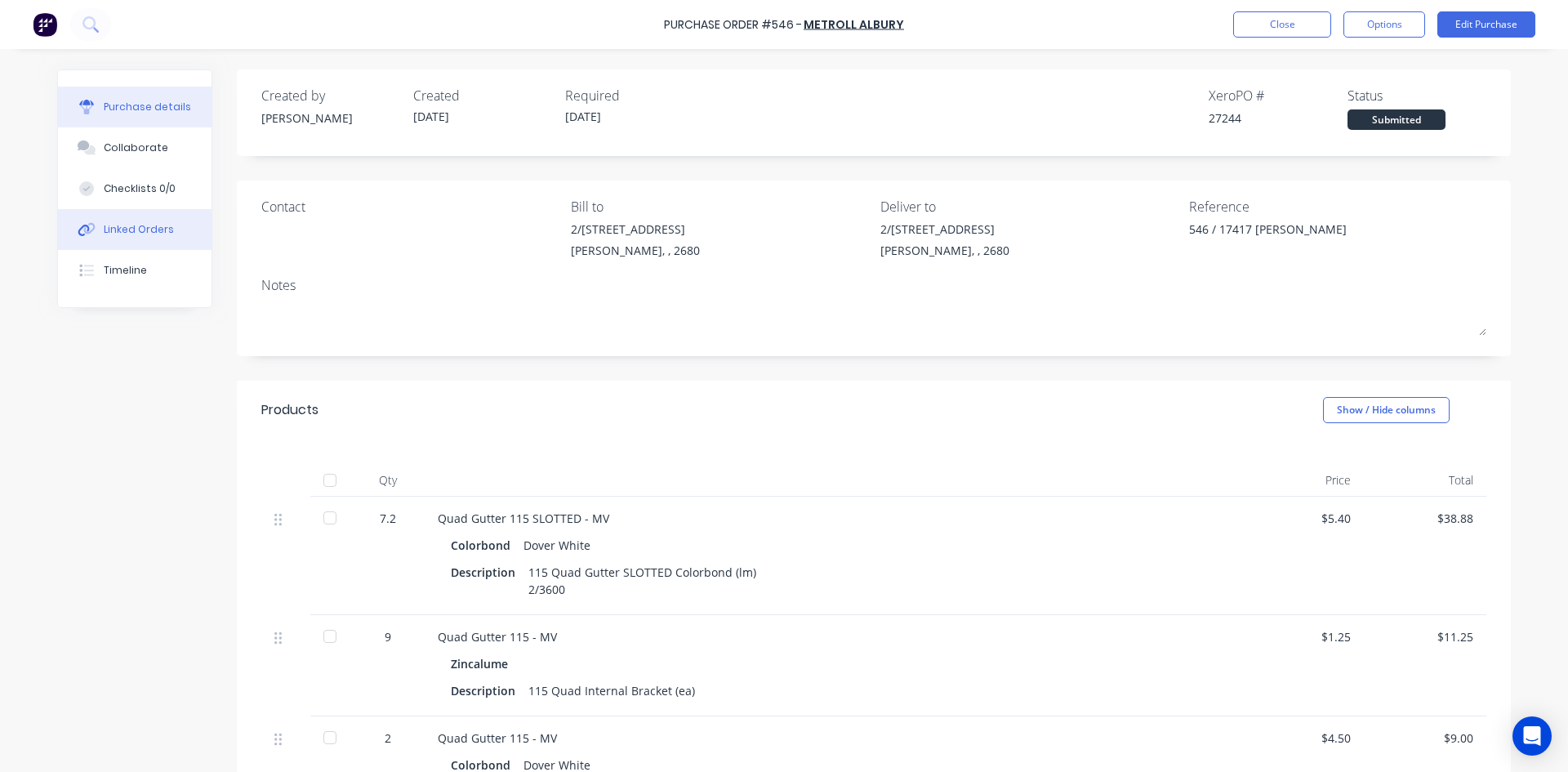
click at [172, 227] on button "Linked Orders" at bounding box center [134, 229] width 153 height 40
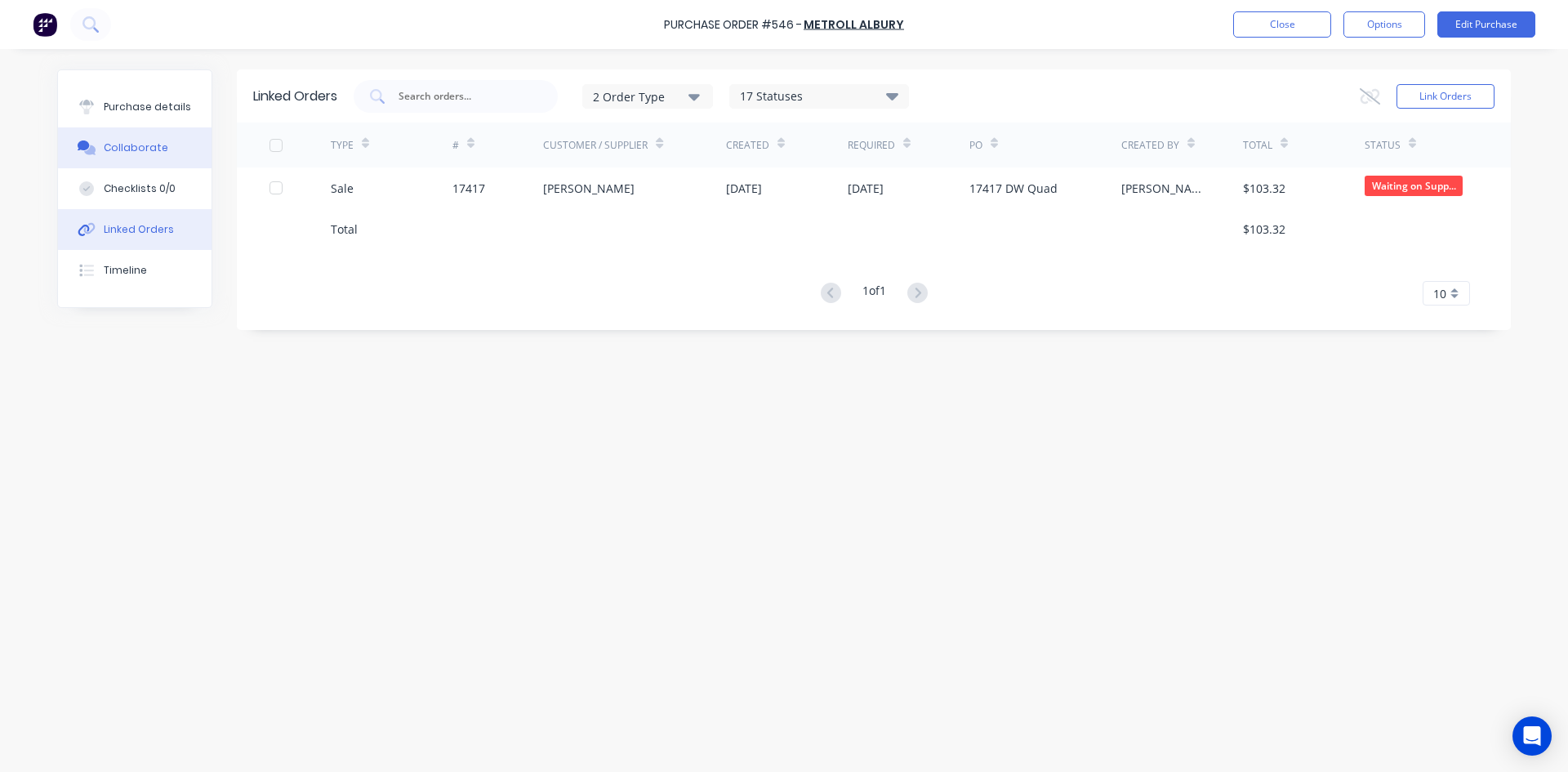
click at [166, 150] on button "Collaborate" at bounding box center [134, 147] width 153 height 40
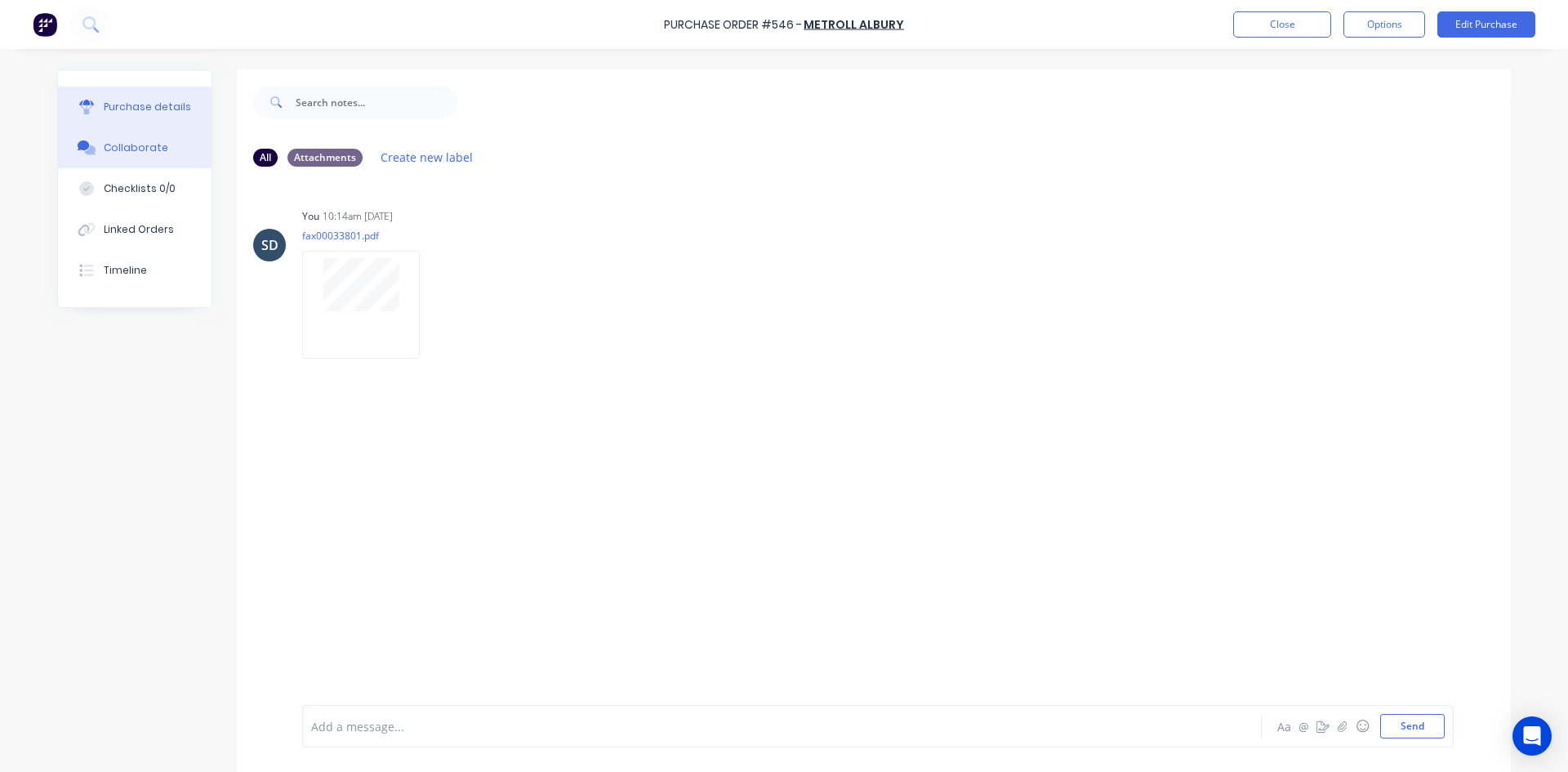
click at [130, 114] on div "Purchase details" at bounding box center [146, 107] width 87 height 15
type textarea "x"
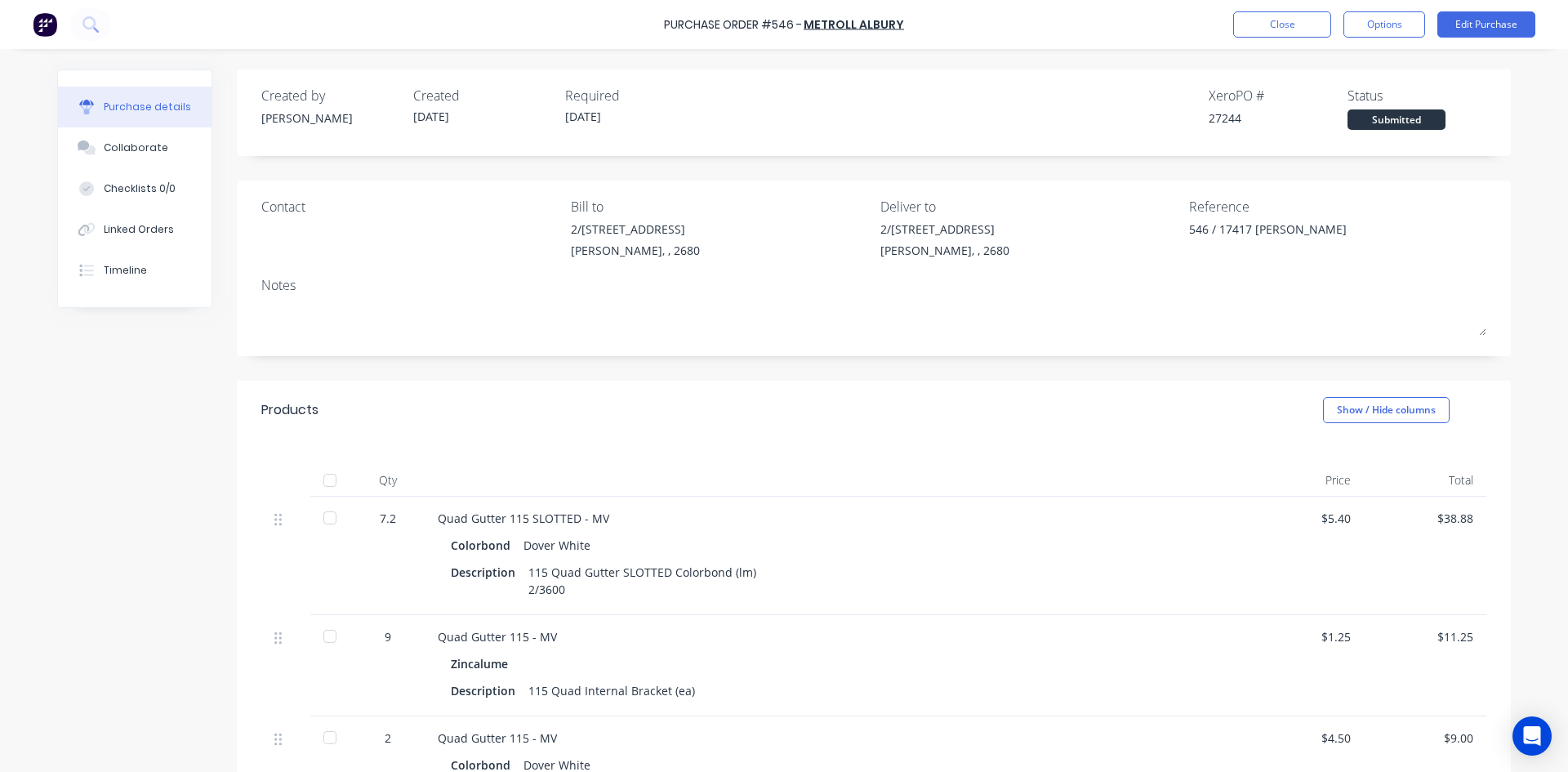
click at [954, 21] on div "Purchase Order #546 - Metroll Albury Close Options Edit Purchase" at bounding box center [784, 24] width 1568 height 49
click at [1267, 30] on button "Close" at bounding box center [1282, 24] width 98 height 26
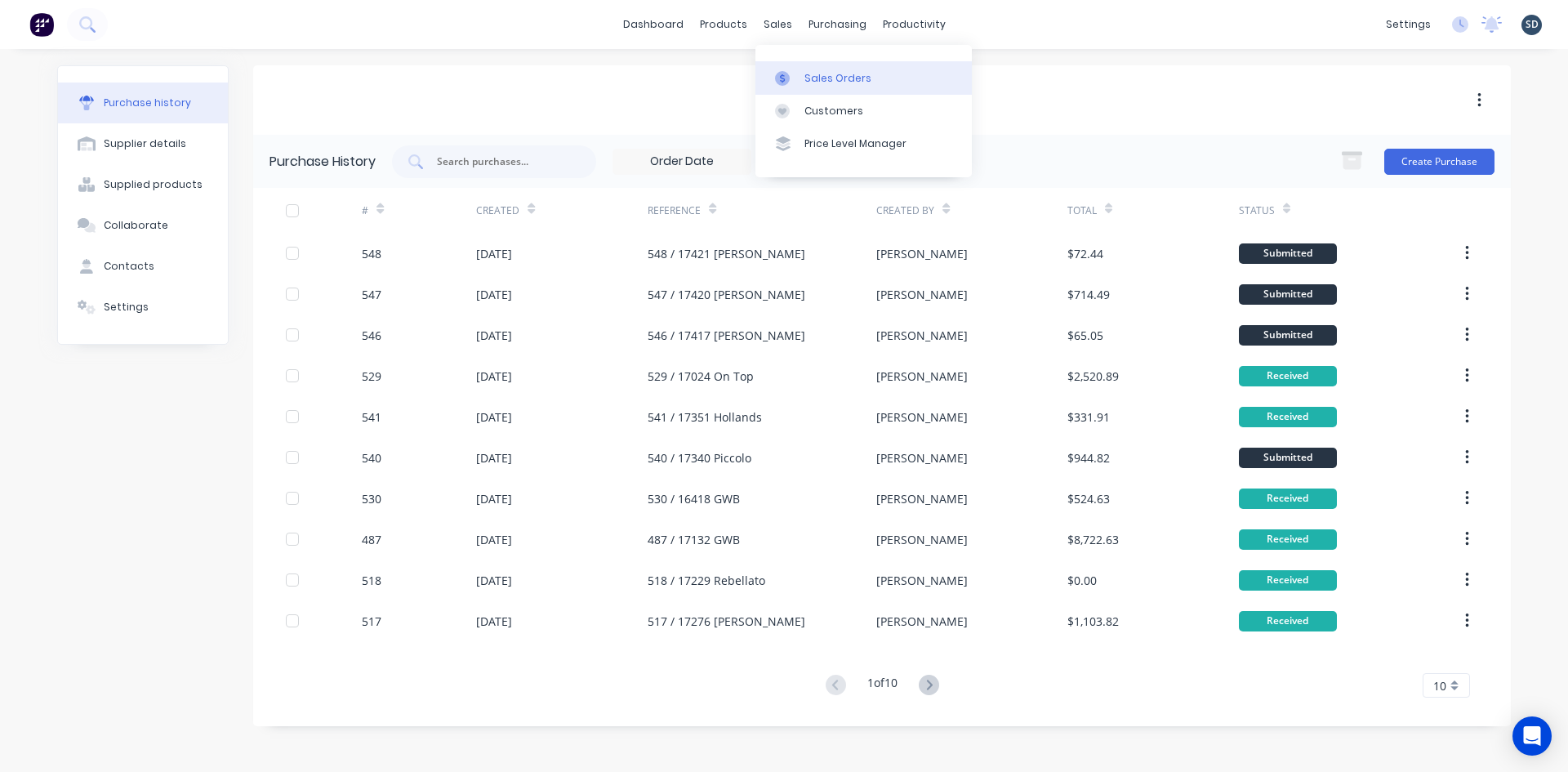
click at [853, 86] on link "Sales Orders" at bounding box center [863, 77] width 216 height 33
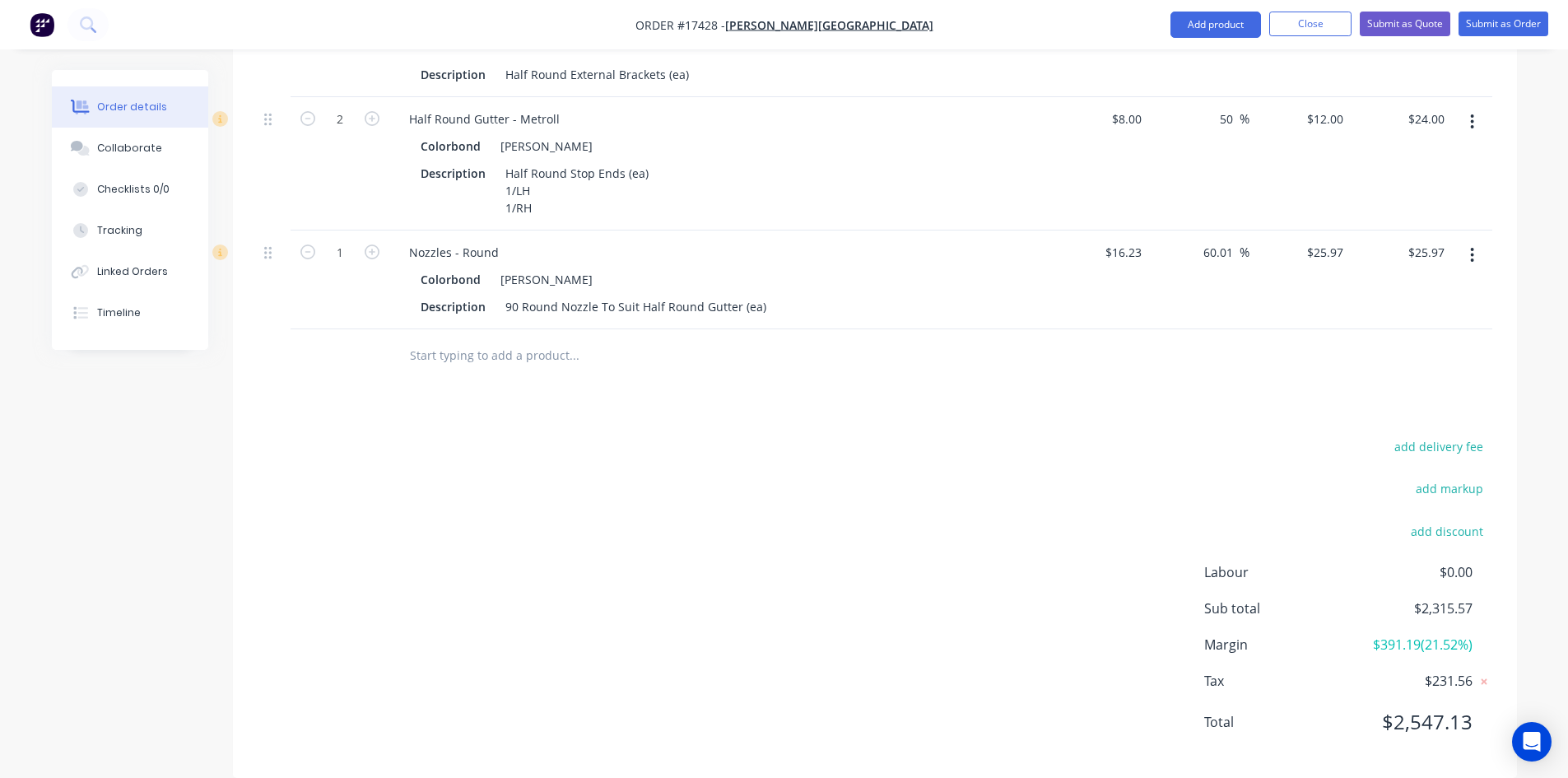
scroll to position [1897, 0]
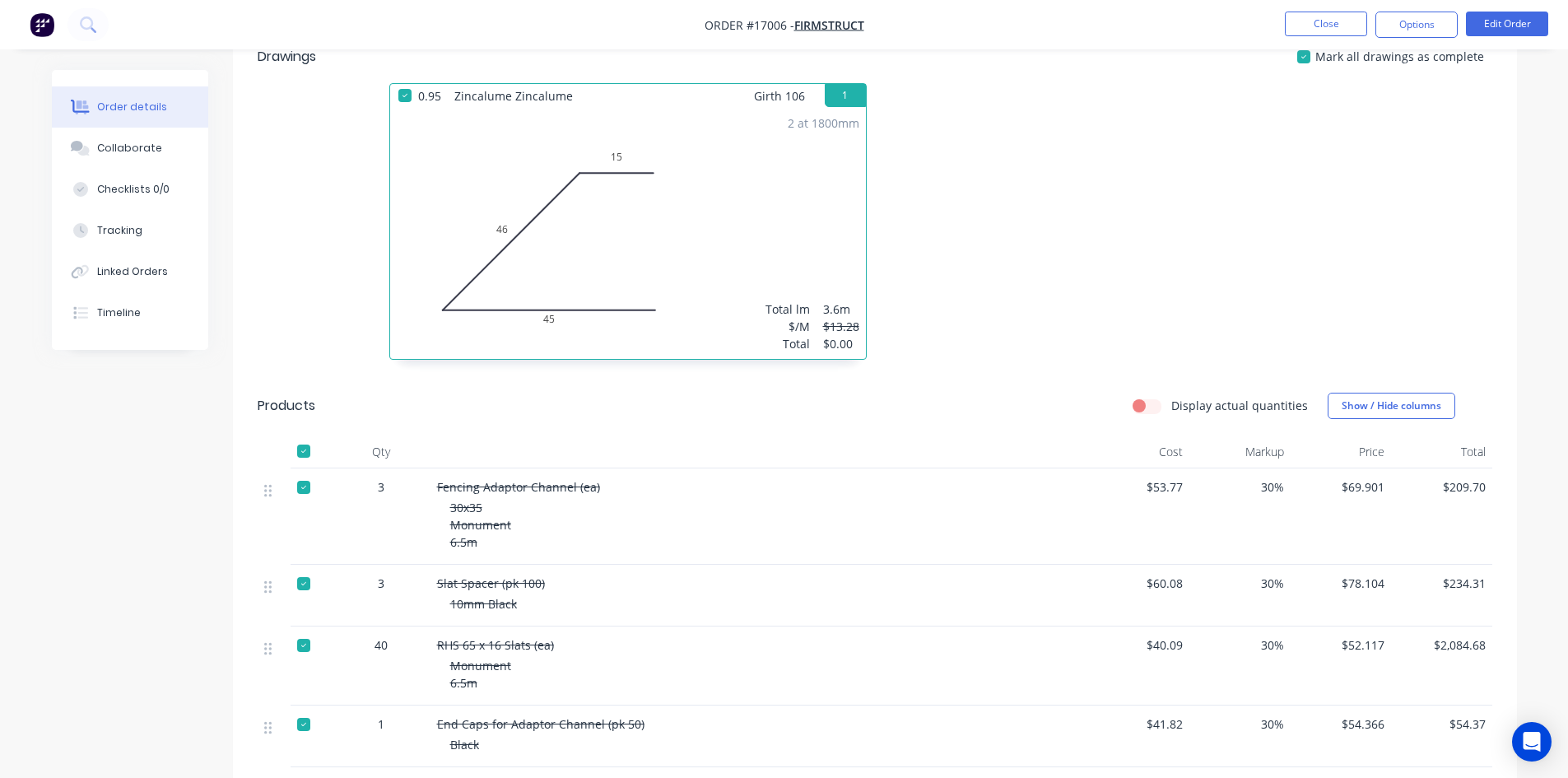
scroll to position [476, 0]
